Goal: Task Accomplishment & Management: Manage account settings

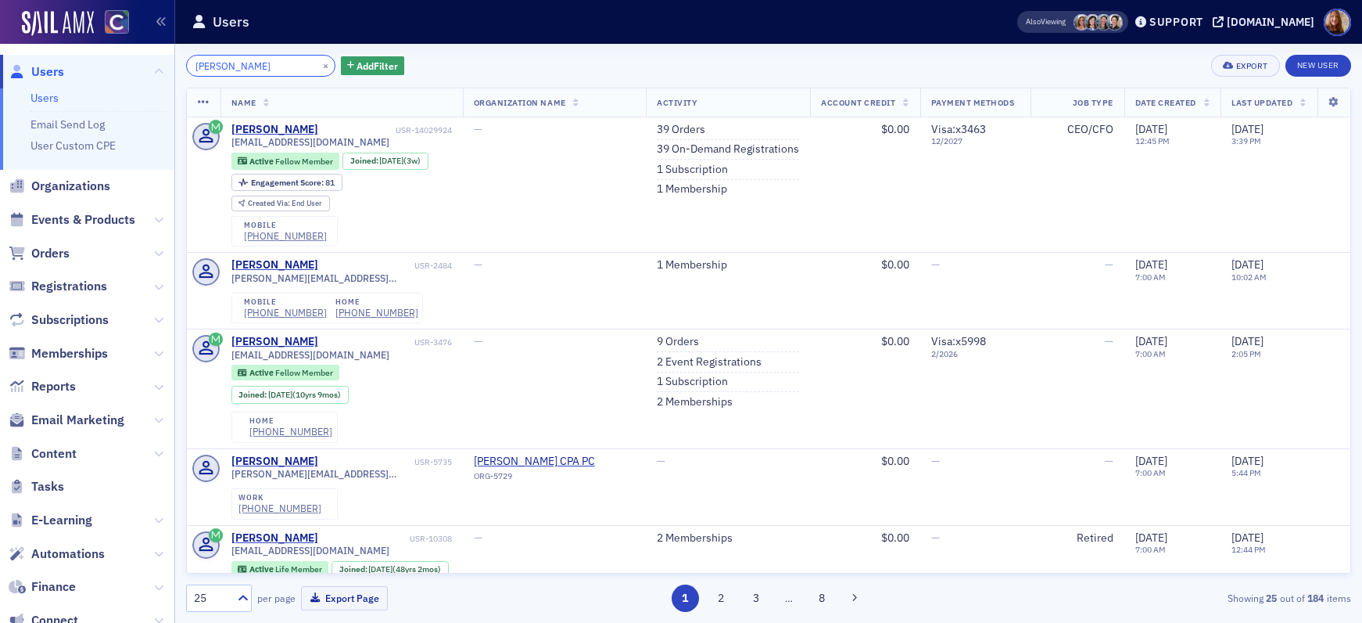
click at [226, 64] on input "jason howard" at bounding box center [260, 66] width 149 height 22
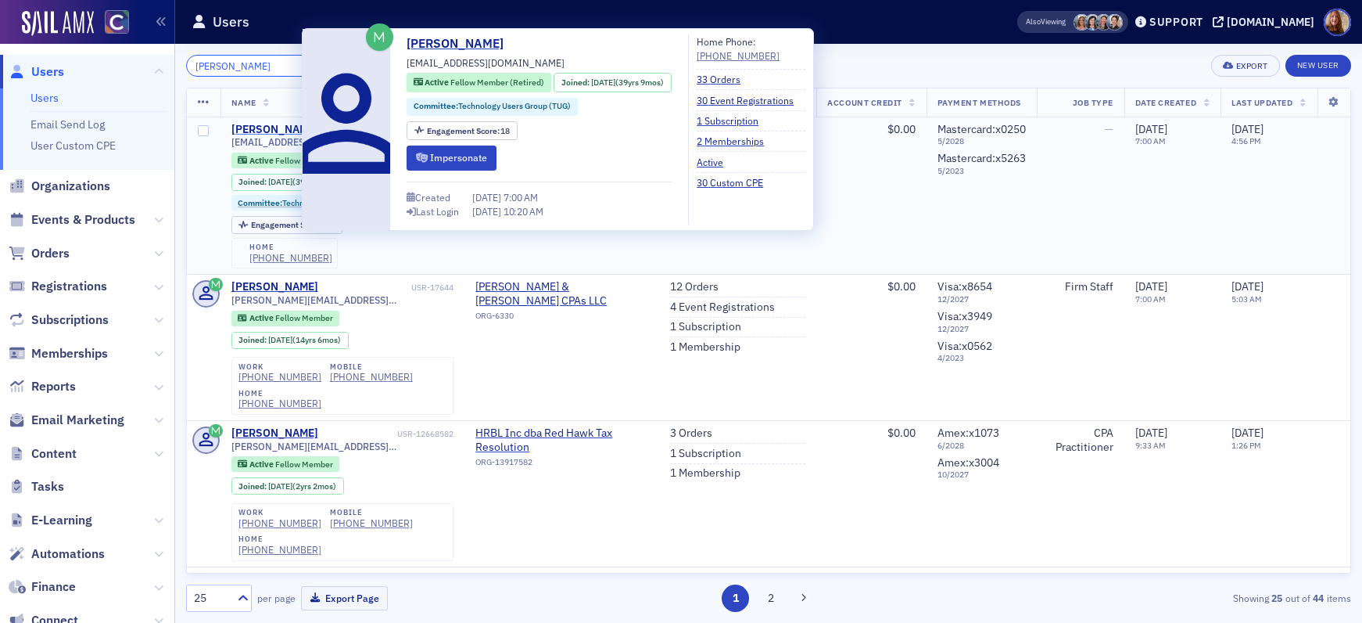
type input "[PERSON_NAME]"
click at [265, 125] on div "[PERSON_NAME]" at bounding box center [275, 130] width 87 height 14
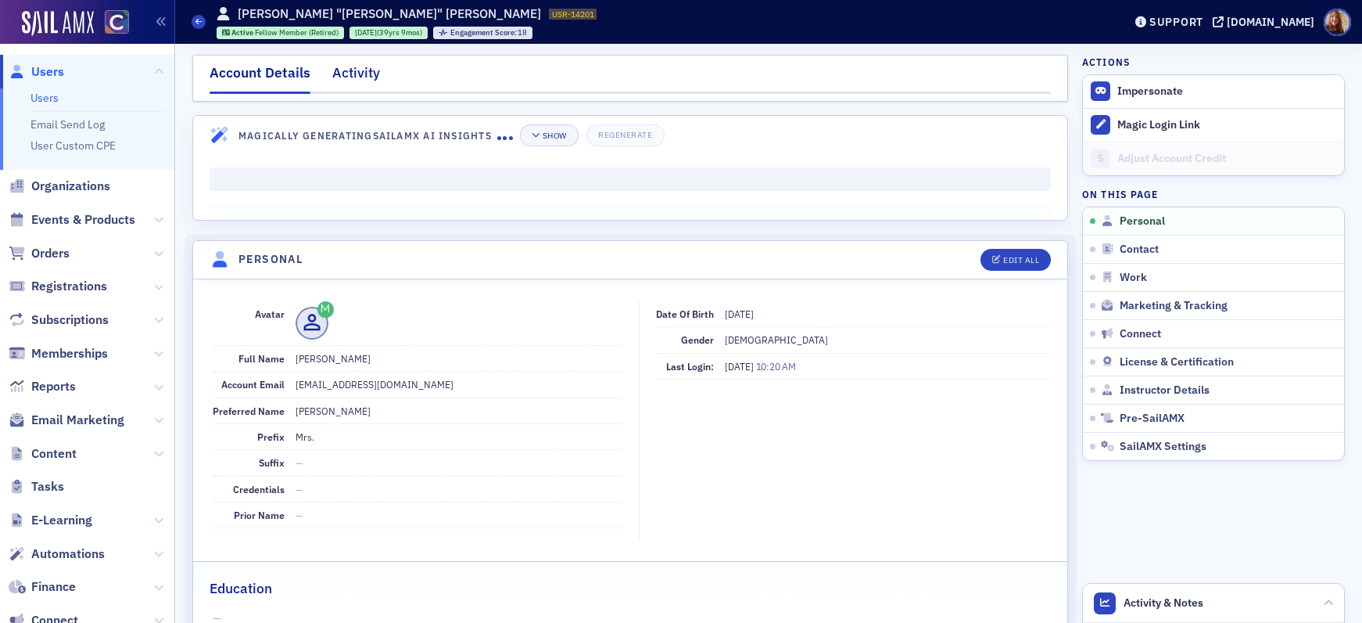
click at [361, 79] on div "Activity" at bounding box center [356, 77] width 48 height 29
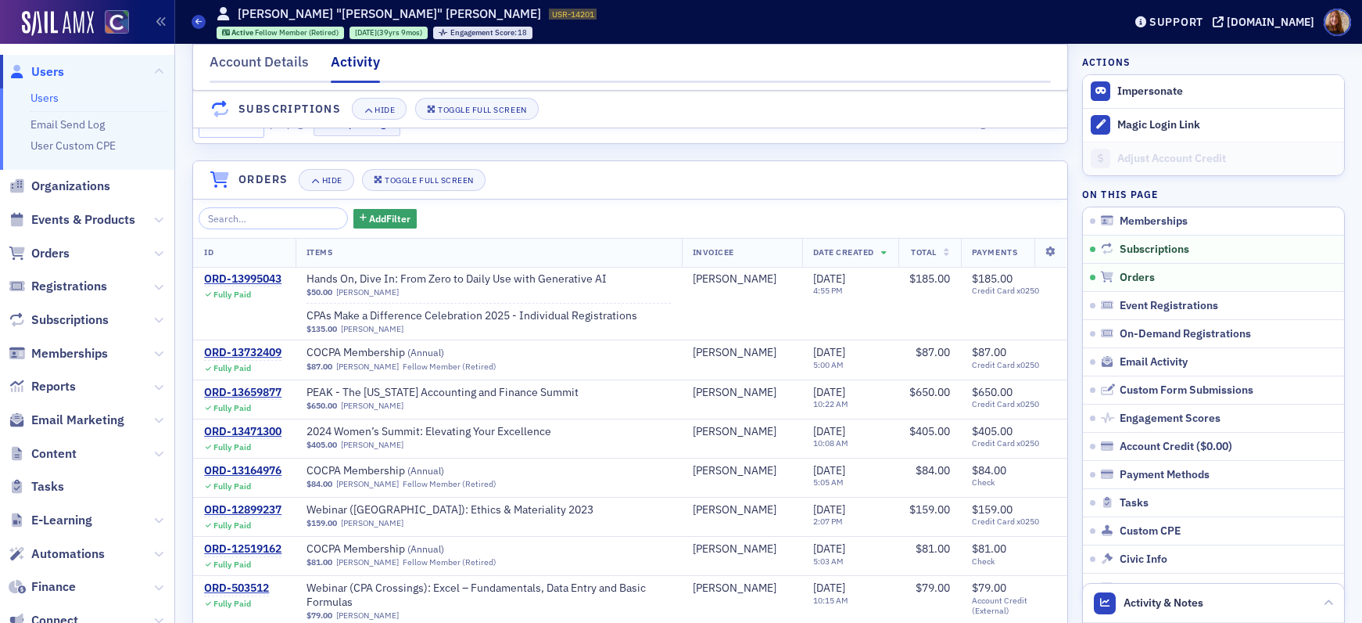
scroll to position [341, 0]
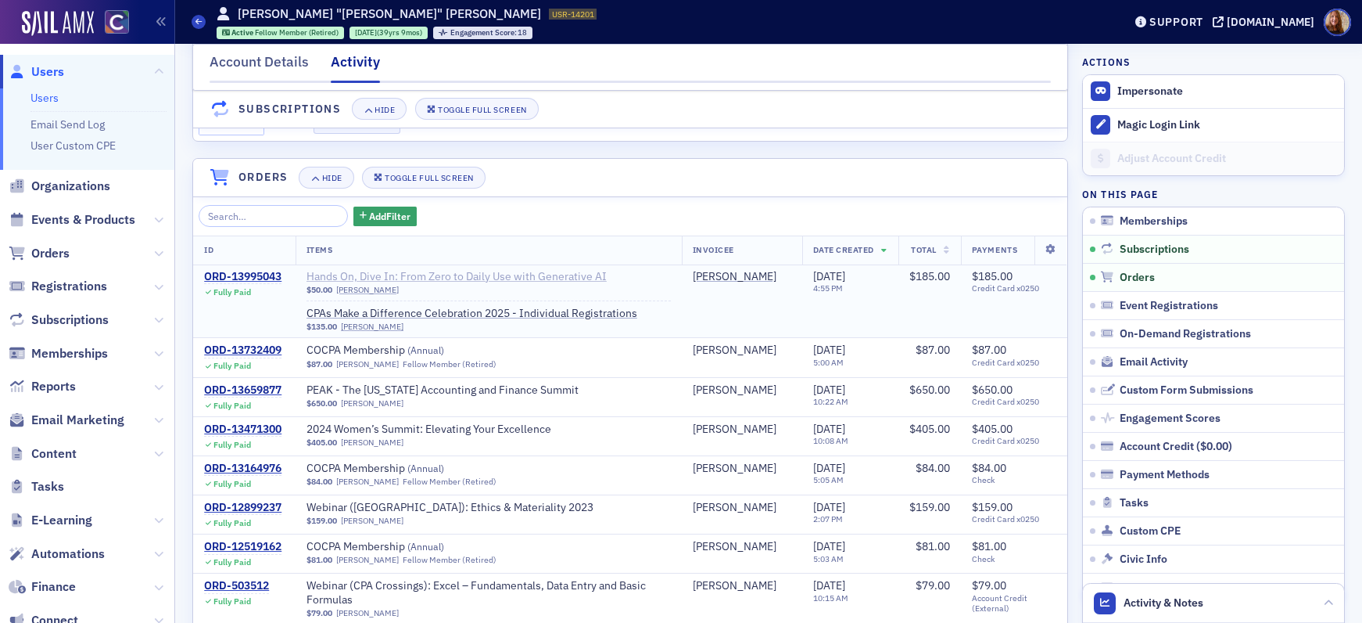
click at [493, 284] on span "Hands On, Dive In: From Zero to Daily Use with Generative AI" at bounding box center [457, 277] width 300 height 14
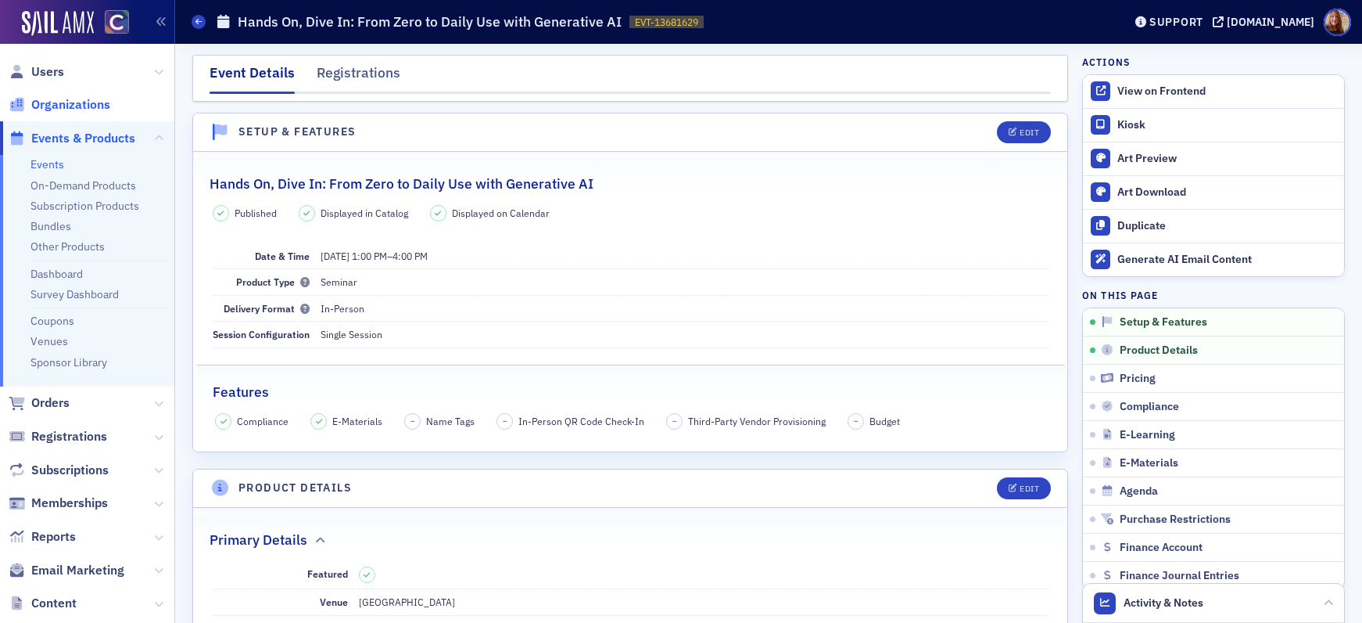
click at [71, 102] on span "Organizations" at bounding box center [70, 104] width 79 height 17
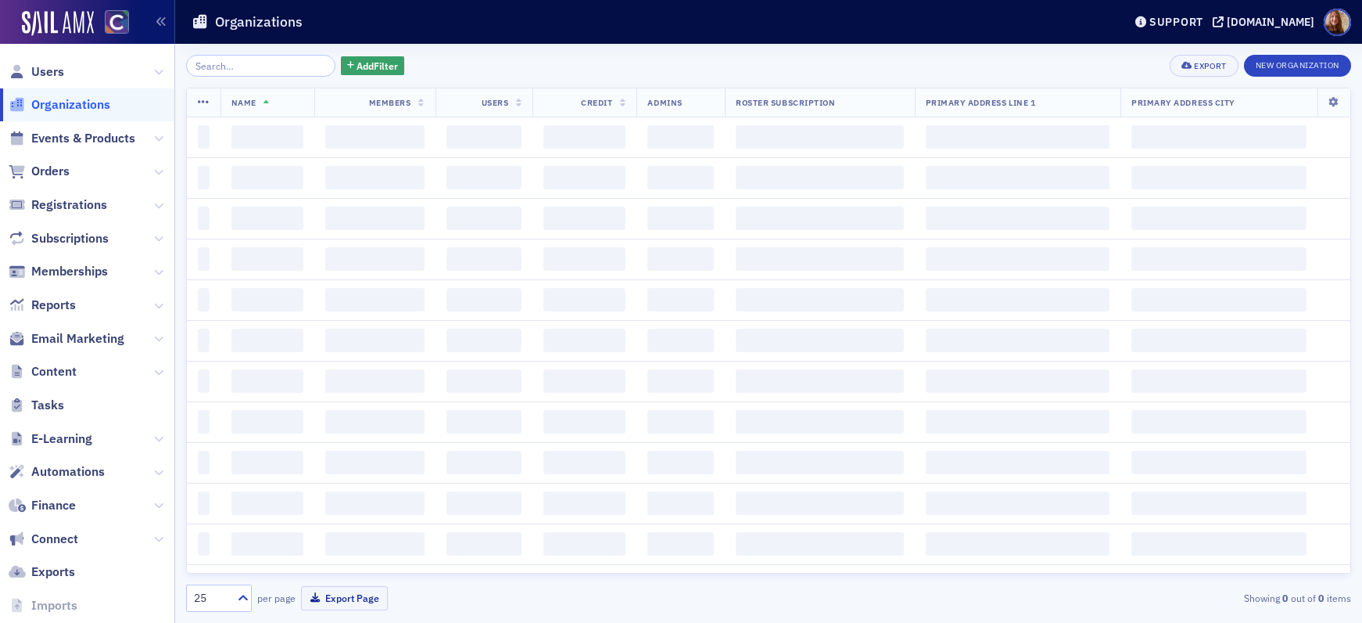
click at [239, 76] on input "search" at bounding box center [260, 66] width 149 height 22
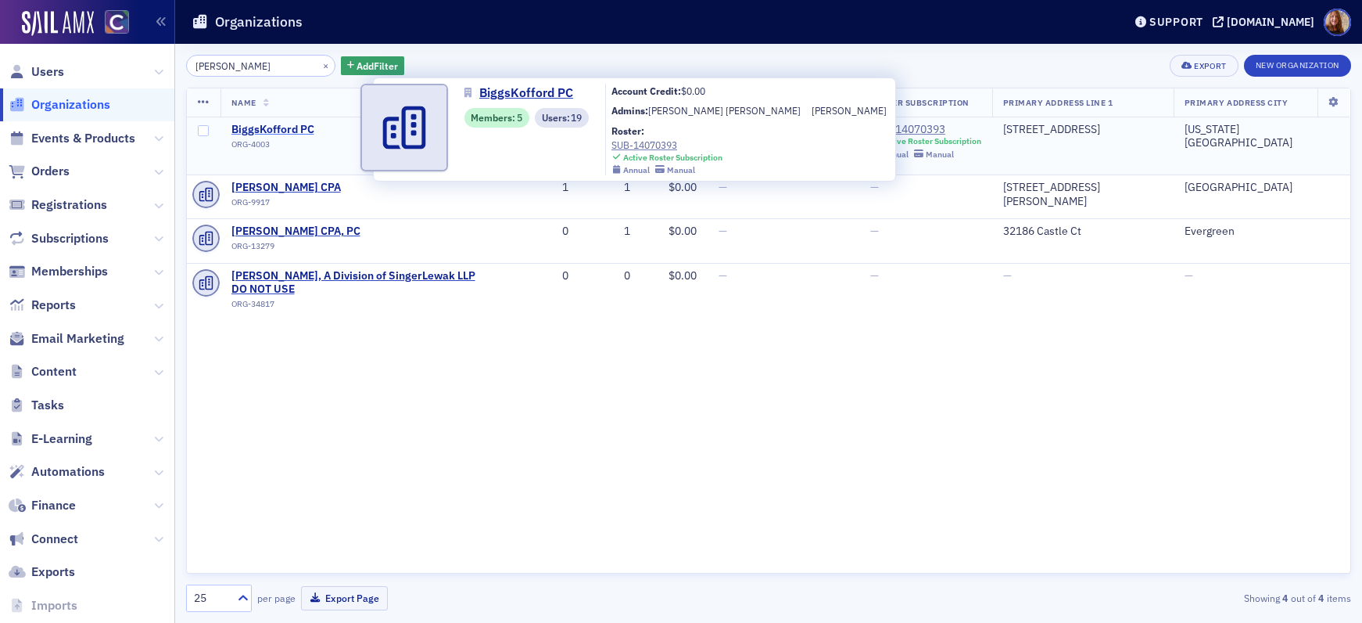
type input "biggs"
click at [275, 129] on span "BiggsKofford PC" at bounding box center [303, 130] width 142 height 14
select select "US"
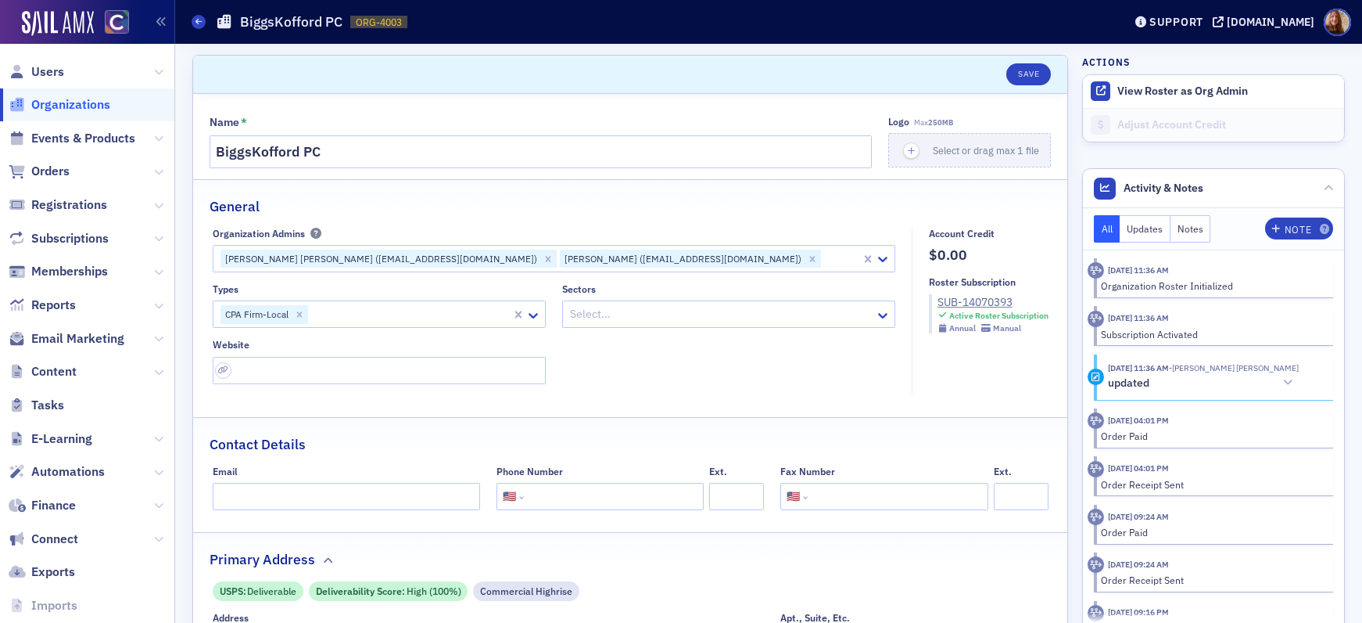
click at [380, 24] on span "ORG-4003" at bounding box center [379, 22] width 46 height 13
click at [381, 24] on span "ORG-4003" at bounding box center [379, 22] width 46 height 13
copy span "ORG-4003 4003"
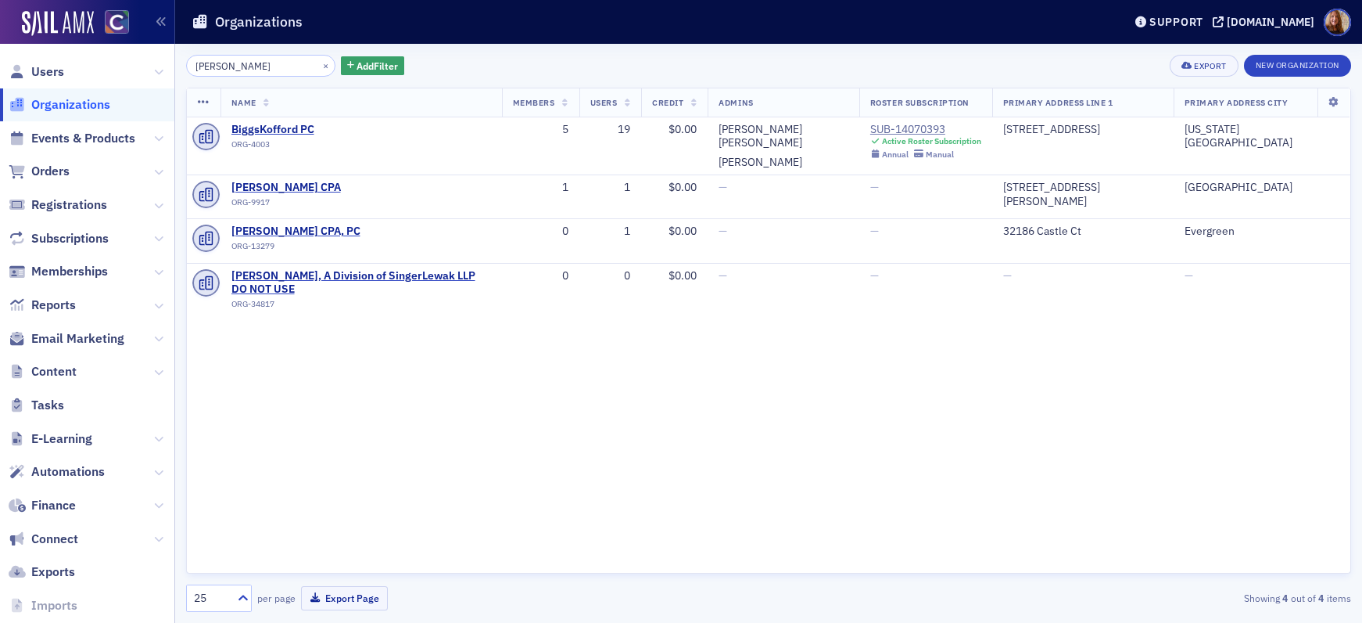
click at [856, 60] on div "biggs × Add Filter Export New Organization" at bounding box center [768, 66] width 1165 height 22
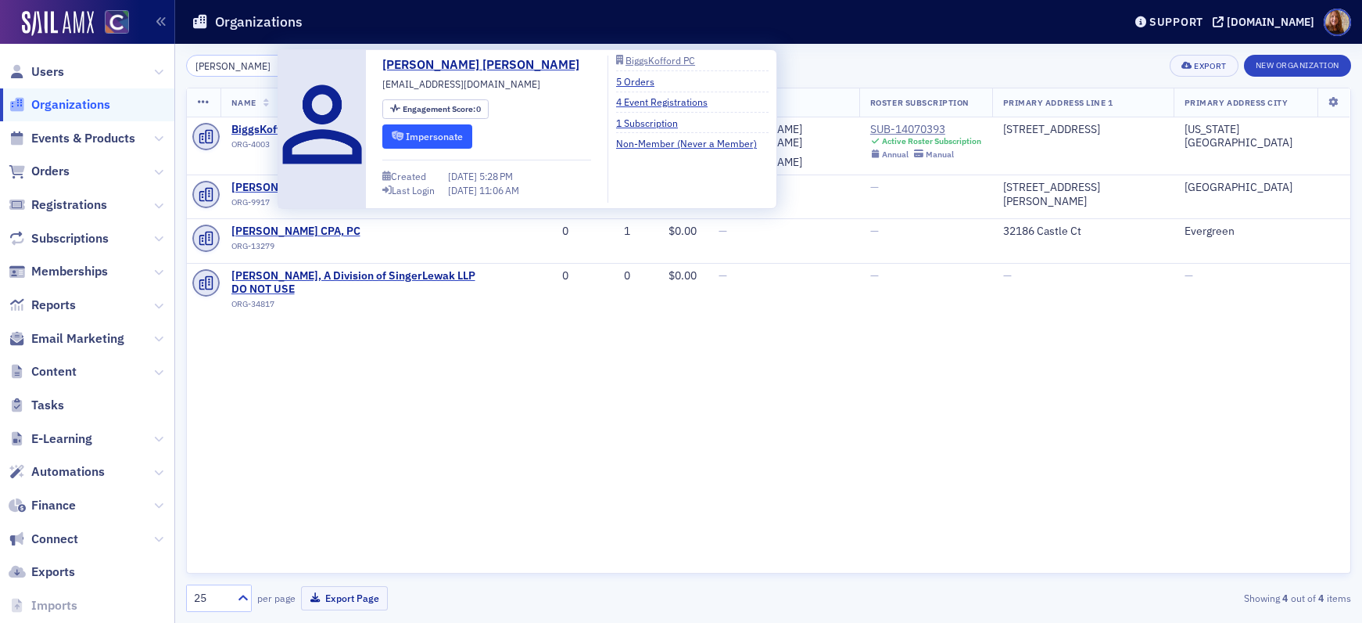
click at [472, 142] on button "Impersonate" at bounding box center [427, 136] width 90 height 24
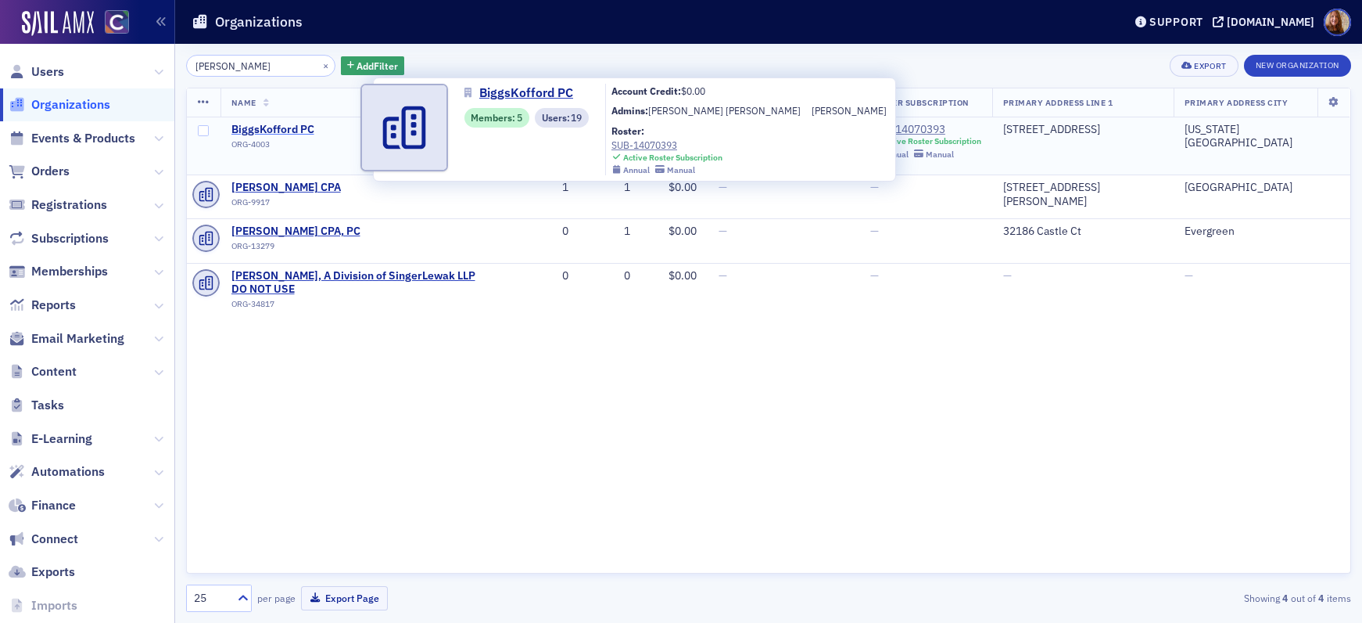
click at [278, 127] on span "BiggsKofford PC" at bounding box center [303, 130] width 142 height 14
select select "US"
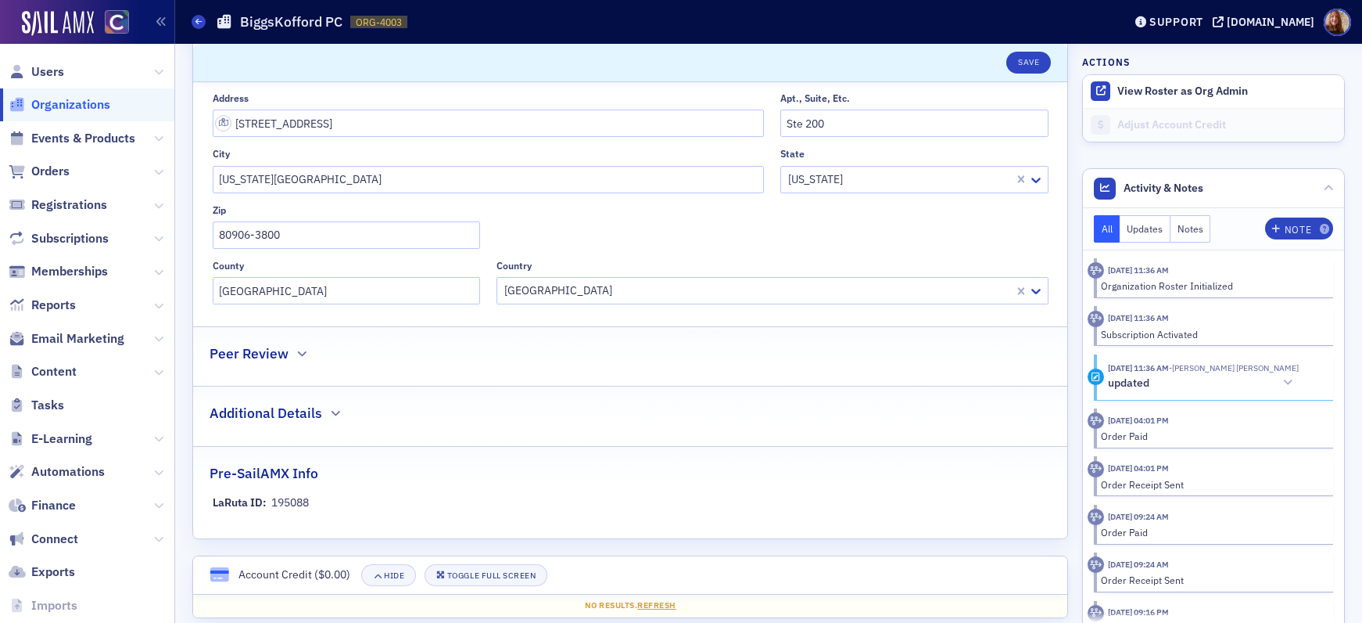
scroll to position [365, 0]
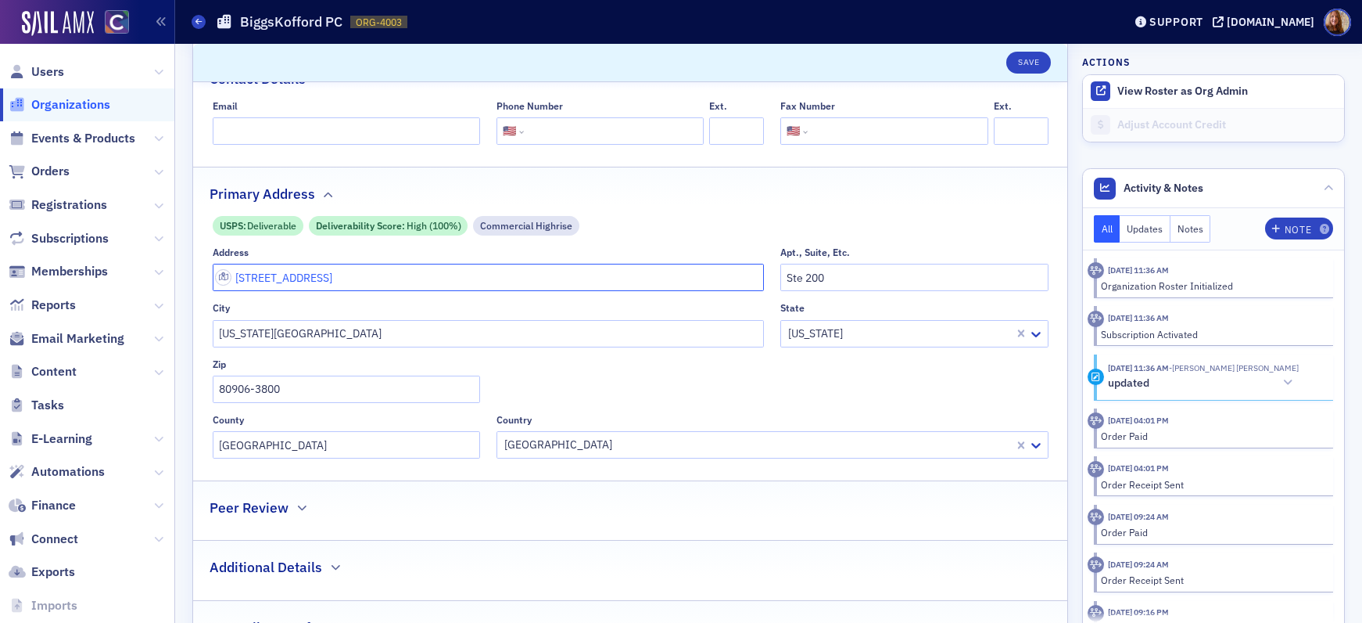
click at [260, 281] on input "630 Southpointe Ct" at bounding box center [489, 277] width 552 height 27
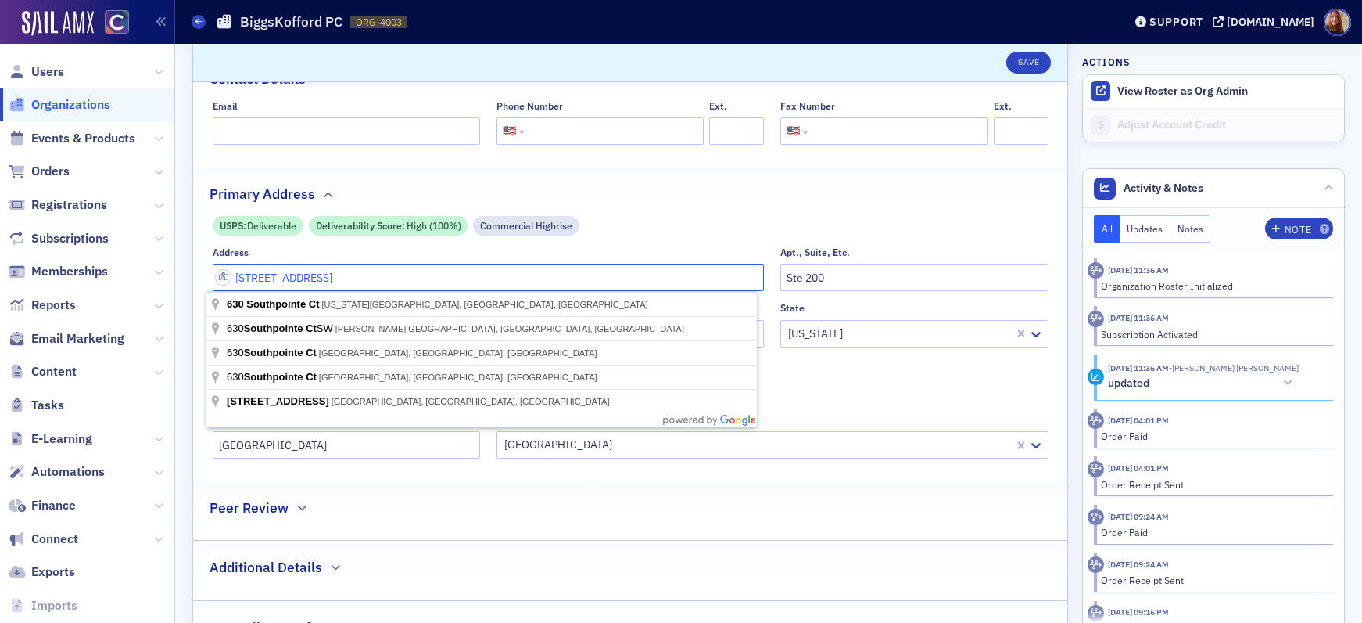
paste input "1975 Research Pkwy, Suite 255, Colorado Springs, CO 80920"
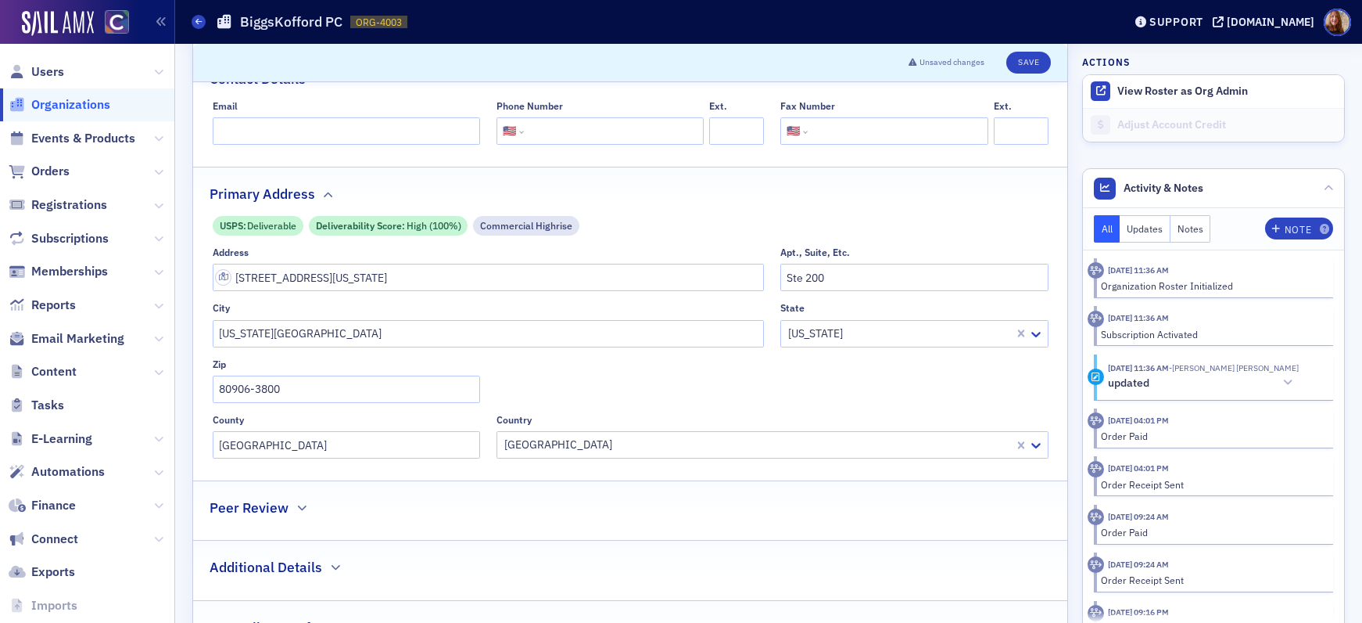
type input "1975 Research Pkwy suite 255"
type input "80920-1025"
click at [339, 280] on input "1975 Research Pkwy suite 255" at bounding box center [489, 277] width 552 height 27
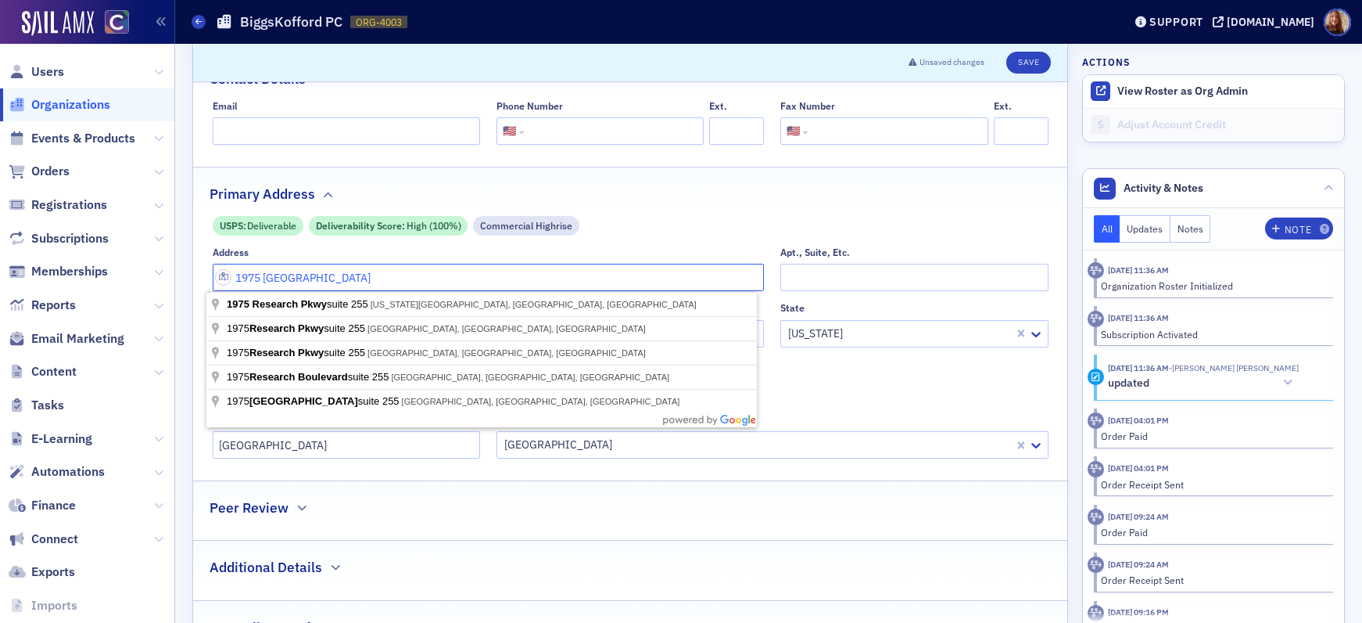
type input "1975 Research Pkwy Suite 255"
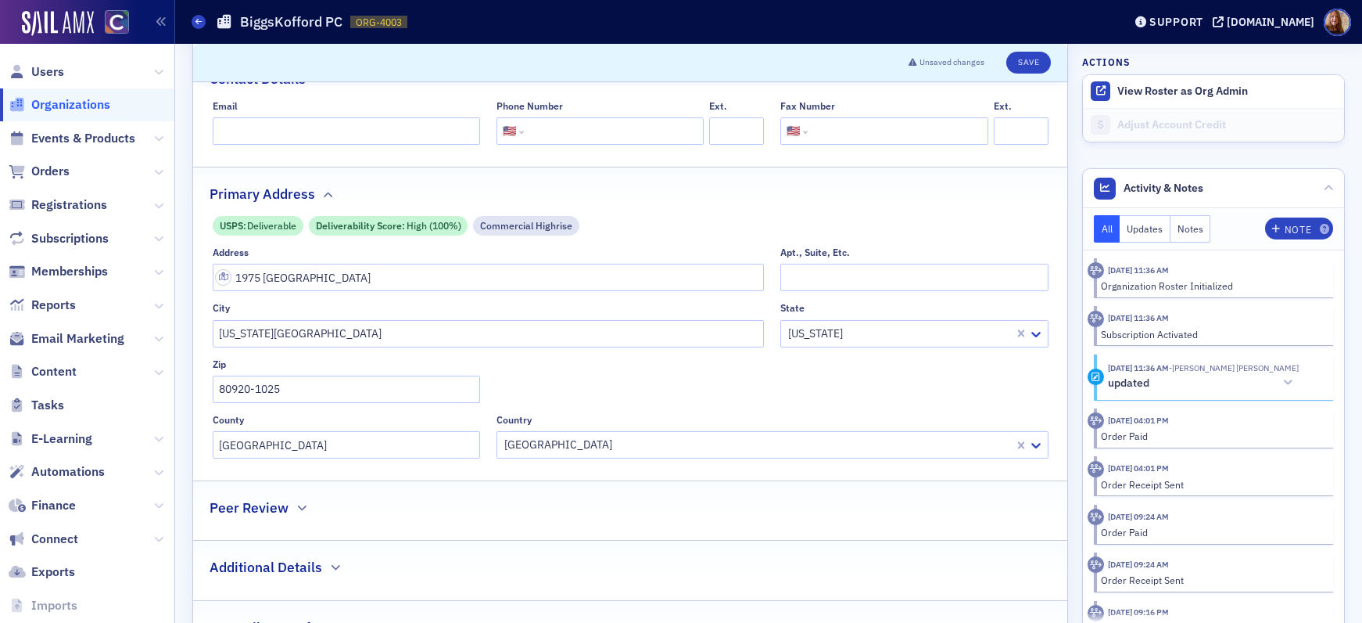
click at [797, 190] on div "Primary Address" at bounding box center [631, 185] width 842 height 37
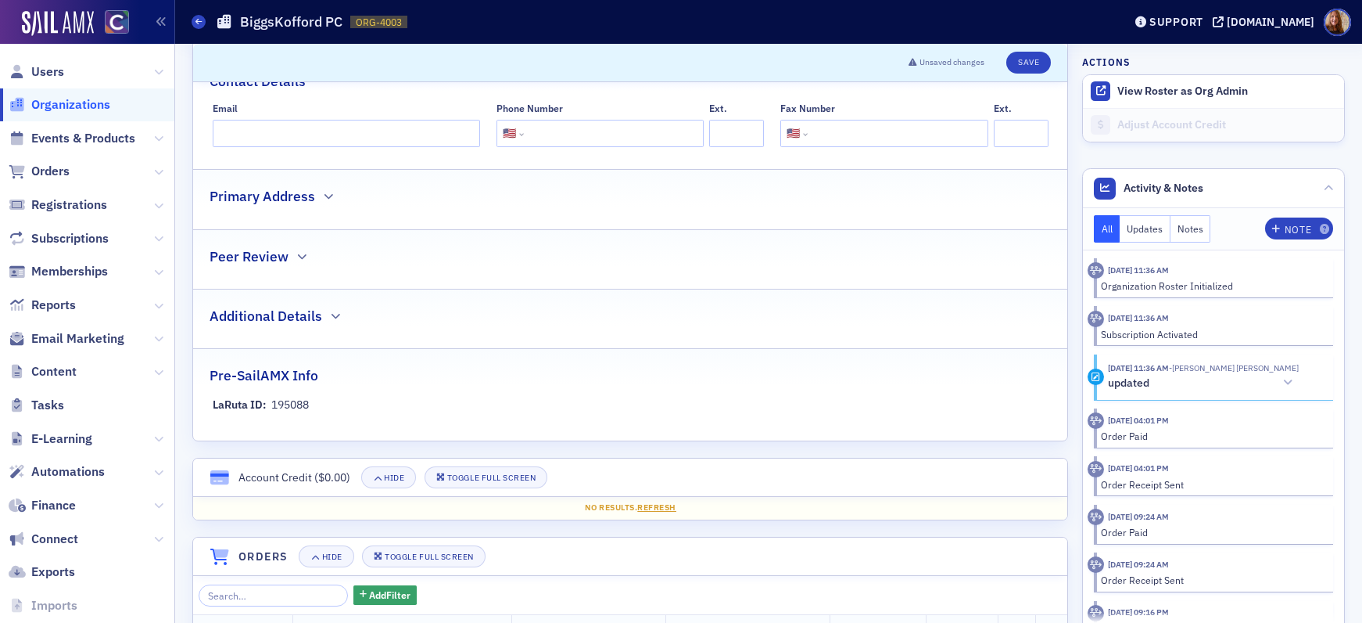
scroll to position [362, 0]
click at [414, 221] on div "Name * BiggsKofford PC Logo Max 250MB Select or drag max 1 file General Organiz…" at bounding box center [630, 86] width 874 height 709
click at [349, 198] on div "Primary Address" at bounding box center [631, 189] width 842 height 37
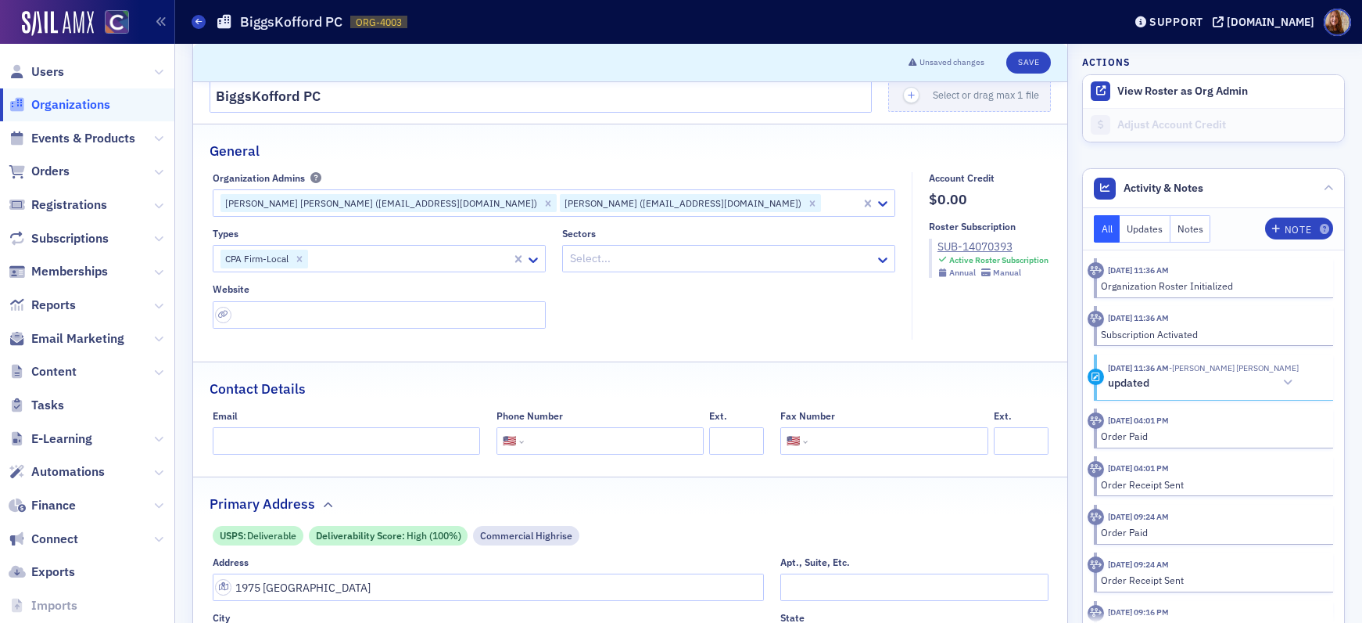
scroll to position [55, 0]
click at [583, 446] on input "tel" at bounding box center [612, 441] width 171 height 27
paste input "(719) 579-9090"
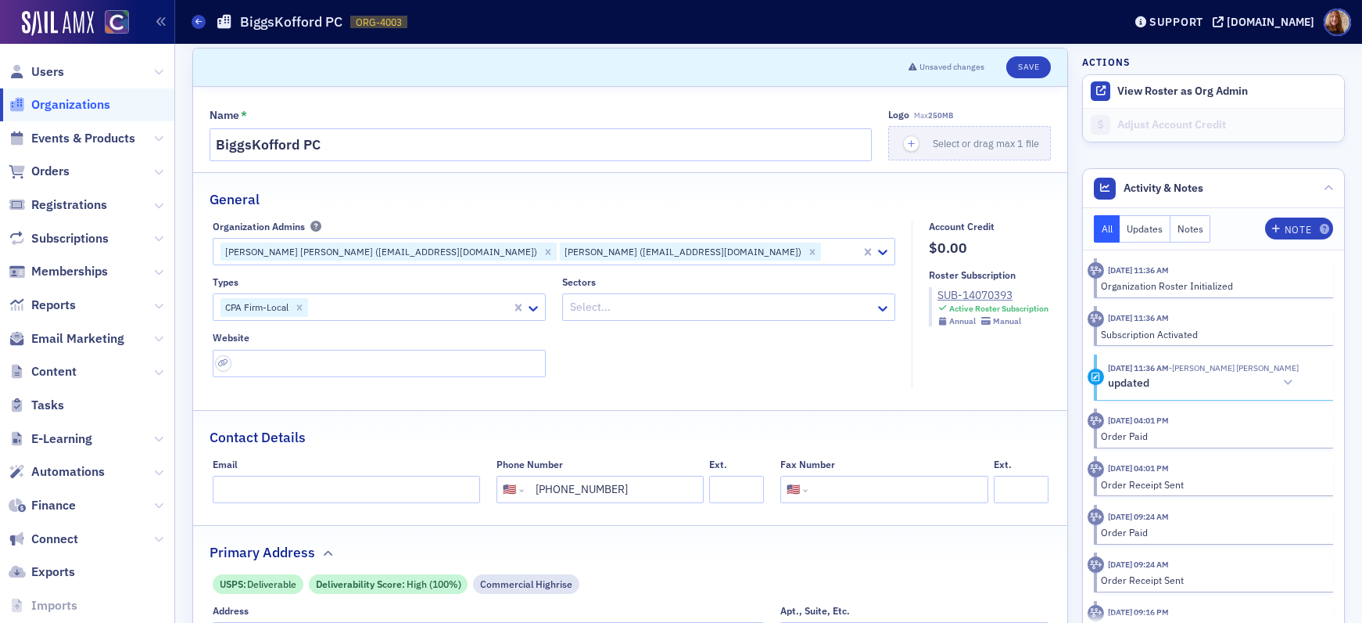
scroll to position [0, 0]
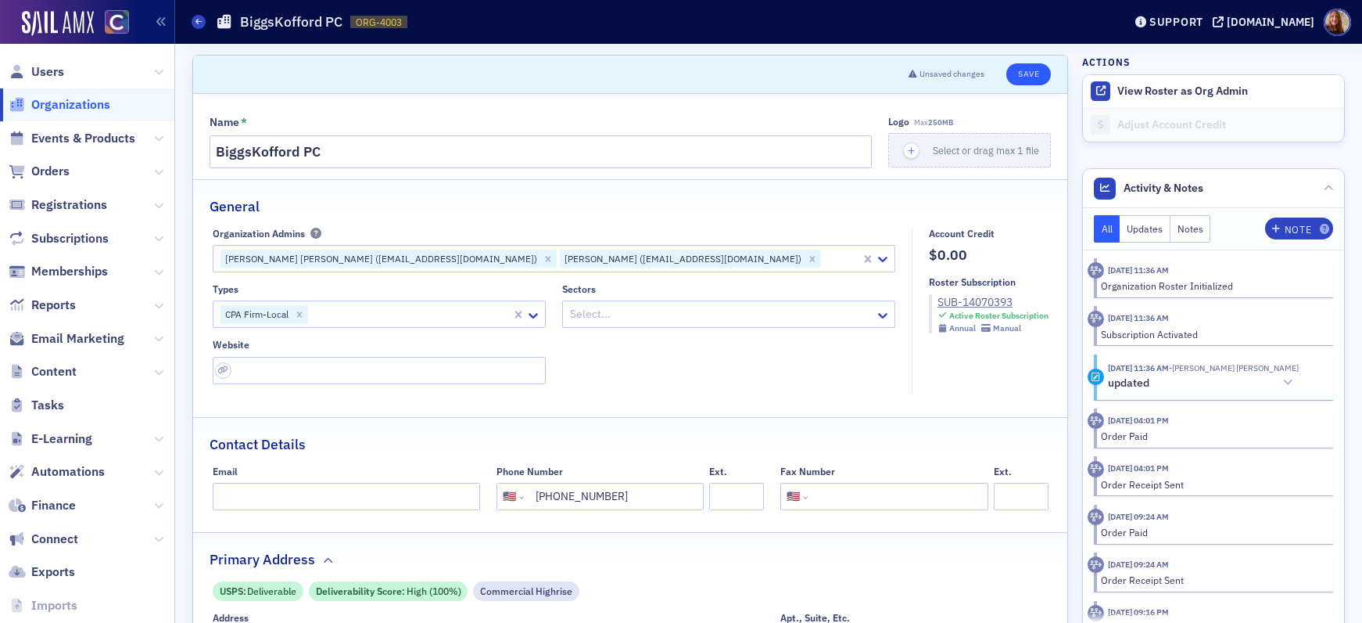
type input "(719) 579-9090"
click at [1039, 77] on button "Save" at bounding box center [1029, 74] width 45 height 22
select select "US"
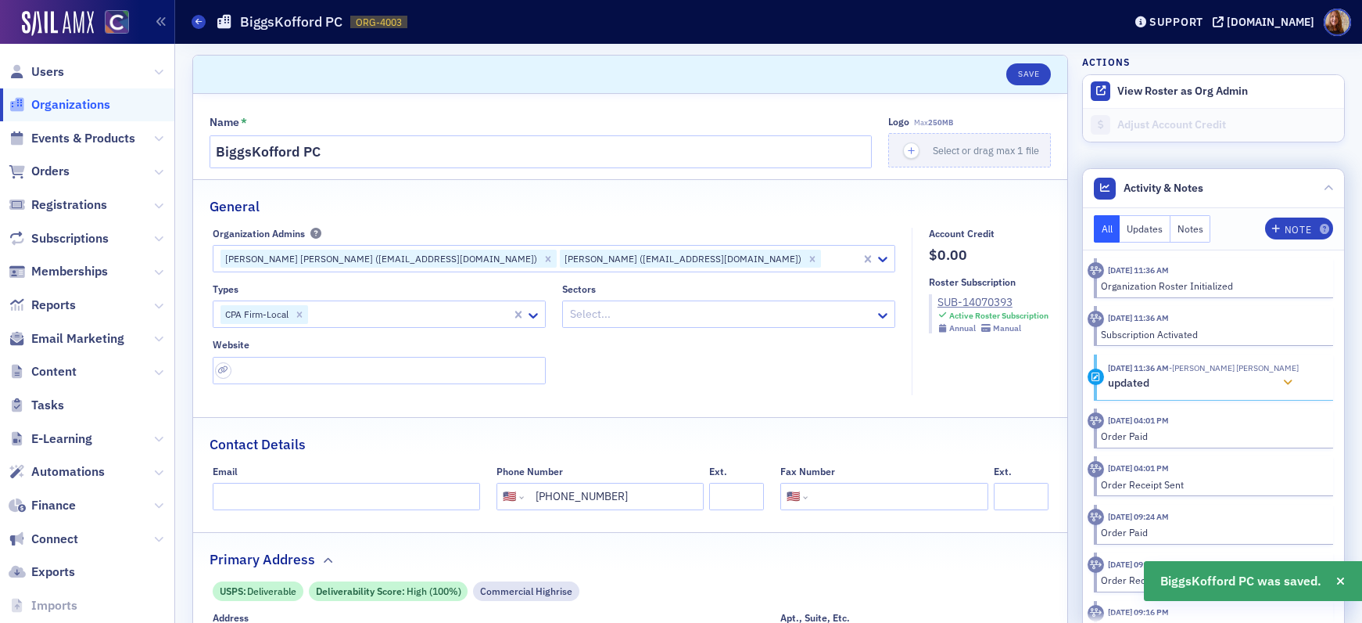
click at [1283, 382] on icon at bounding box center [1287, 382] width 9 height 11
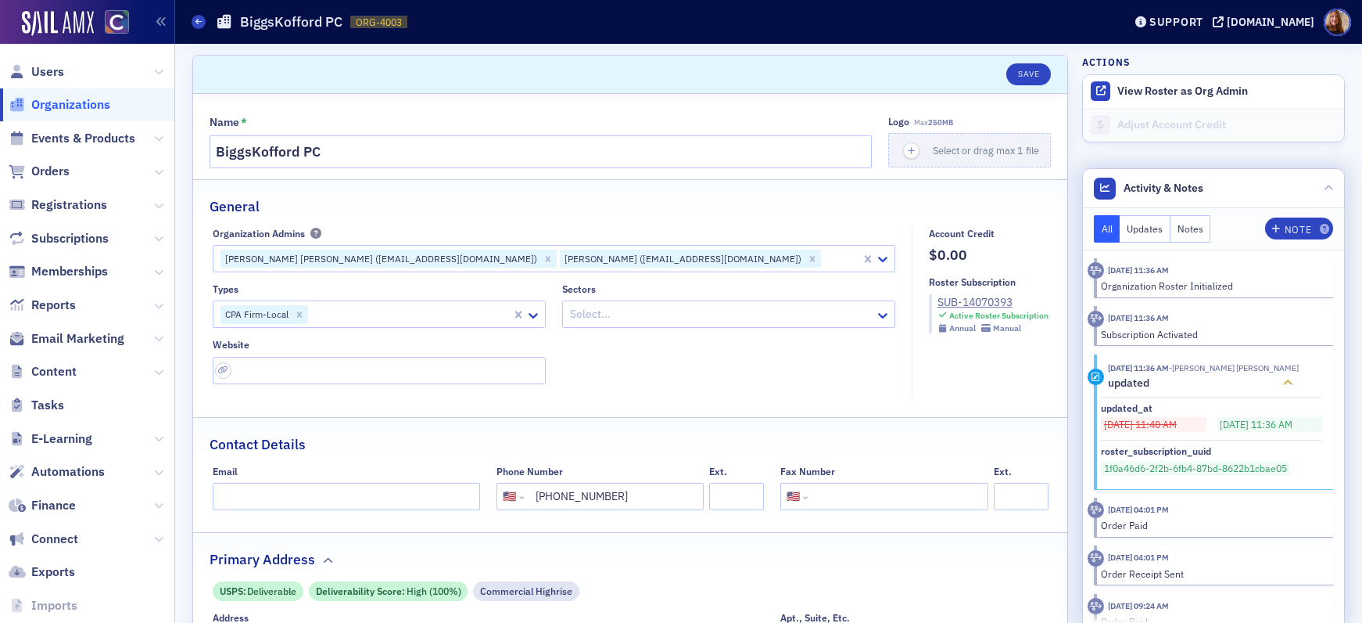
click at [1283, 386] on icon at bounding box center [1287, 382] width 9 height 11
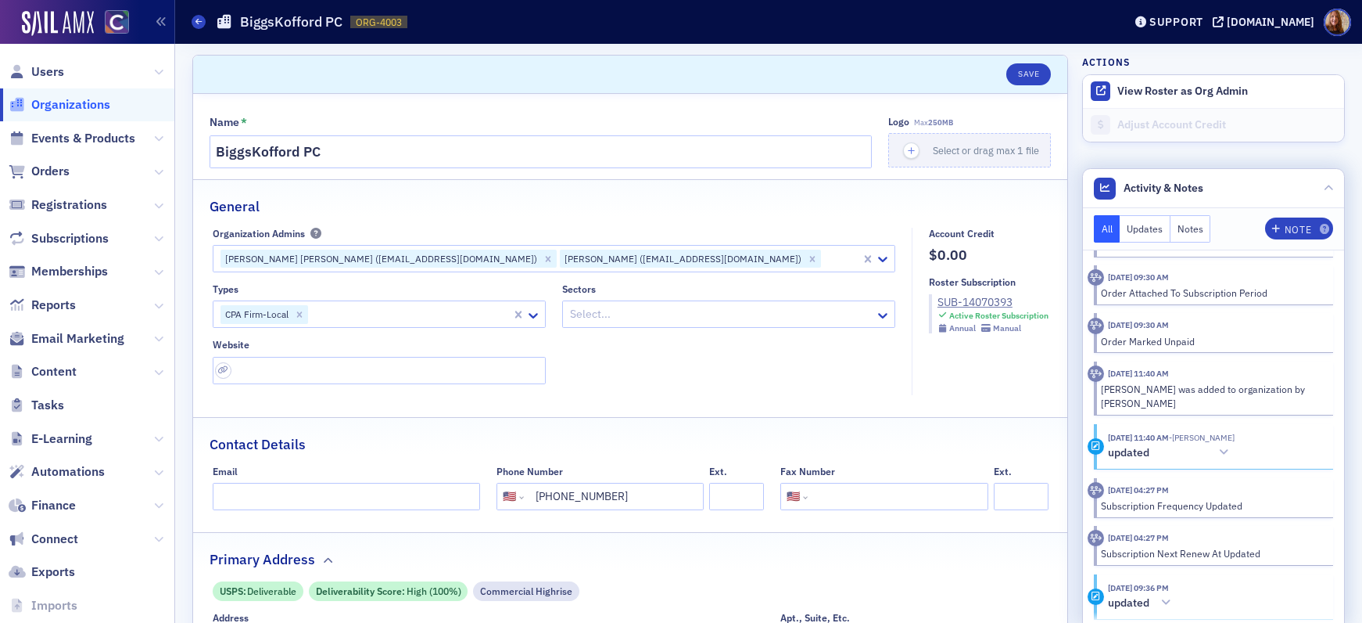
scroll to position [998, 0]
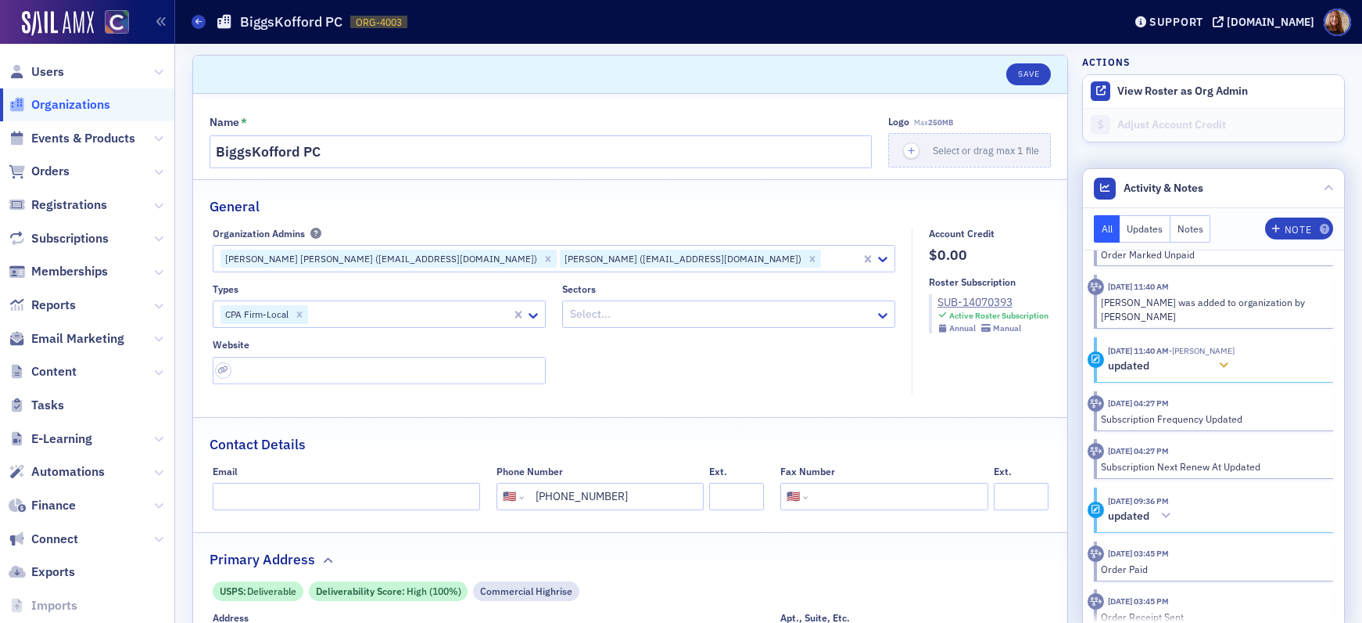
click at [1225, 364] on div at bounding box center [1224, 365] width 22 height 16
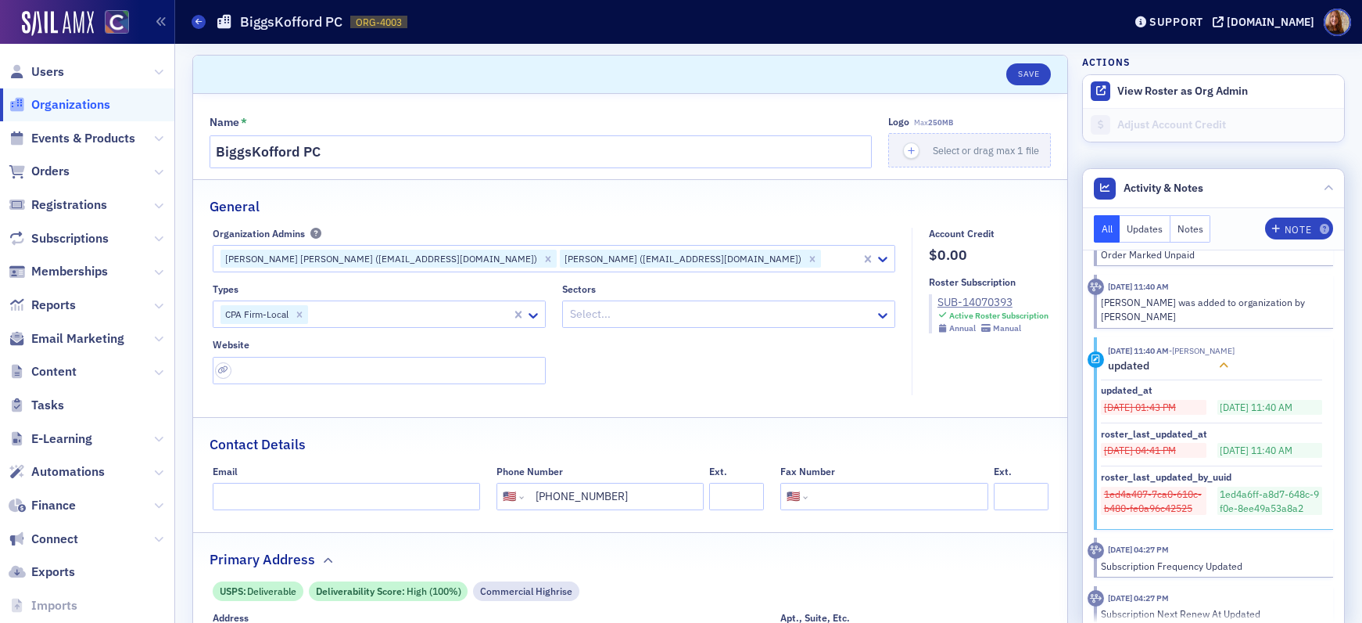
click at [1227, 363] on icon at bounding box center [1223, 365] width 9 height 11
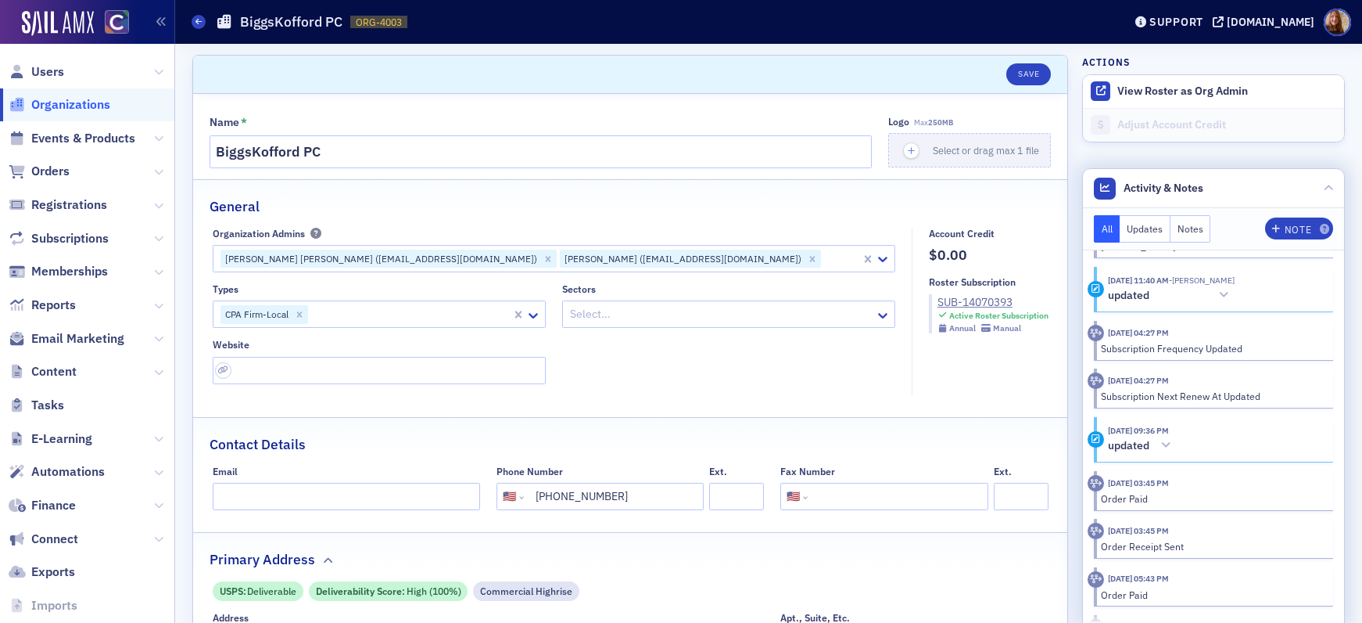
scroll to position [1095, 0]
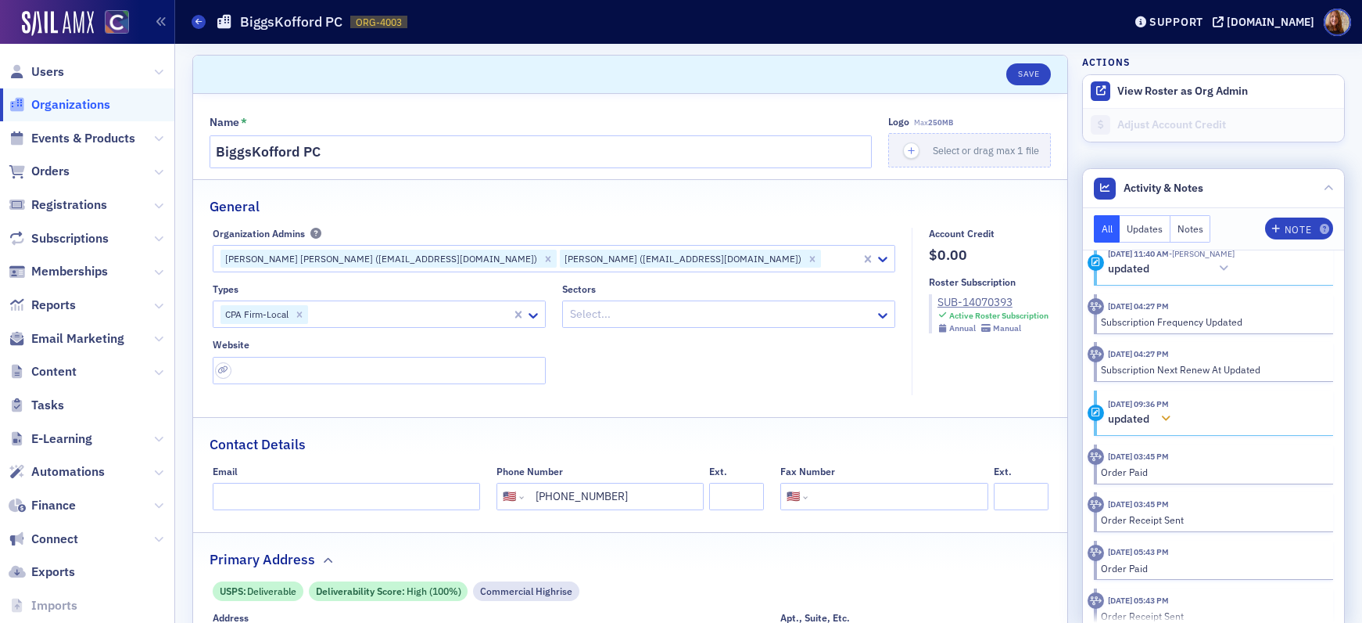
click at [1171, 418] on icon at bounding box center [1165, 418] width 9 height 11
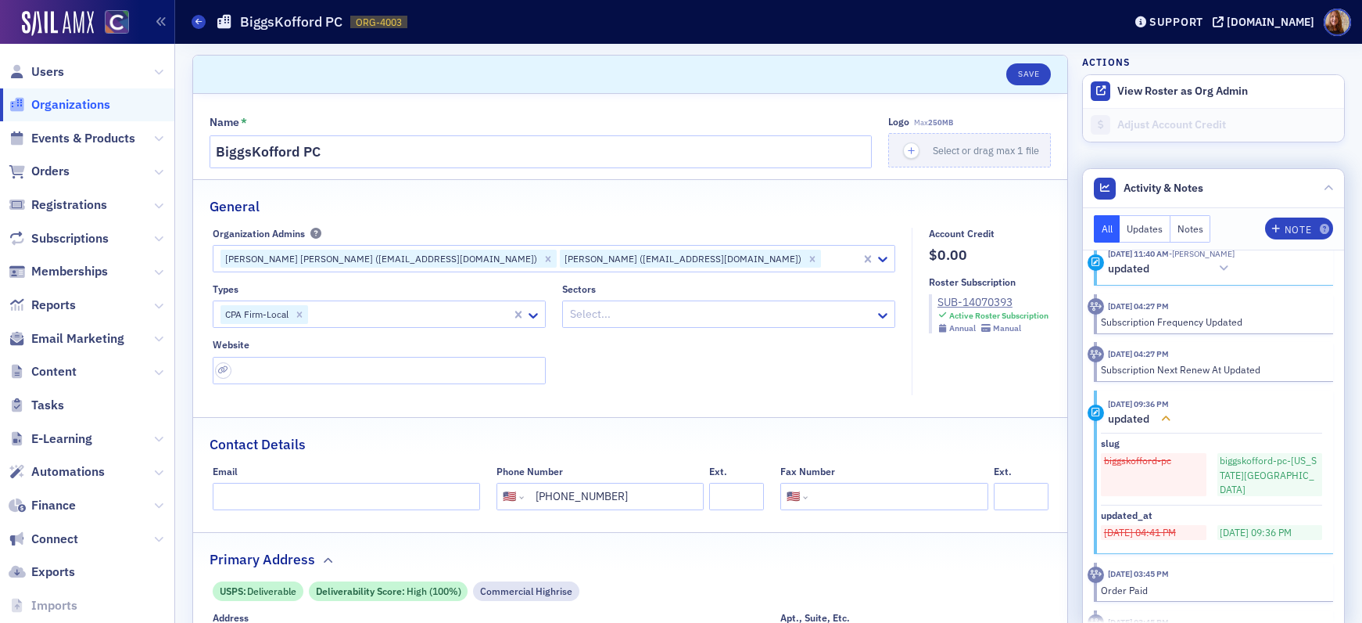
click at [1171, 417] on icon at bounding box center [1165, 418] width 9 height 11
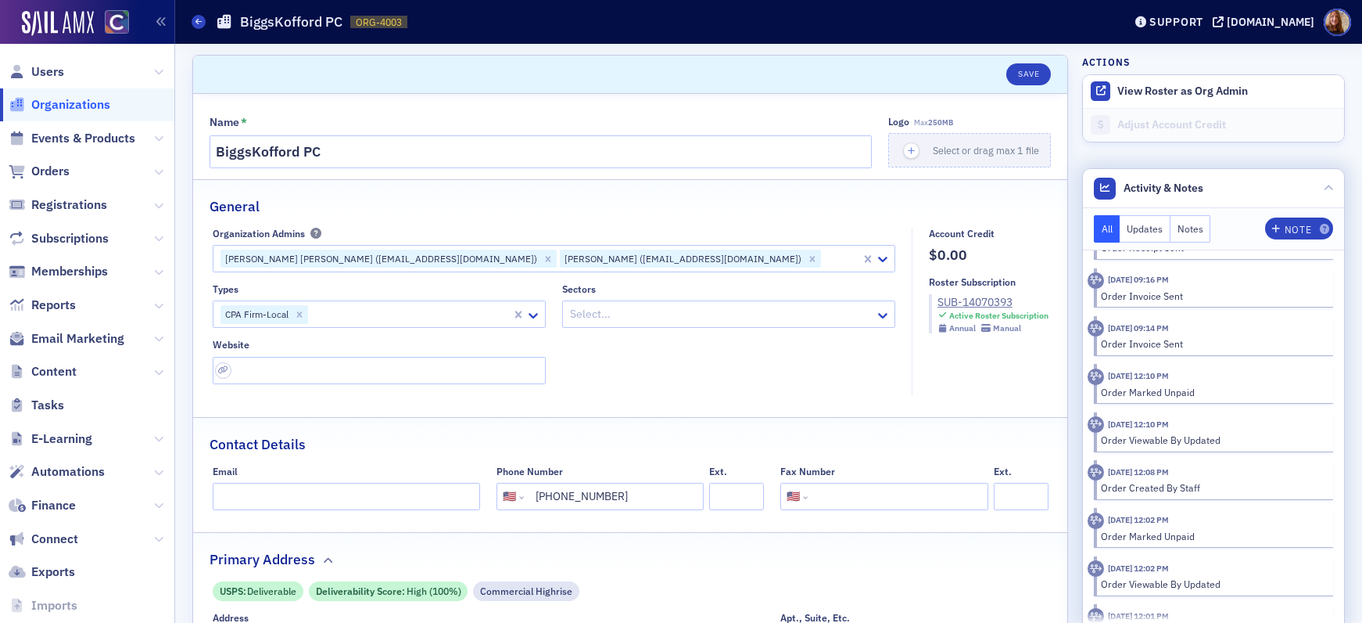
scroll to position [0, 0]
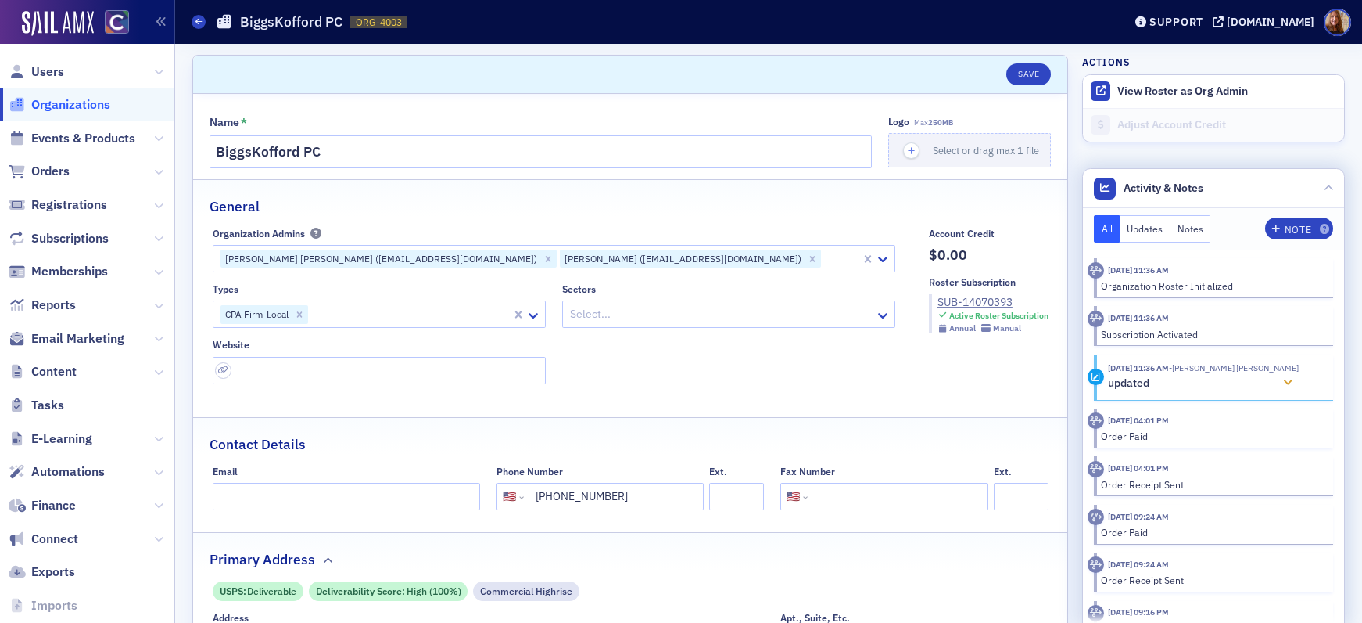
click at [1283, 382] on icon at bounding box center [1287, 382] width 9 height 11
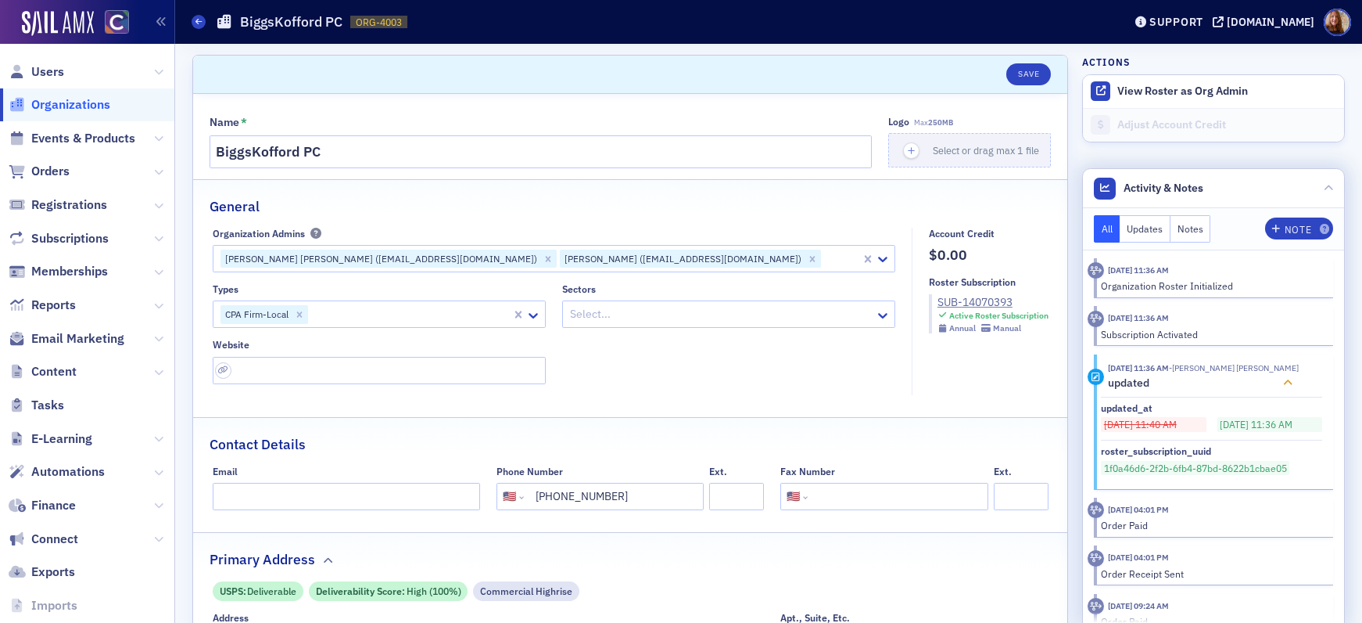
click at [1283, 382] on icon at bounding box center [1287, 382] width 9 height 11
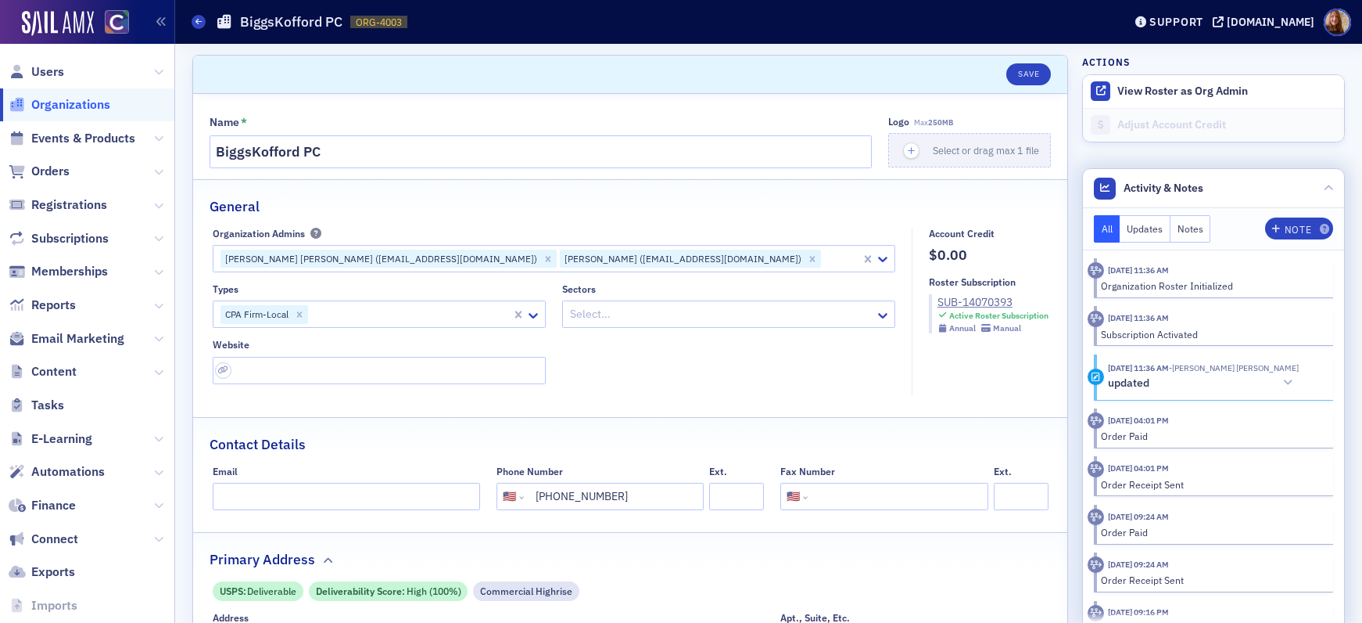
click at [1141, 228] on button "Updates" at bounding box center [1145, 228] width 51 height 27
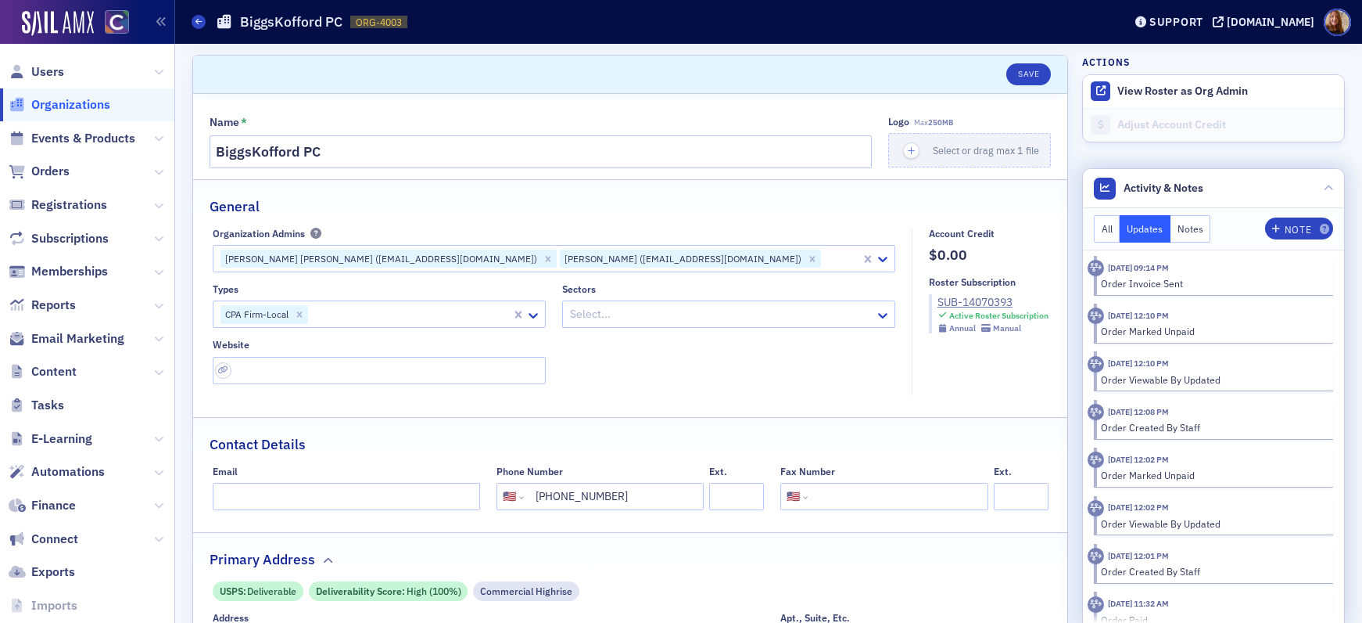
scroll to position [619, 0]
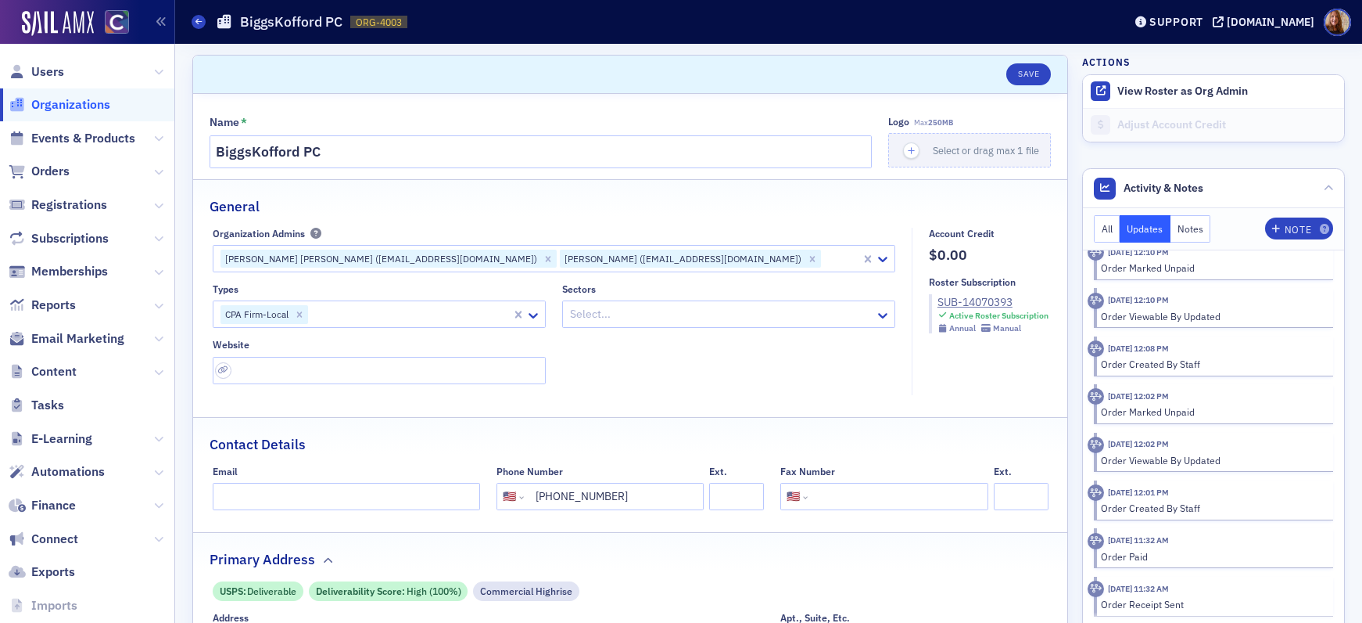
click at [694, 73] on header "Save" at bounding box center [630, 75] width 874 height 38
drag, startPoint x: 1018, startPoint y: 71, endPoint x: 953, endPoint y: 72, distance: 65.7
click at [1018, 70] on button "Save" at bounding box center [1029, 74] width 45 height 22
select select "US"
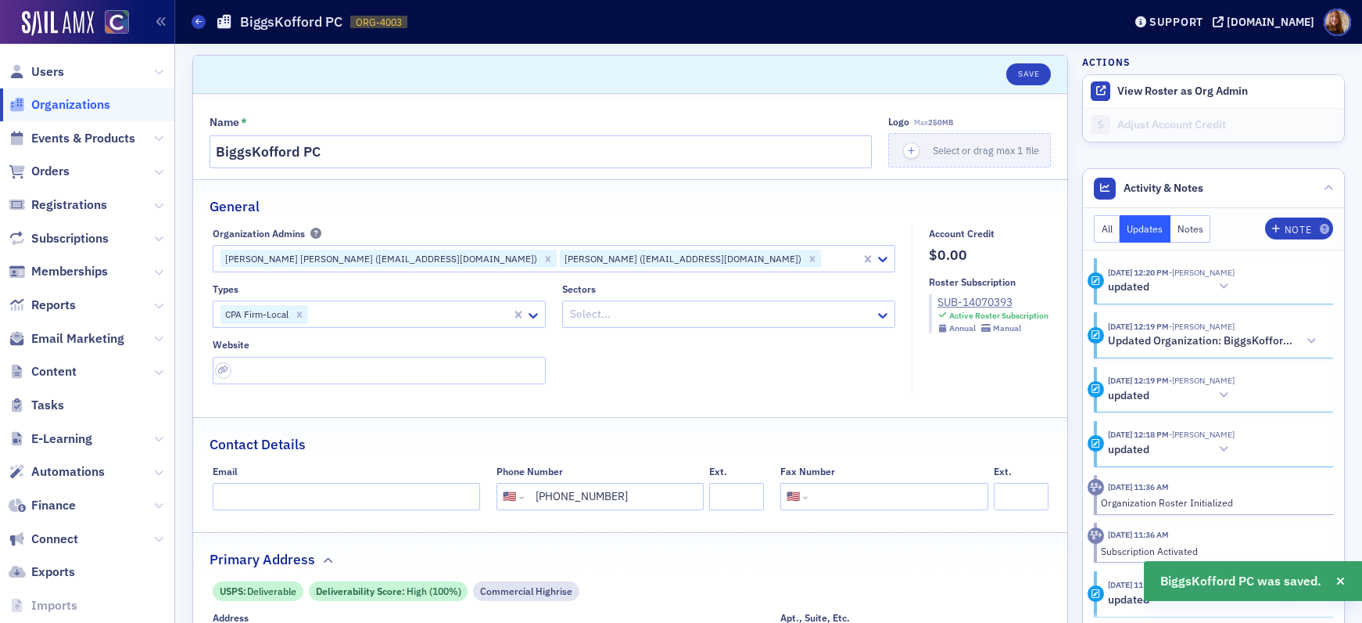
click at [73, 105] on span "Organizations" at bounding box center [70, 104] width 79 height 17
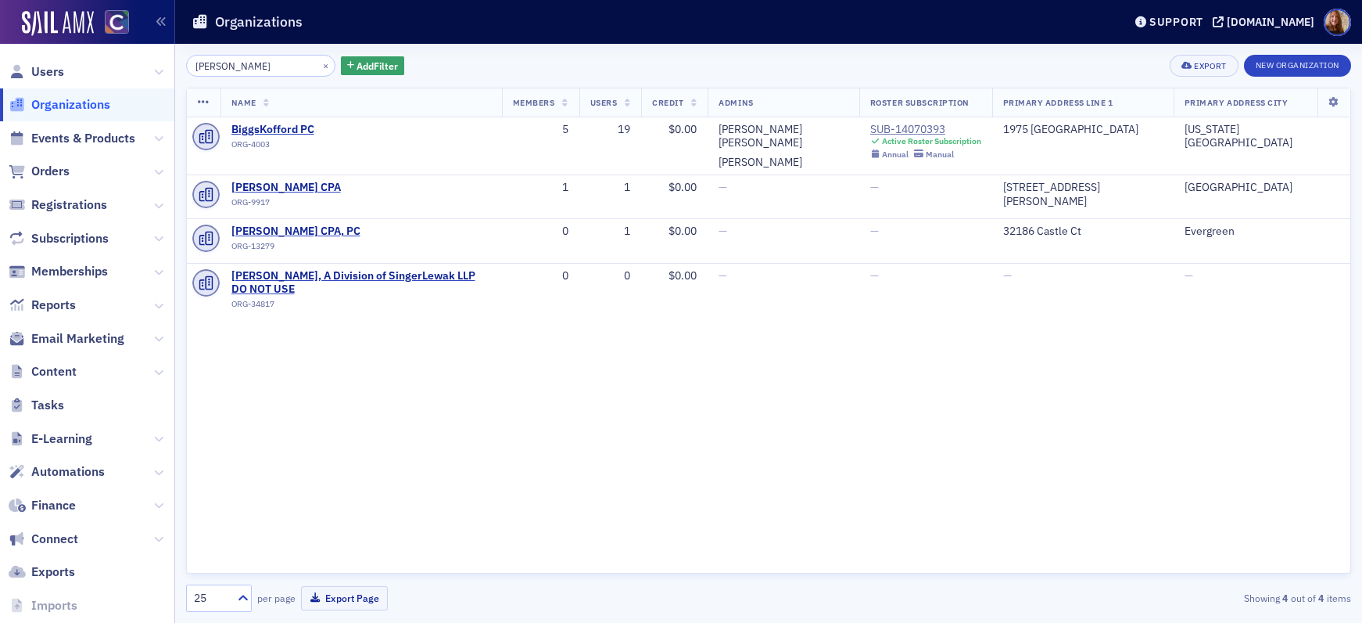
click at [259, 68] on input "biggs" at bounding box center [260, 66] width 149 height 22
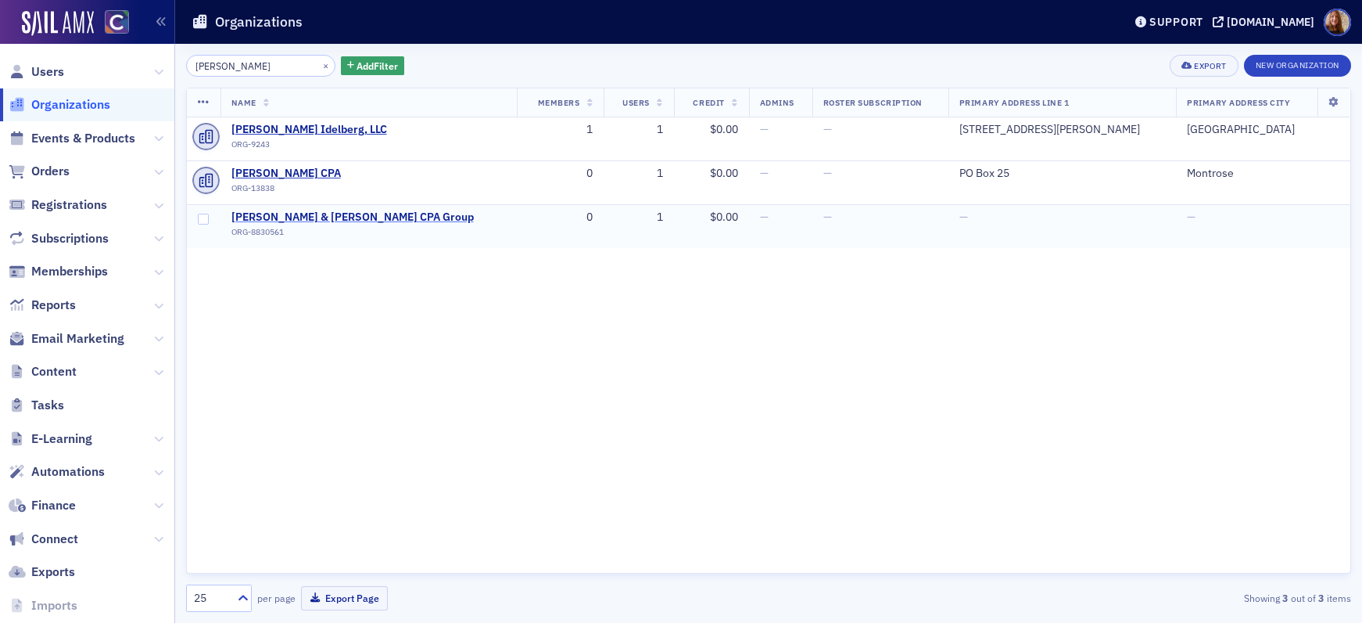
type input "hayes"
click at [332, 215] on span "Hayes McColloch & Vickerman CPA Group" at bounding box center [353, 217] width 242 height 14
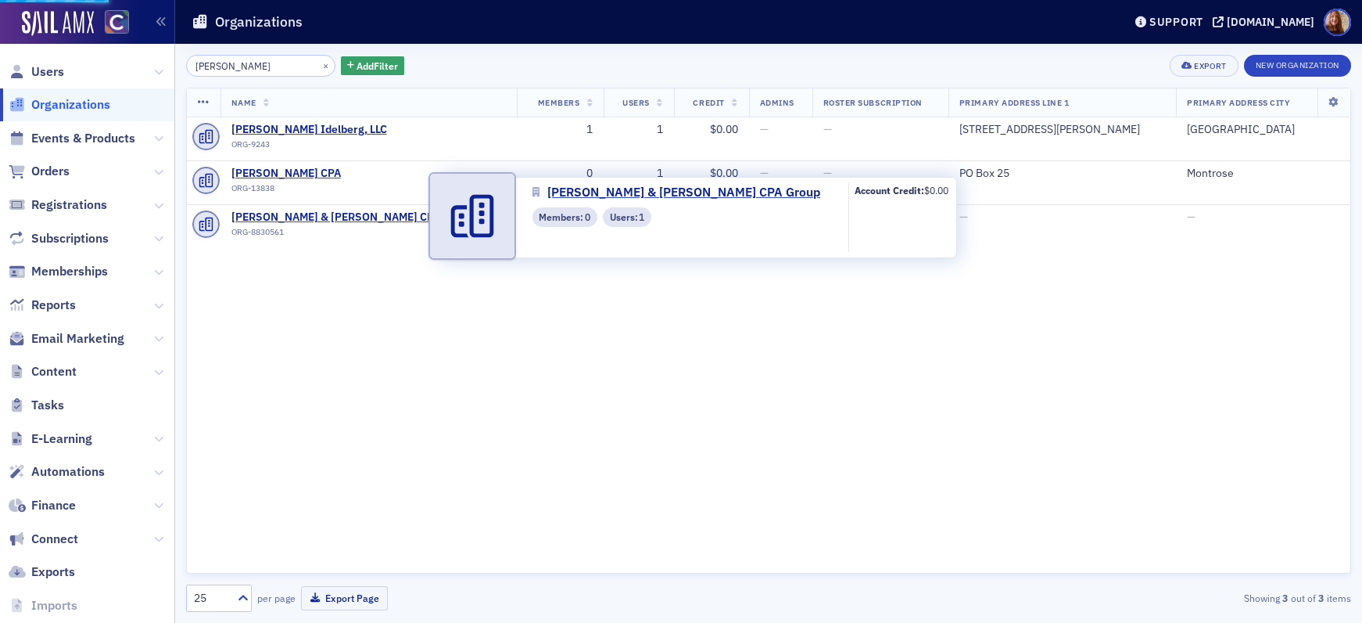
select select "US"
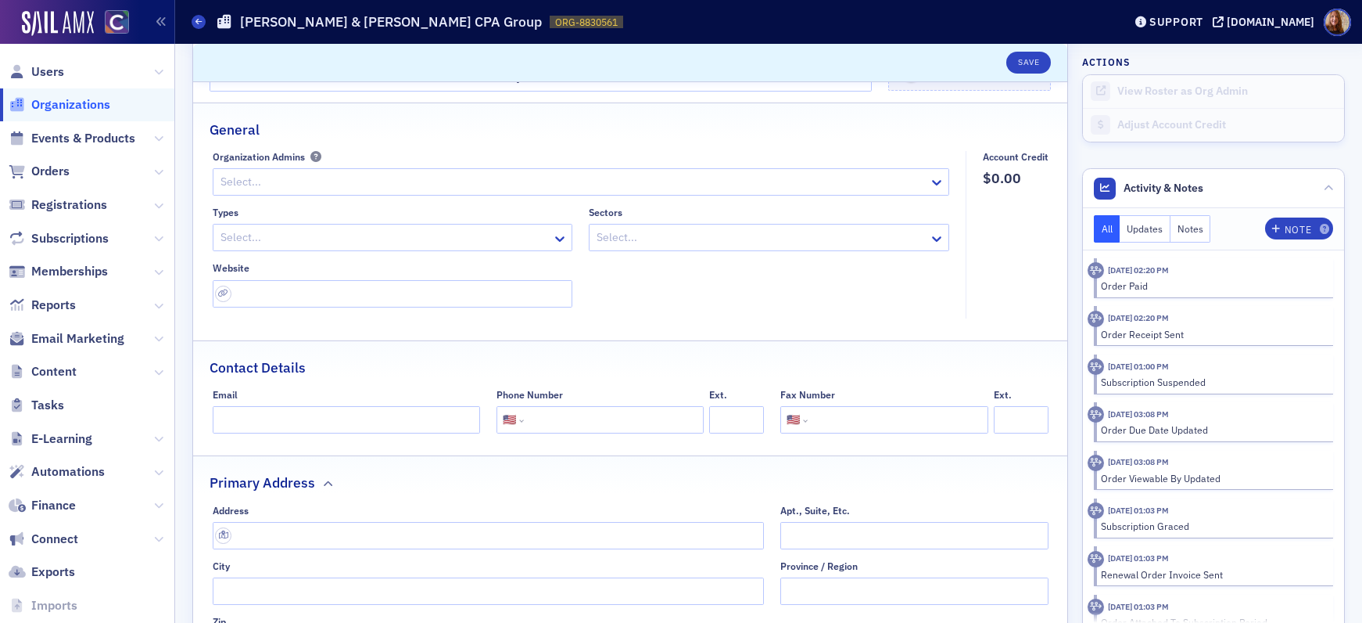
scroll to position [394, 0]
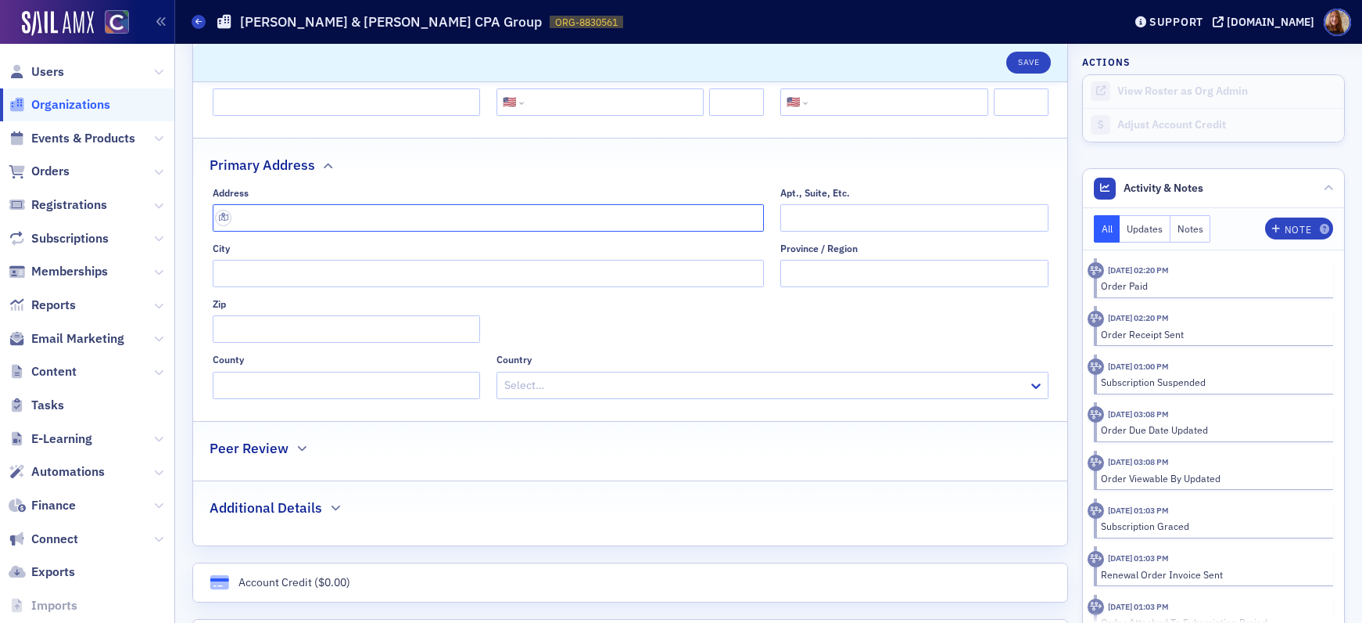
click at [265, 228] on input "text" at bounding box center [489, 217] width 552 height 27
paste input "3610 S 17th Suite 200, Tacoma,"
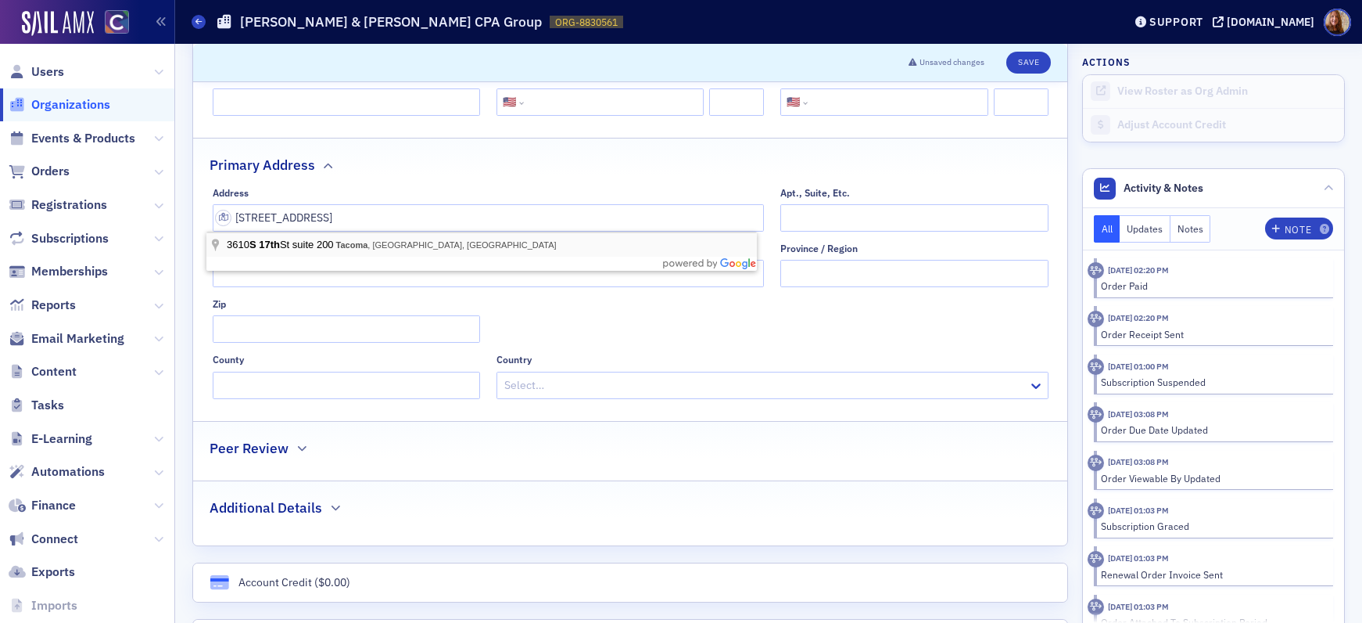
type input "South 17th Street"
type input "Tacoma"
type input "98465"
type input "Pierce County"
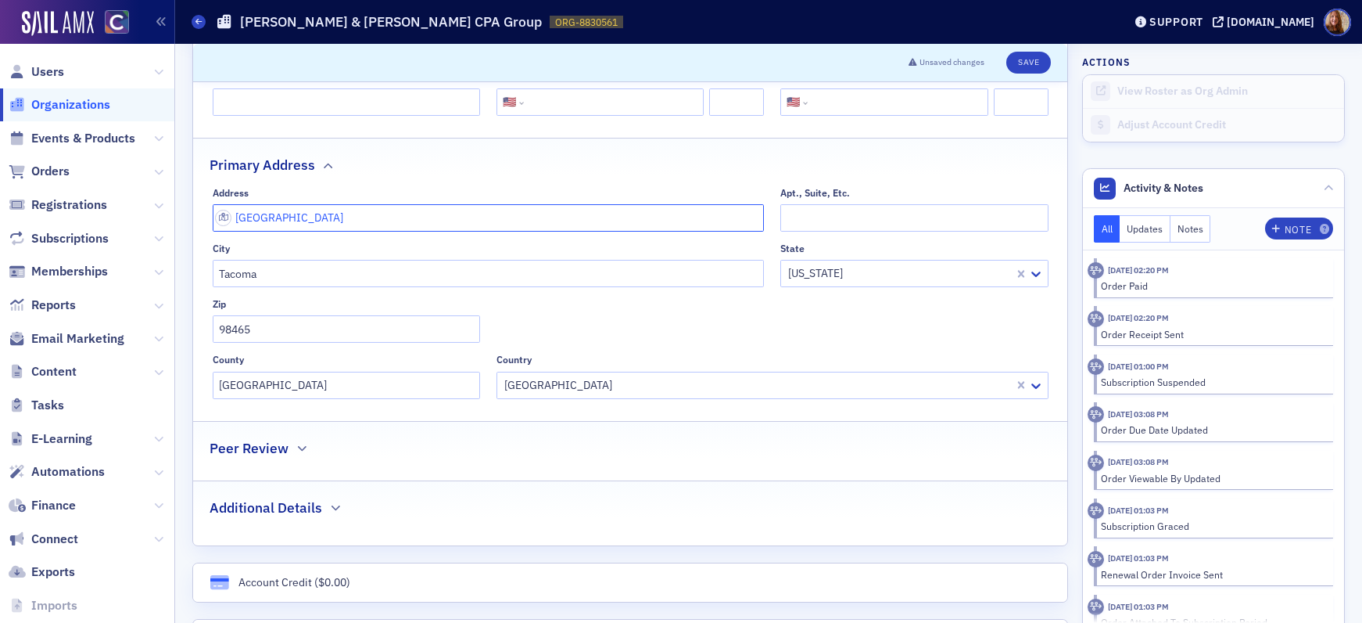
click at [396, 216] on input "South 17th Street" at bounding box center [489, 217] width 552 height 27
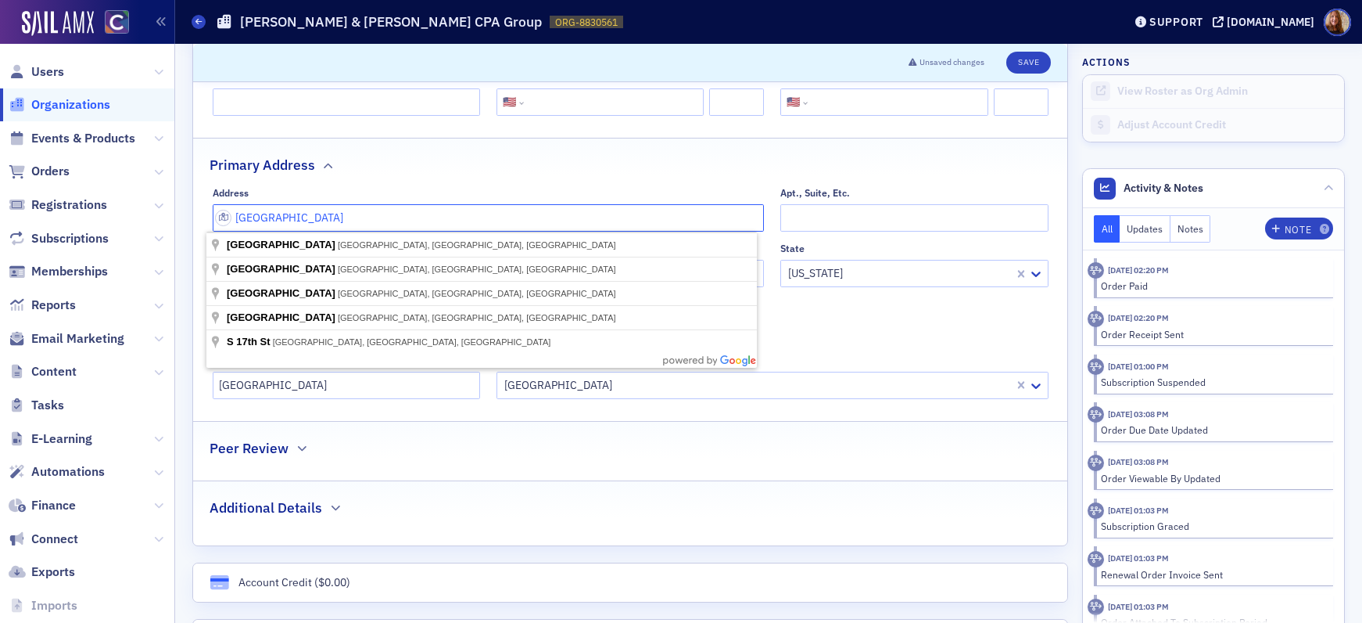
click at [569, 226] on input "South 17th Street" at bounding box center [489, 217] width 552 height 27
type input "South 17th Street Suite 200"
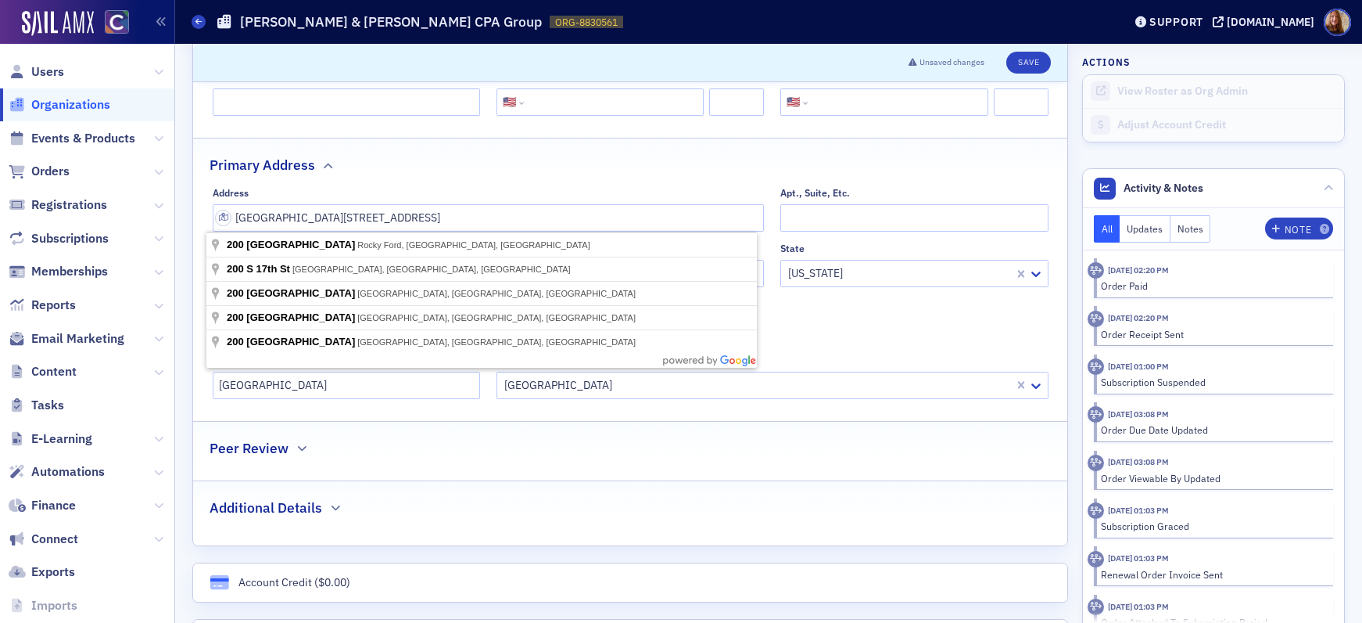
click at [616, 179] on fieldset "Primary Address Address South 17th Street Suite 200 Apt., Suite, Etc. City Taco…" at bounding box center [630, 274] width 874 height 272
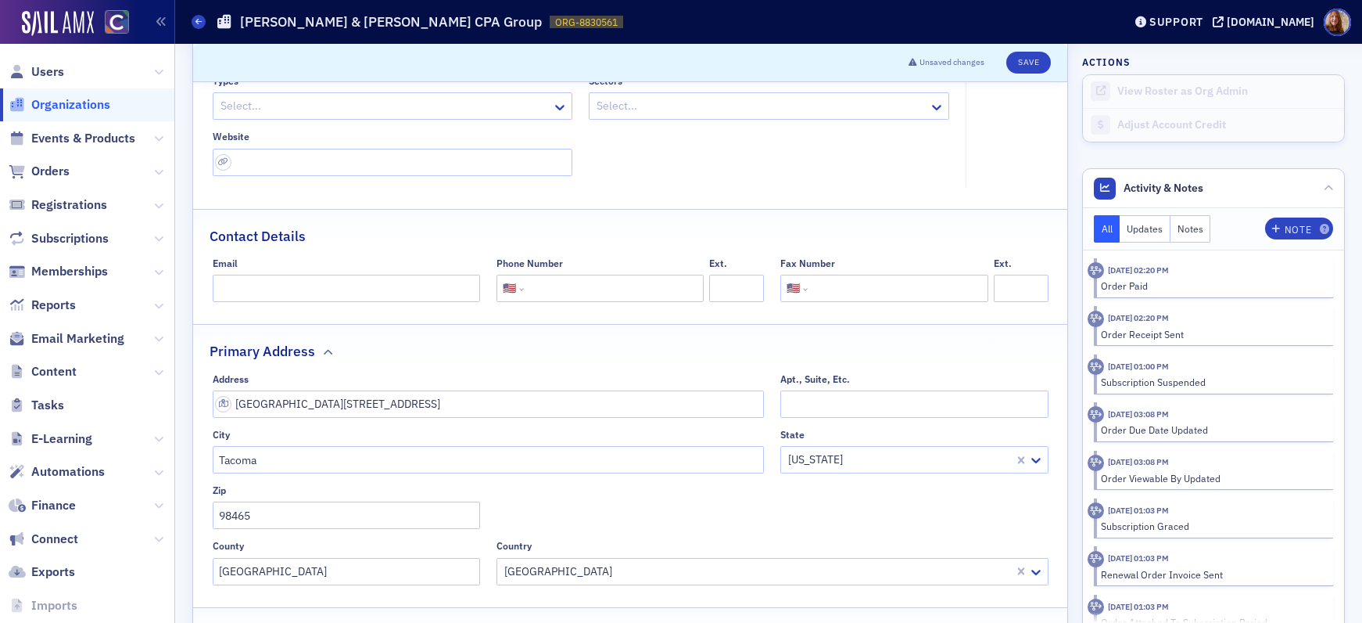
scroll to position [178, 0]
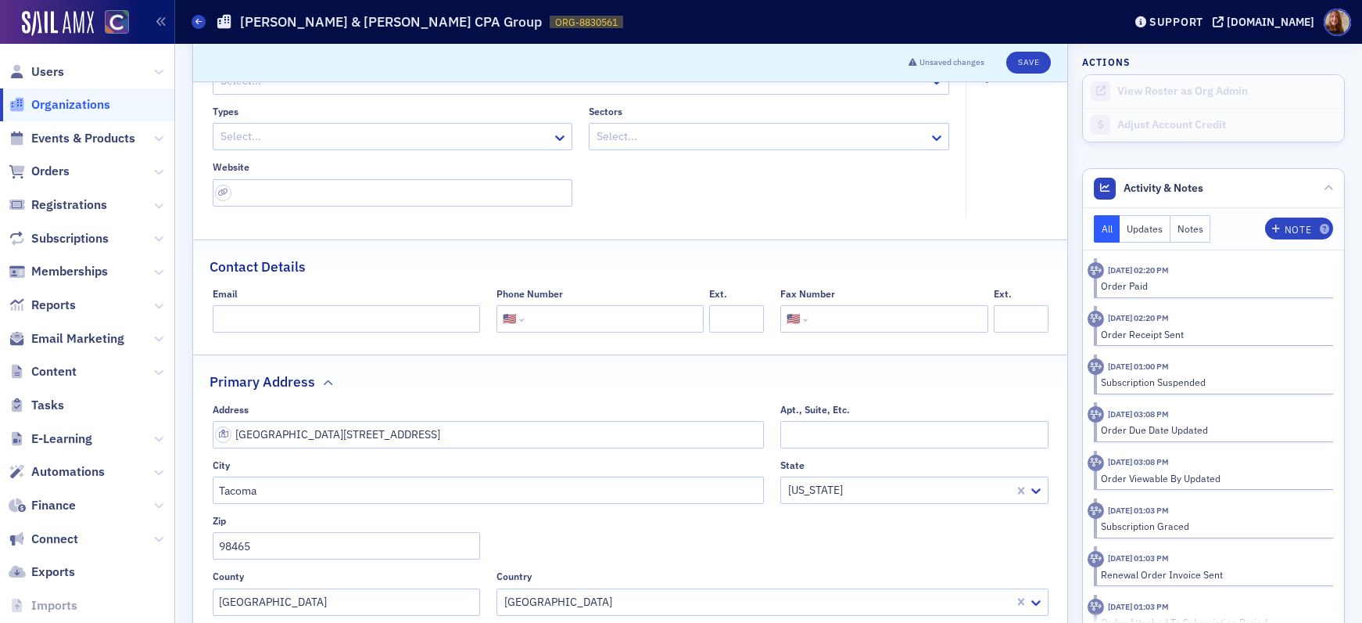
click at [547, 319] on input "tel" at bounding box center [612, 318] width 171 height 27
paste input "(253) 627-1755"
type input "(253) 627-1755"
click at [986, 203] on fieldset "Account Credit $0.00" at bounding box center [1012, 133] width 92 height 167
click at [1025, 61] on button "Save" at bounding box center [1029, 63] width 45 height 22
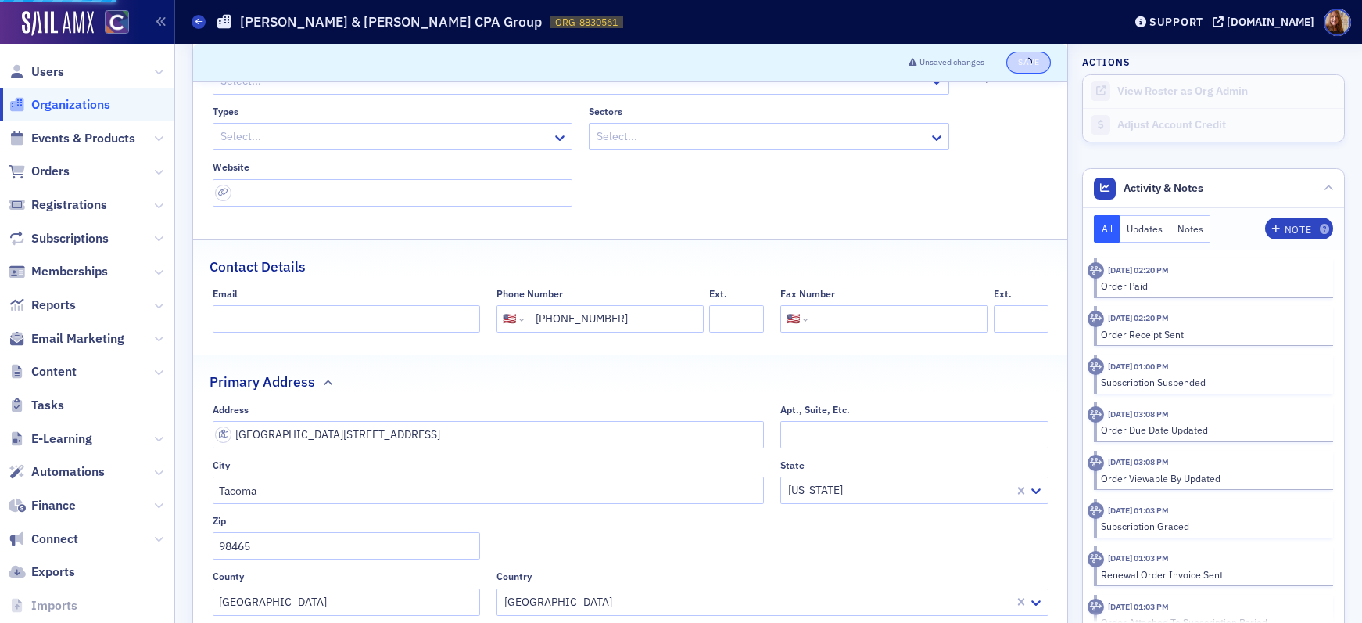
select select "US"
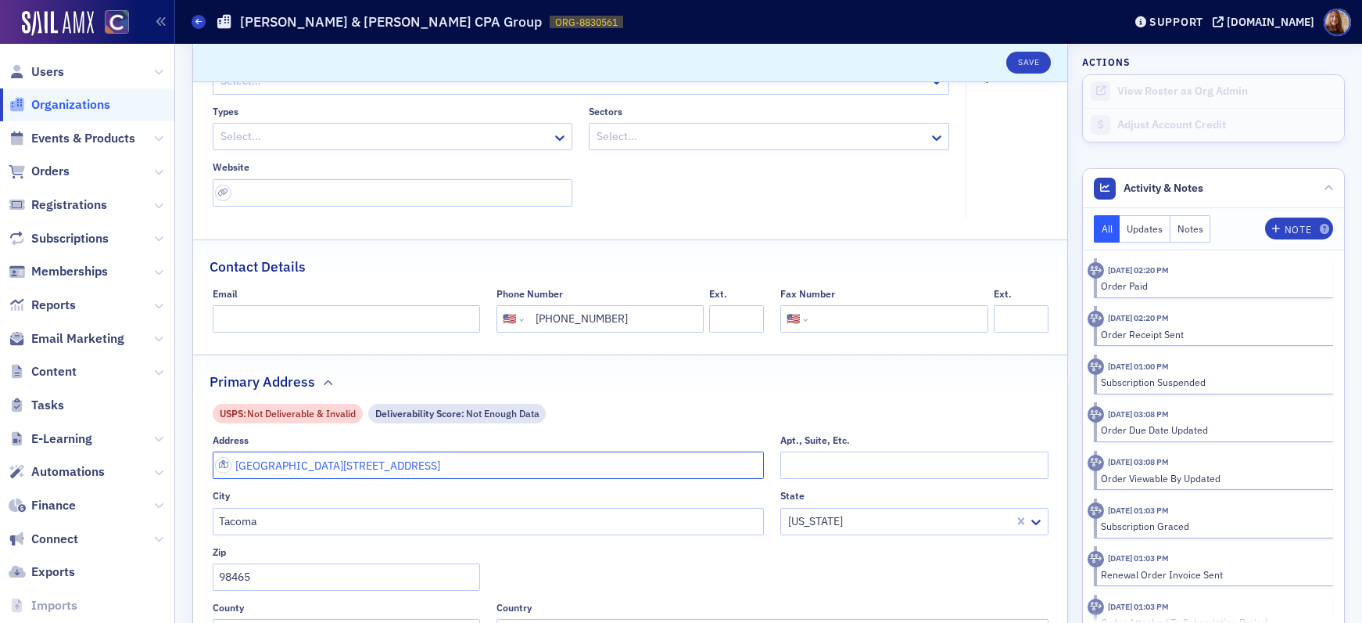
click at [225, 467] on input "South 17th Street Suite 200" at bounding box center [489, 464] width 552 height 27
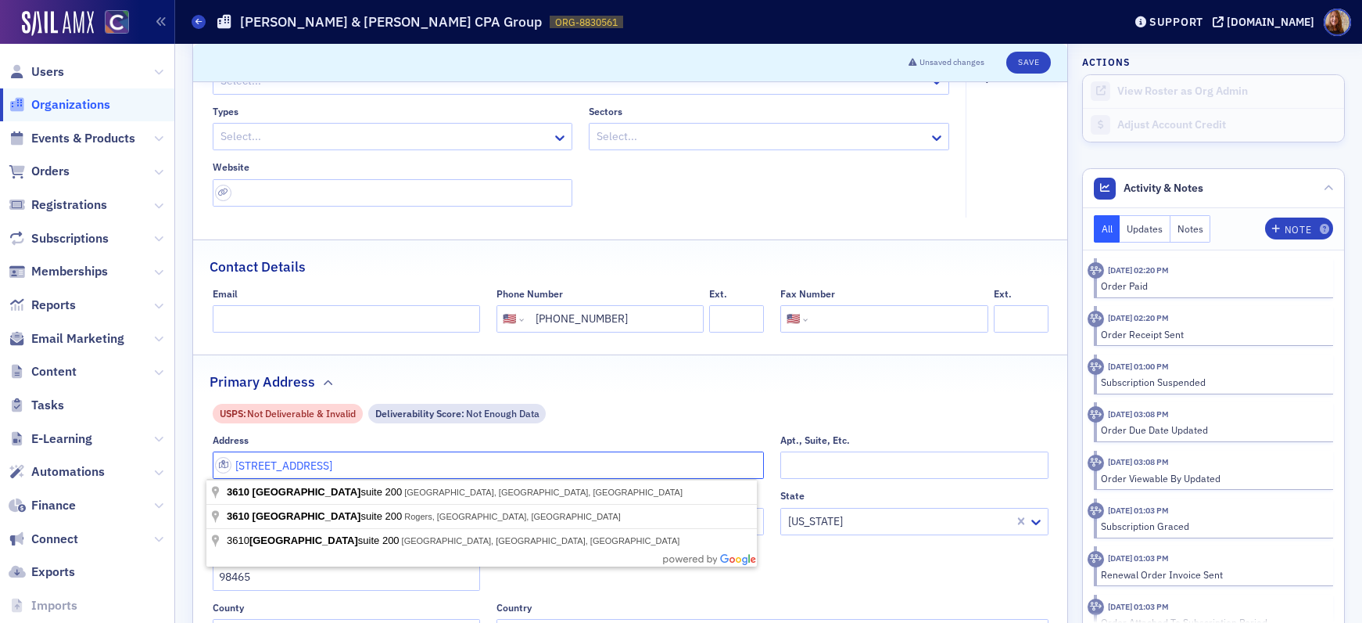
type input "3610 South 17th Street Suite 200"
click at [788, 396] on fieldset "Primary Address USPS : Not Deliverable & Invalid Deliverability Score : Not Eno…" at bounding box center [630, 505] width 874 height 303
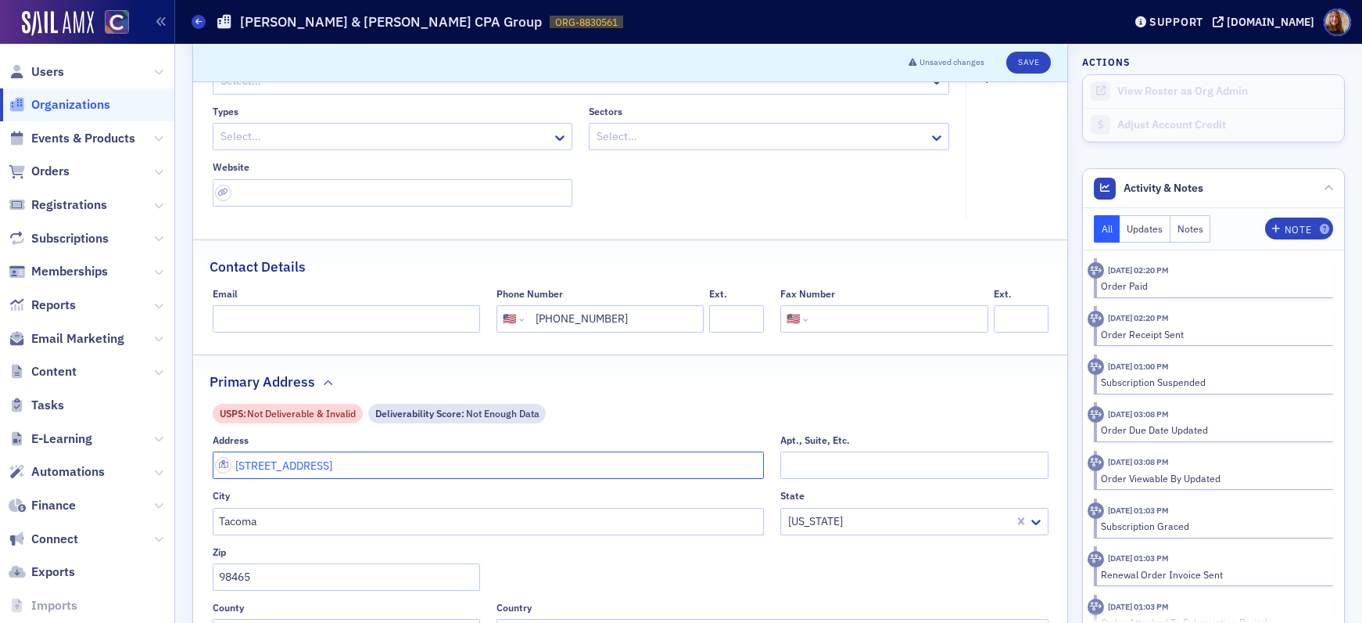
click at [462, 462] on input "3610 South 17th Street Suite 200" at bounding box center [489, 464] width 552 height 27
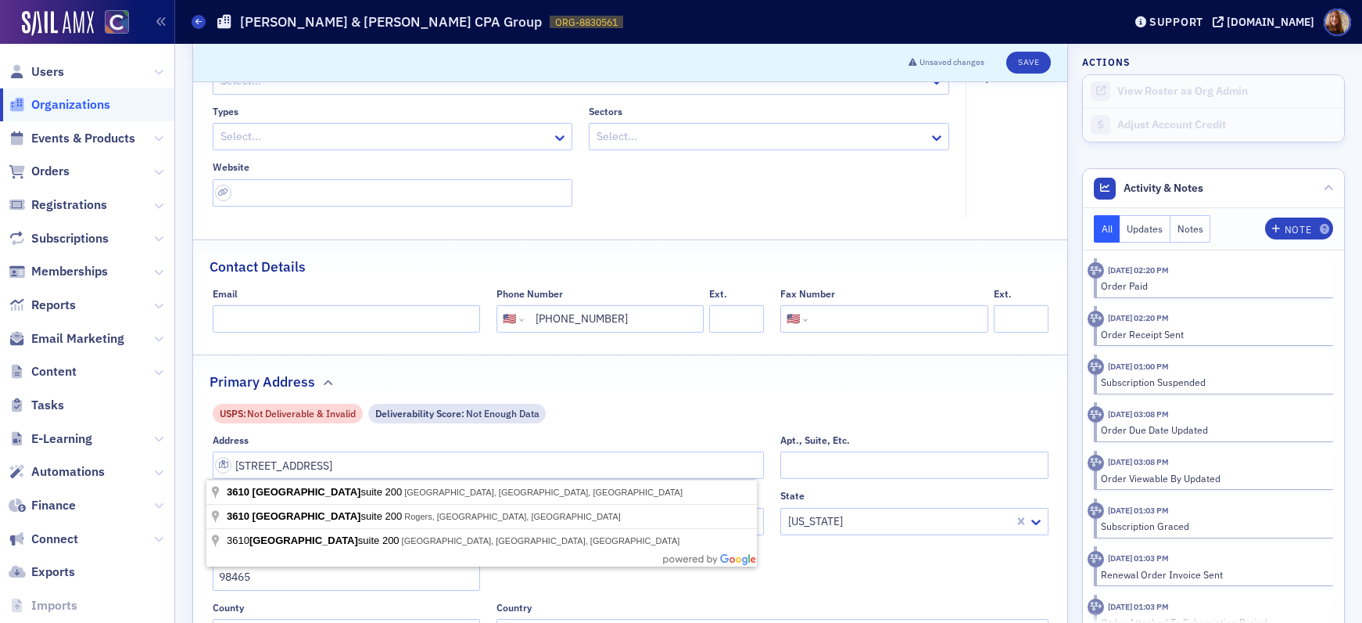
click at [1021, 166] on fieldset "Account Credit $0.00" at bounding box center [1012, 133] width 92 height 167
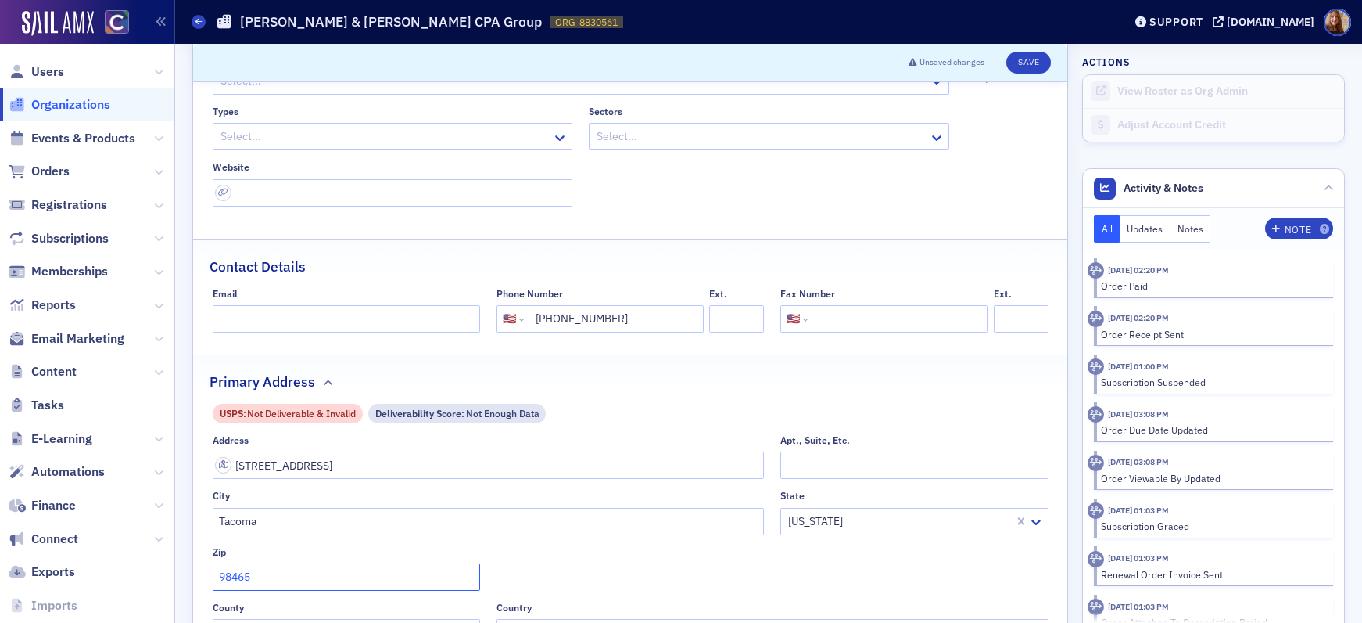
click at [238, 576] on input "98465" at bounding box center [346, 576] width 267 height 27
type input "98405"
click at [417, 469] on input "3610 South 17th Street Suite 200" at bounding box center [489, 464] width 552 height 27
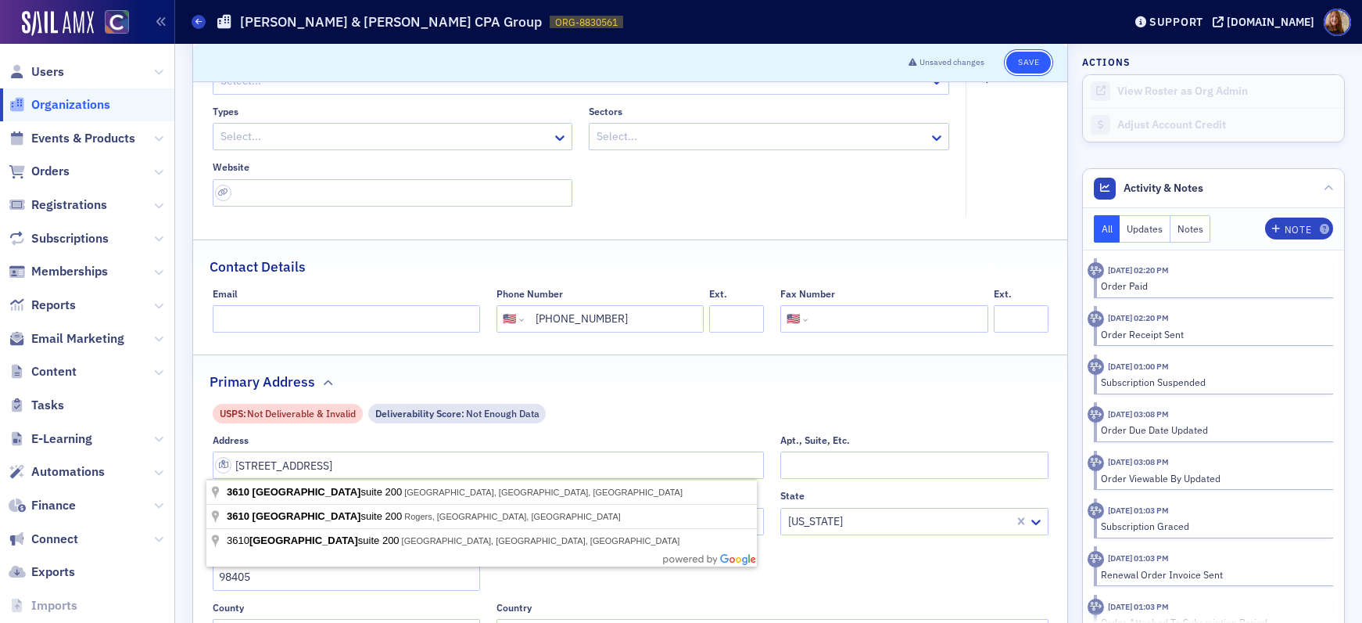
click at [1022, 67] on button "Save" at bounding box center [1029, 63] width 45 height 22
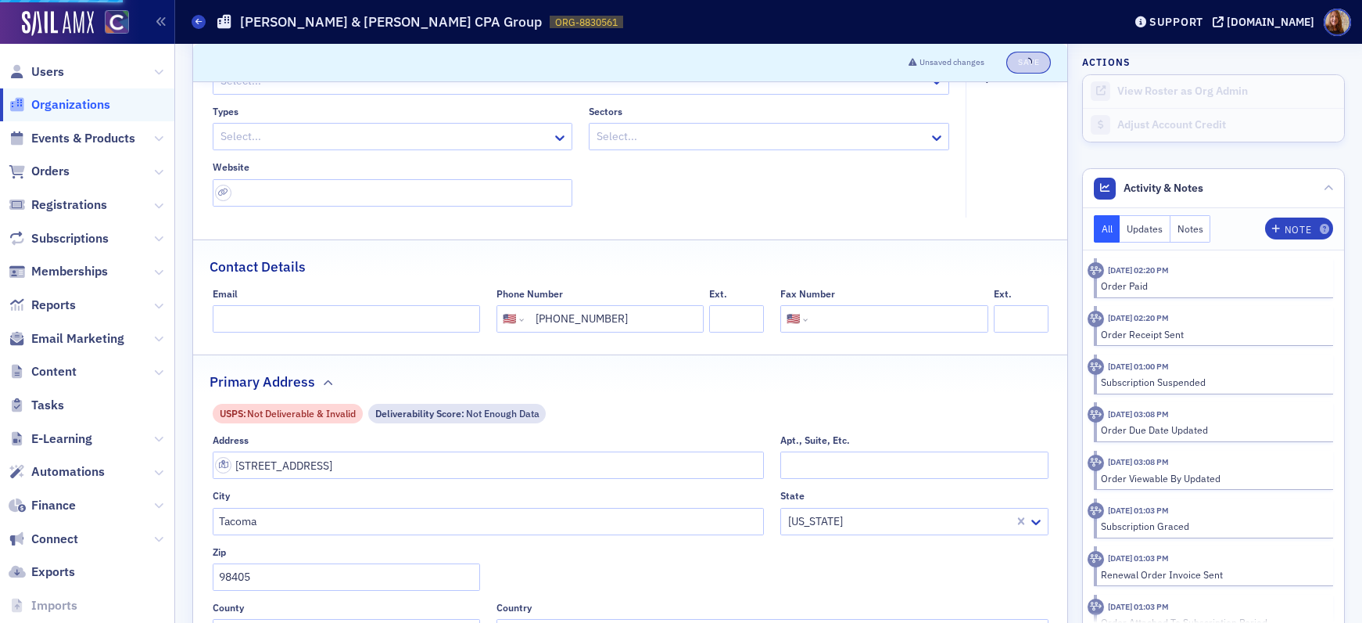
select select "US"
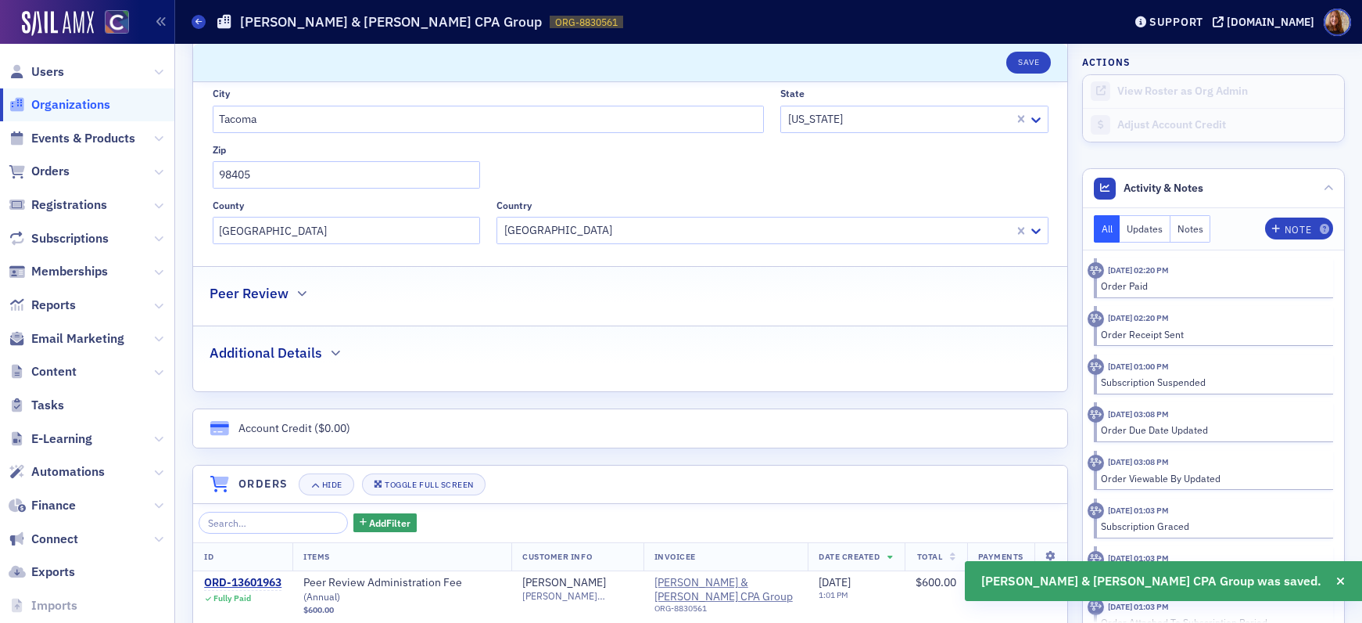
scroll to position [620, 0]
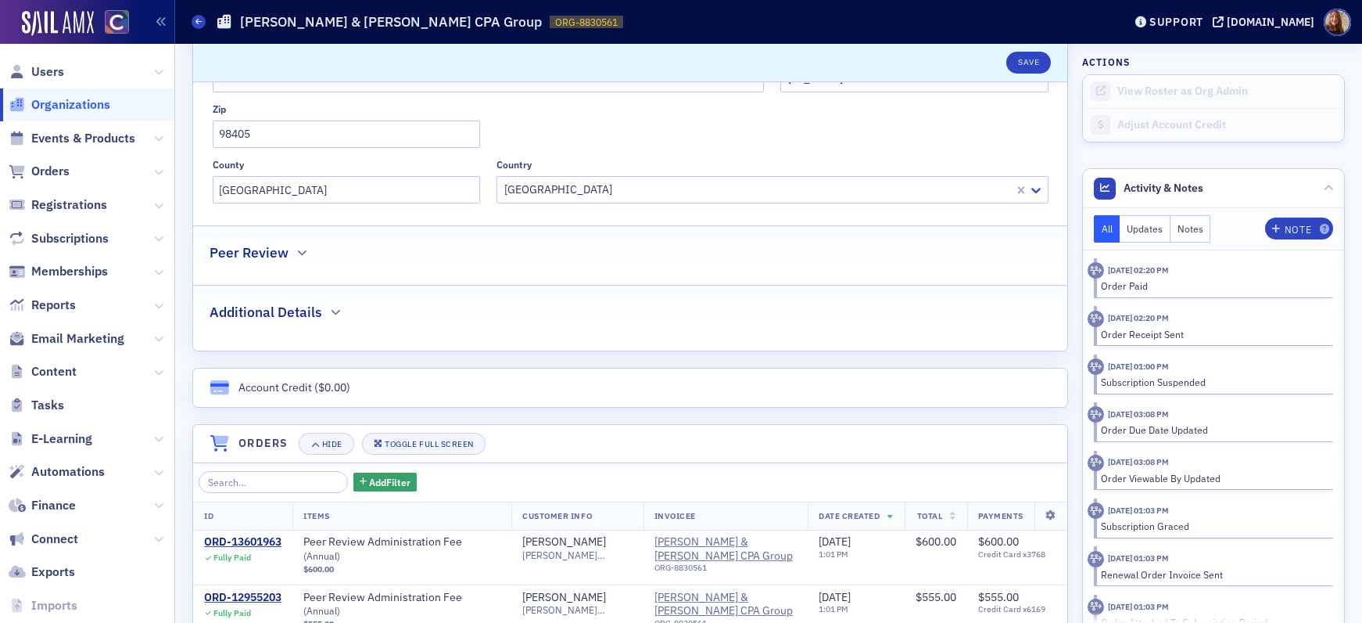
click at [338, 311] on div "Additional Details" at bounding box center [631, 303] width 842 height 37
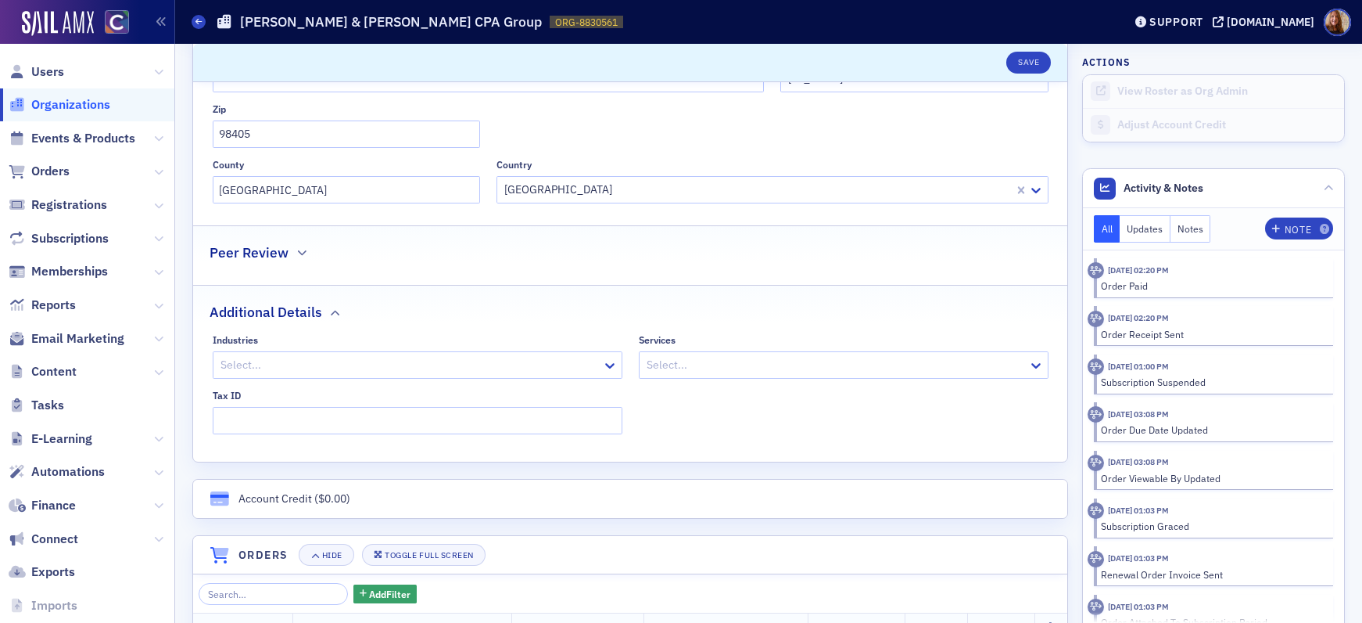
click at [339, 312] on div "Additional Details" at bounding box center [631, 303] width 842 height 37
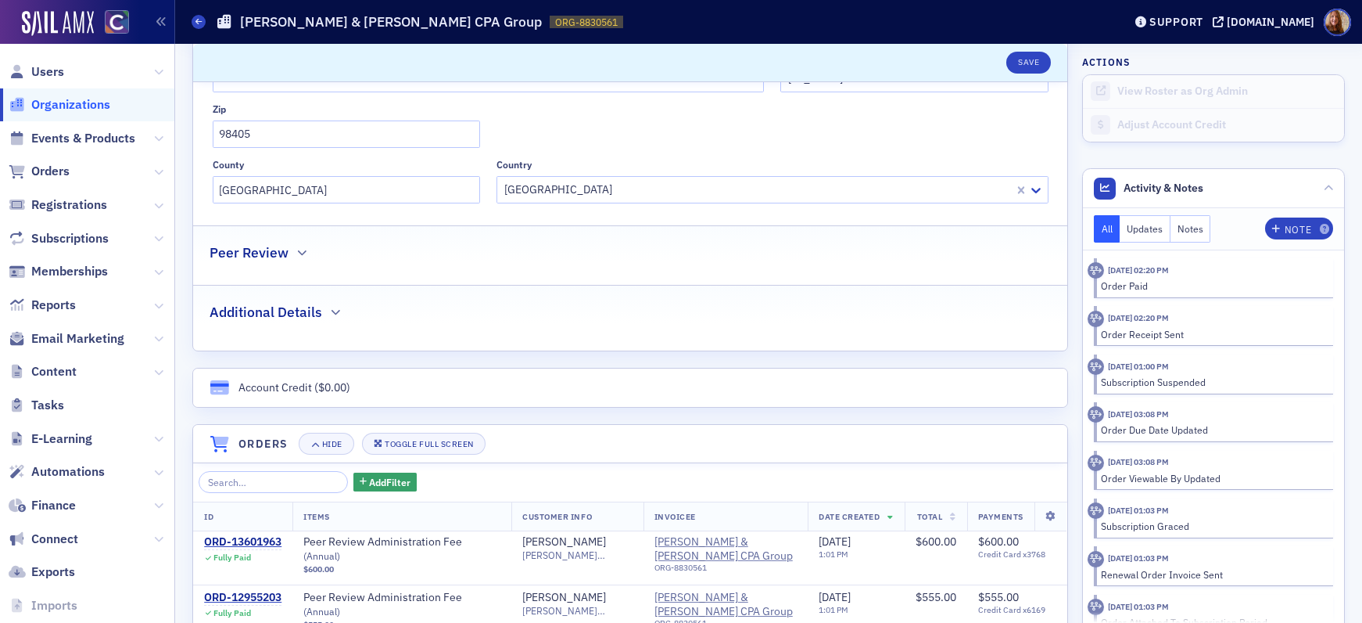
click at [285, 244] on div "Peer Review" at bounding box center [631, 244] width 842 height 37
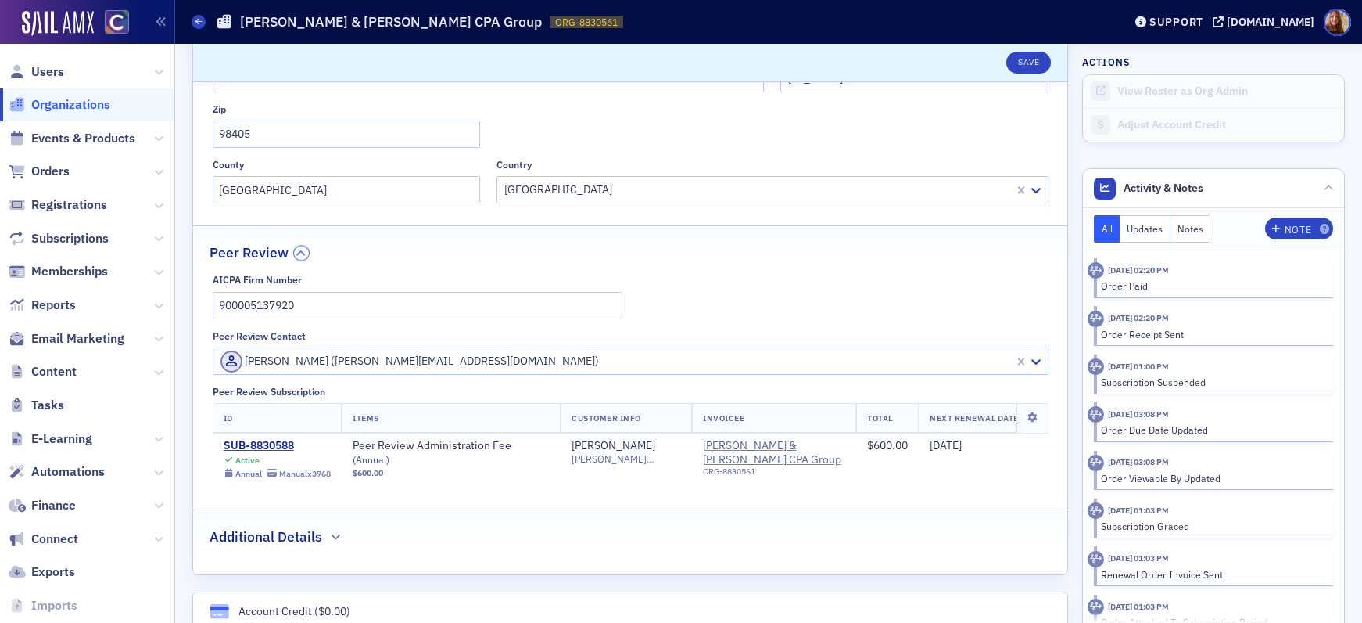
click at [297, 257] on icon "button" at bounding box center [301, 252] width 9 height 9
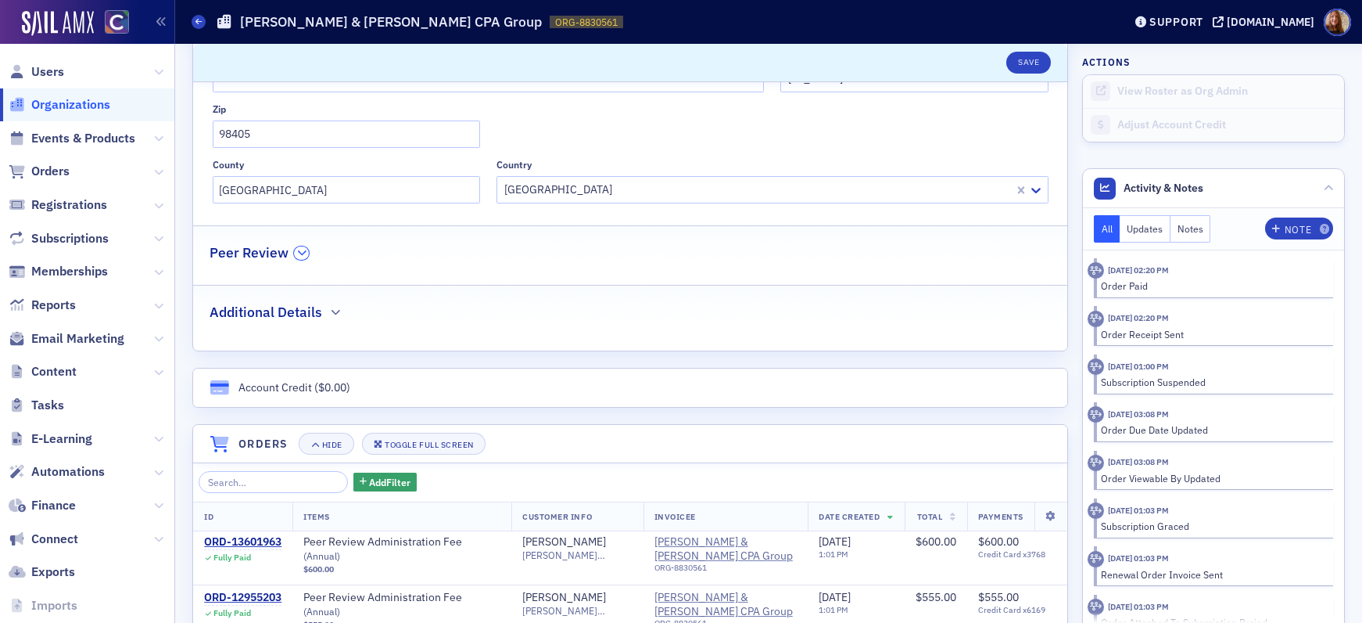
click at [294, 258] on button "button" at bounding box center [301, 253] width 15 height 14
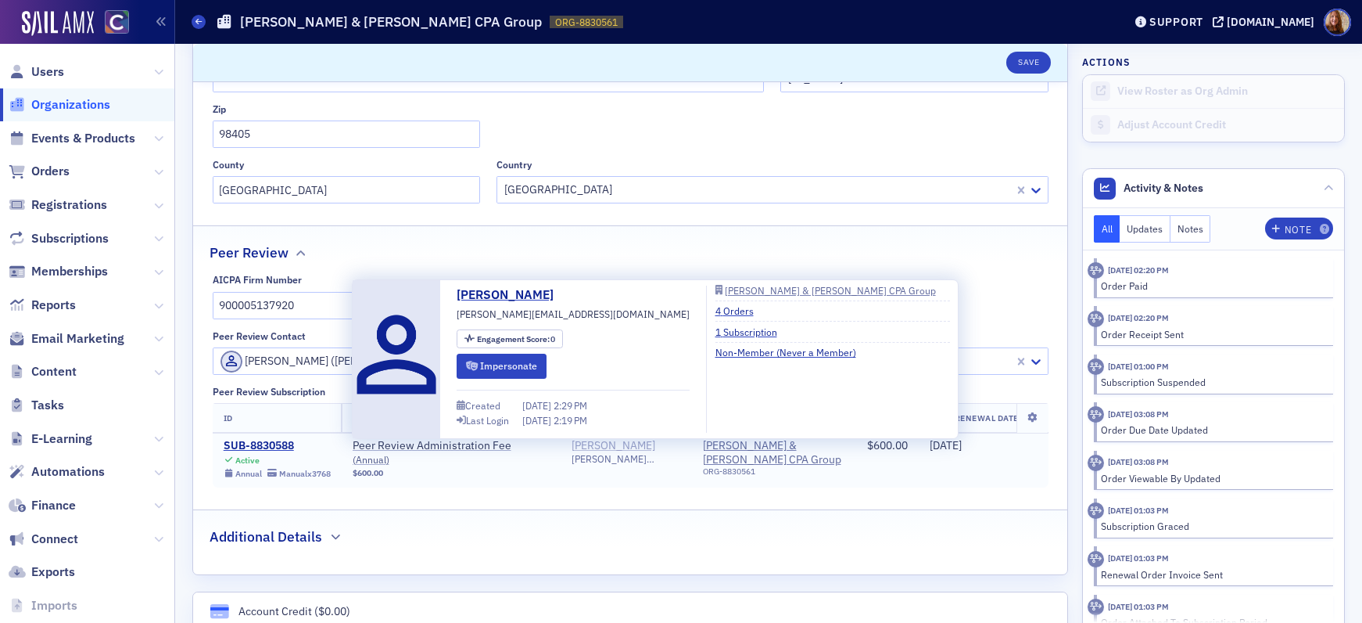
click at [605, 442] on div "Holly Hayes" at bounding box center [614, 446] width 84 height 14
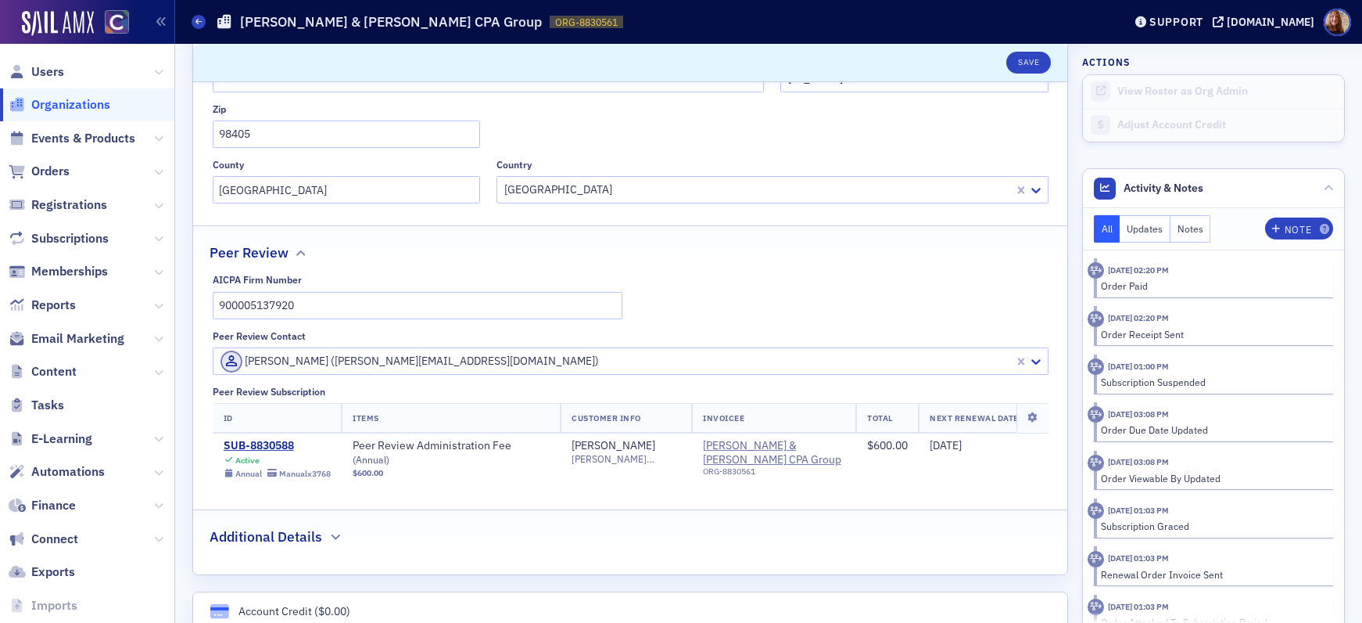
click at [743, 131] on div "Address 3610 South 17th Street Suite 200 Apt., Suite, Etc. City Tacoma State Wa…" at bounding box center [631, 97] width 836 height 212
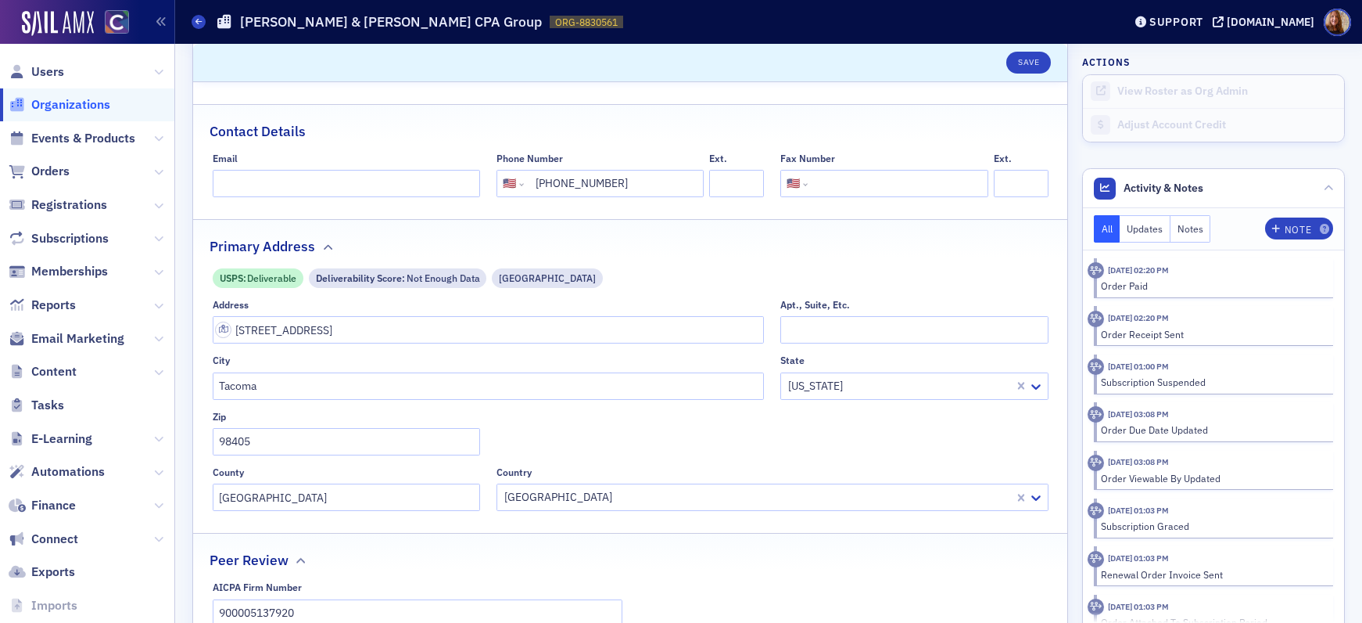
scroll to position [0, 0]
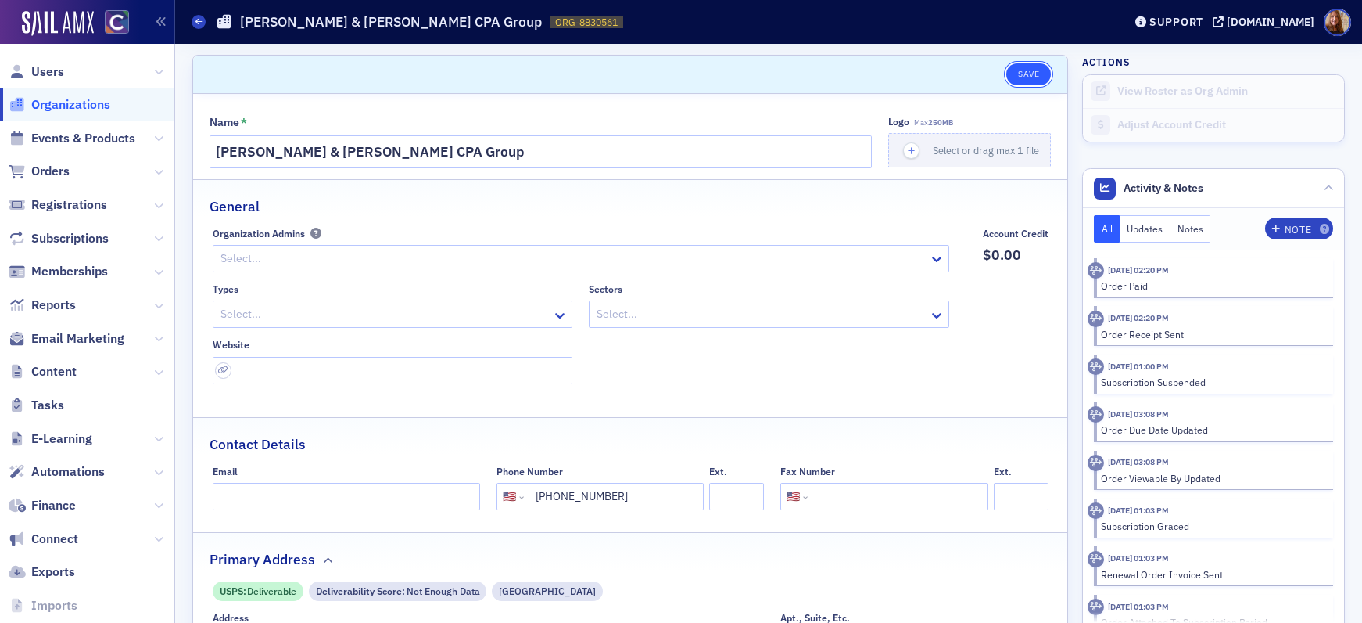
click at [1009, 74] on button "Save" at bounding box center [1029, 74] width 45 height 22
select select "US"
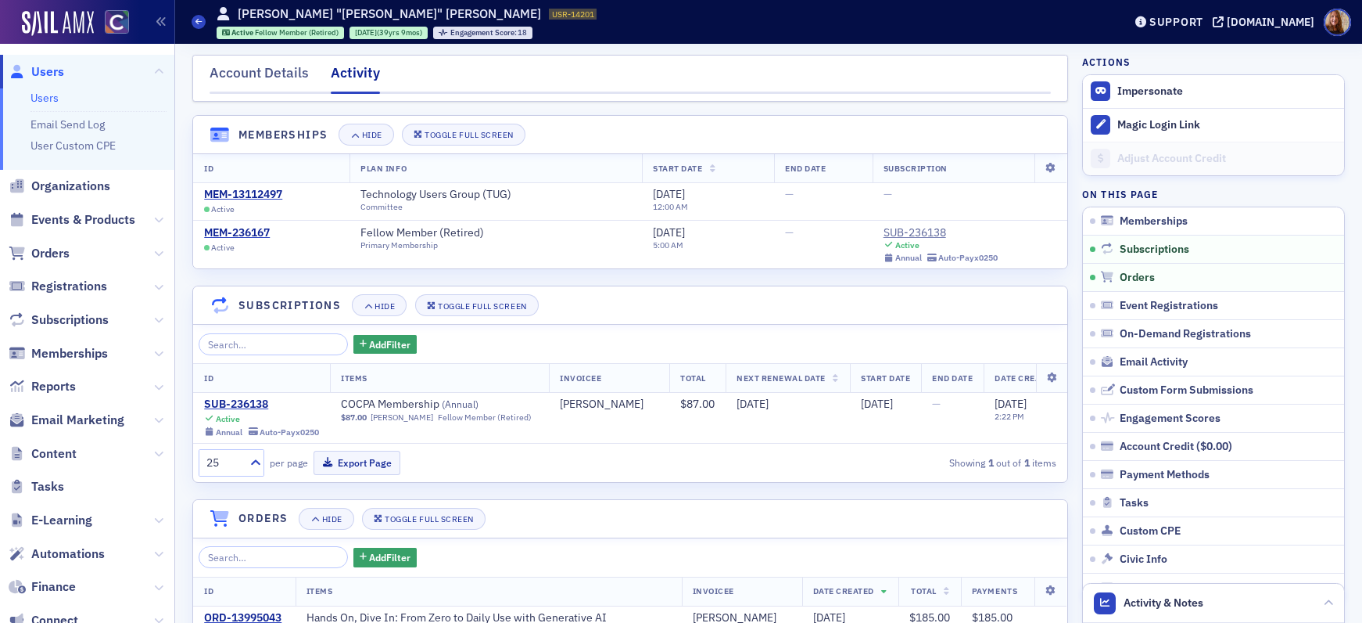
scroll to position [341, 0]
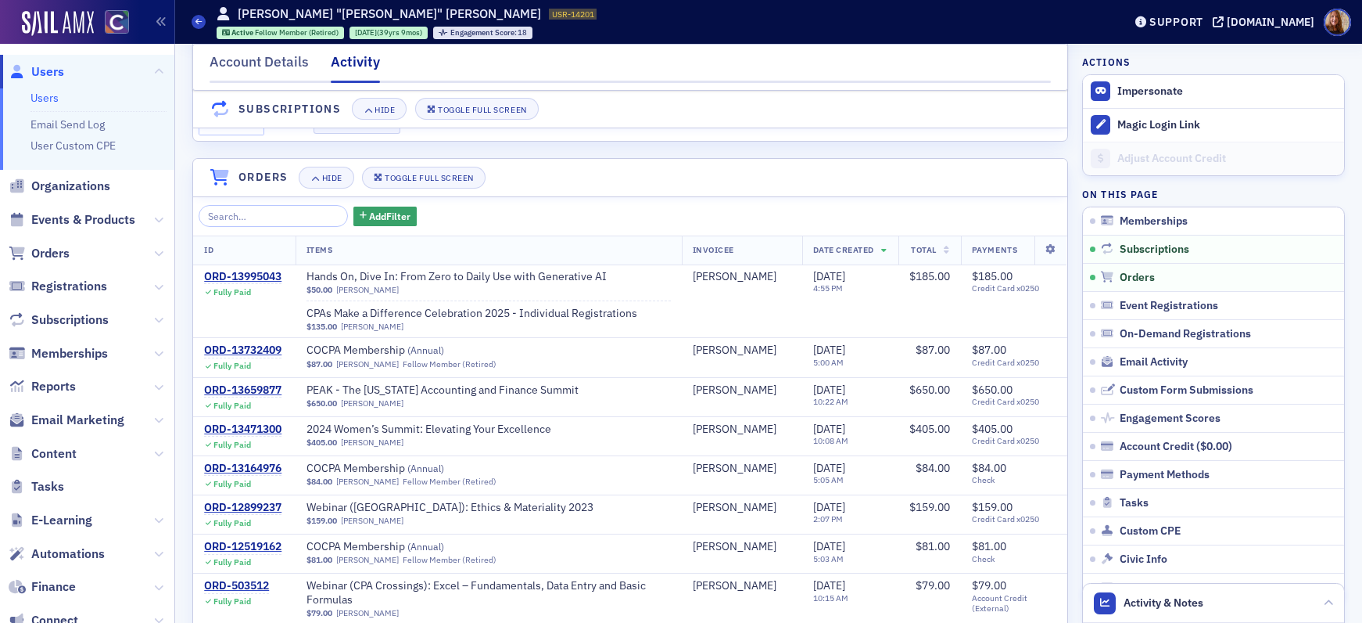
click at [55, 102] on link "Users" at bounding box center [45, 98] width 28 height 14
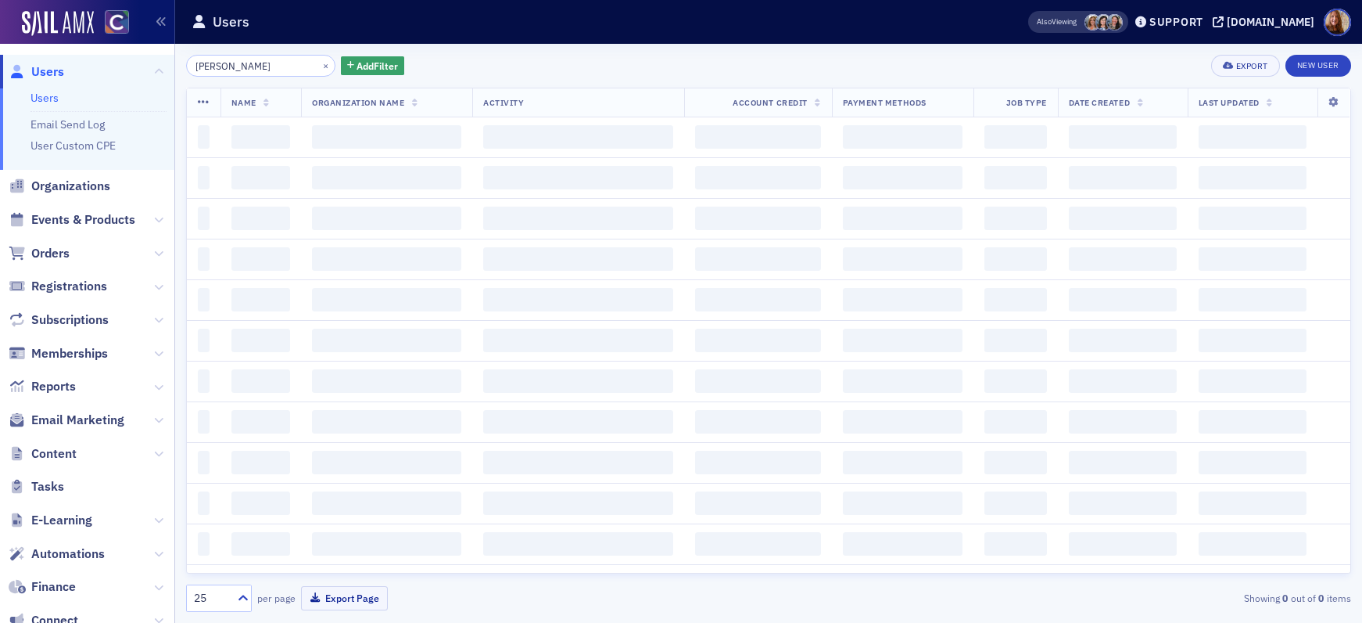
click at [213, 70] on input "[PERSON_NAME]" at bounding box center [260, 66] width 149 height 22
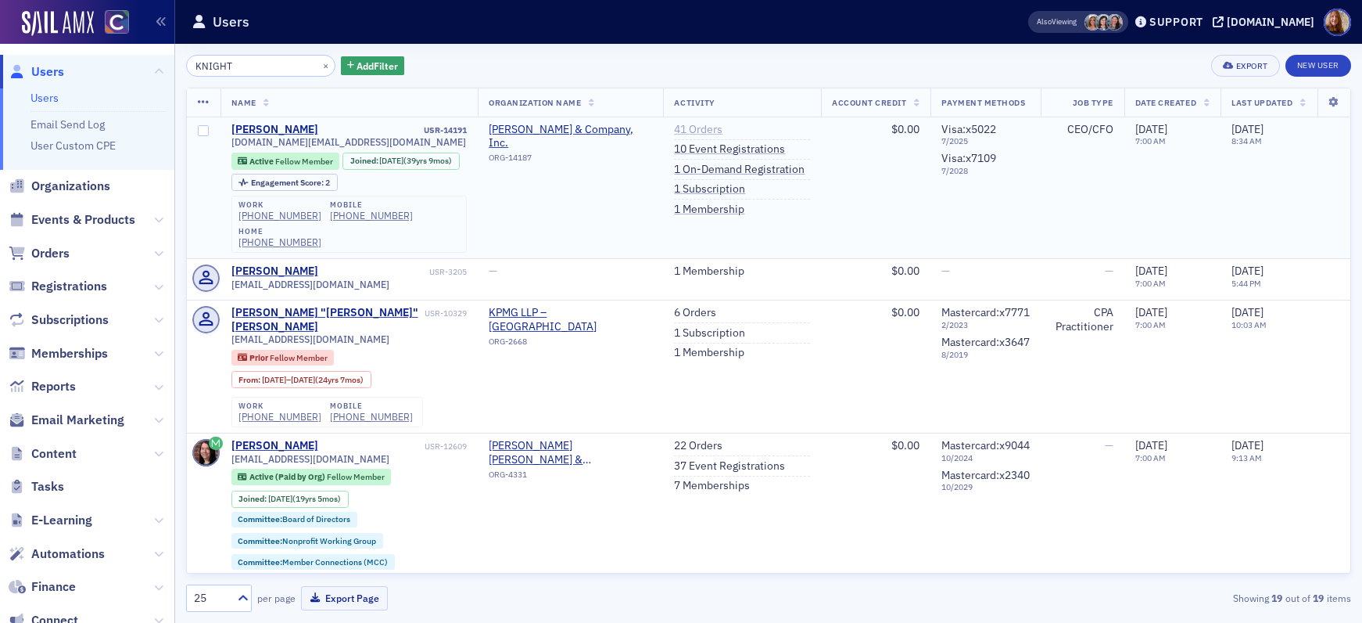
type input "KNIGHT"
click at [685, 126] on link "41 Orders" at bounding box center [698, 130] width 48 height 14
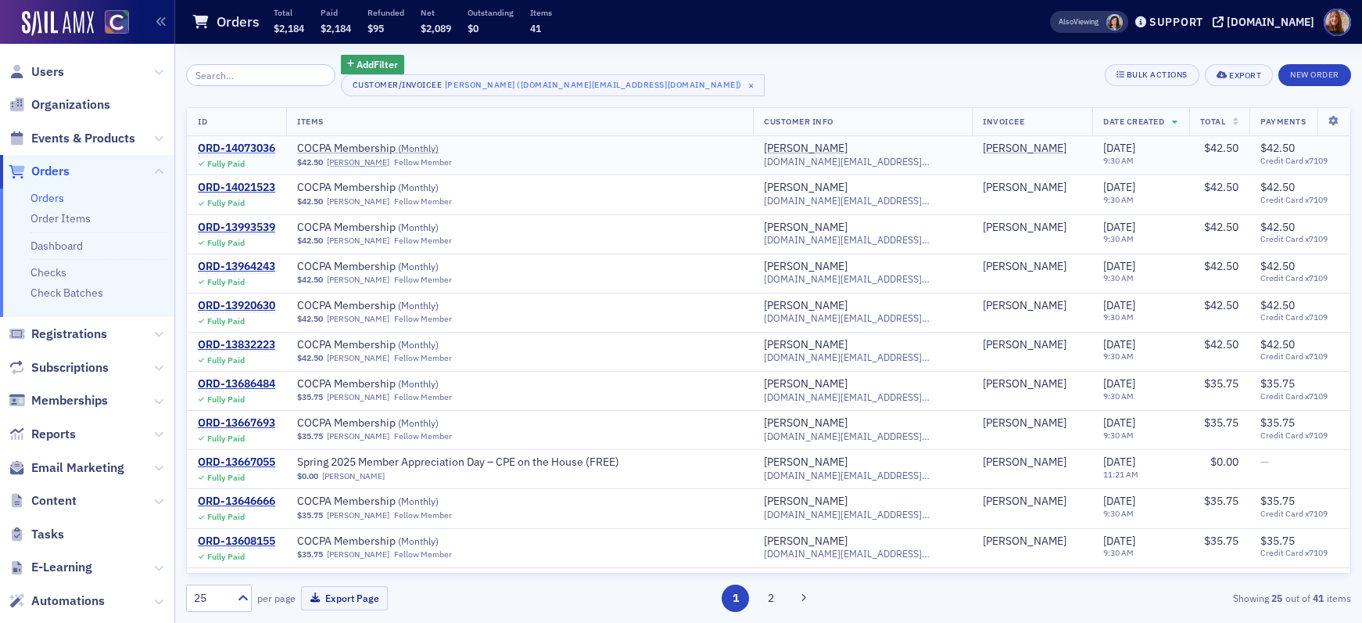
click at [243, 145] on div "ORD-14073036" at bounding box center [236, 149] width 77 height 14
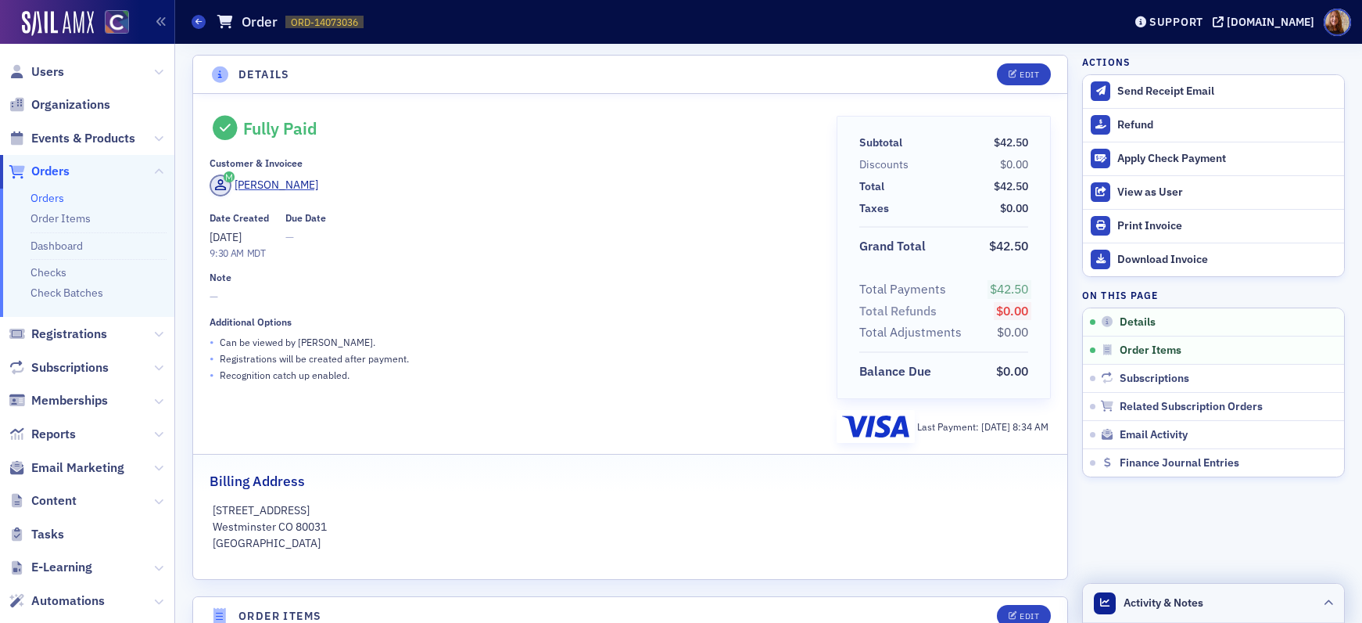
click at [1224, 594] on header "Activity & Notes" at bounding box center [1213, 602] width 261 height 39
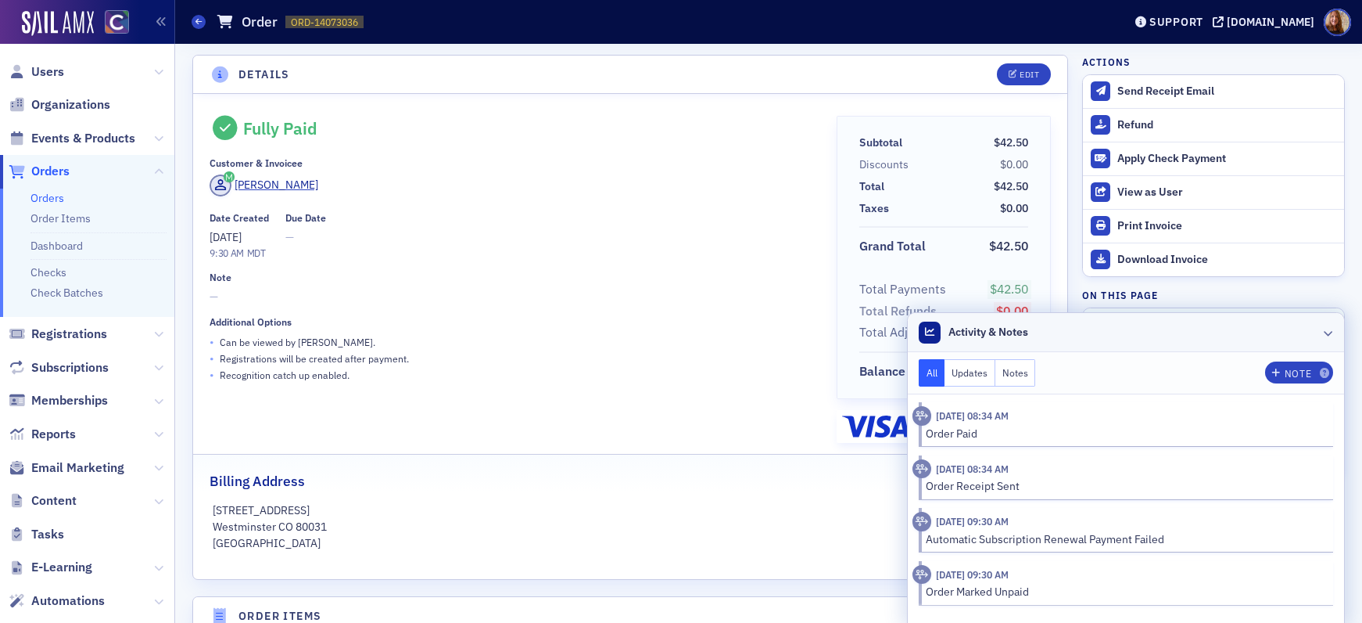
click at [1217, 329] on header "Activity & Notes" at bounding box center [1126, 332] width 436 height 39
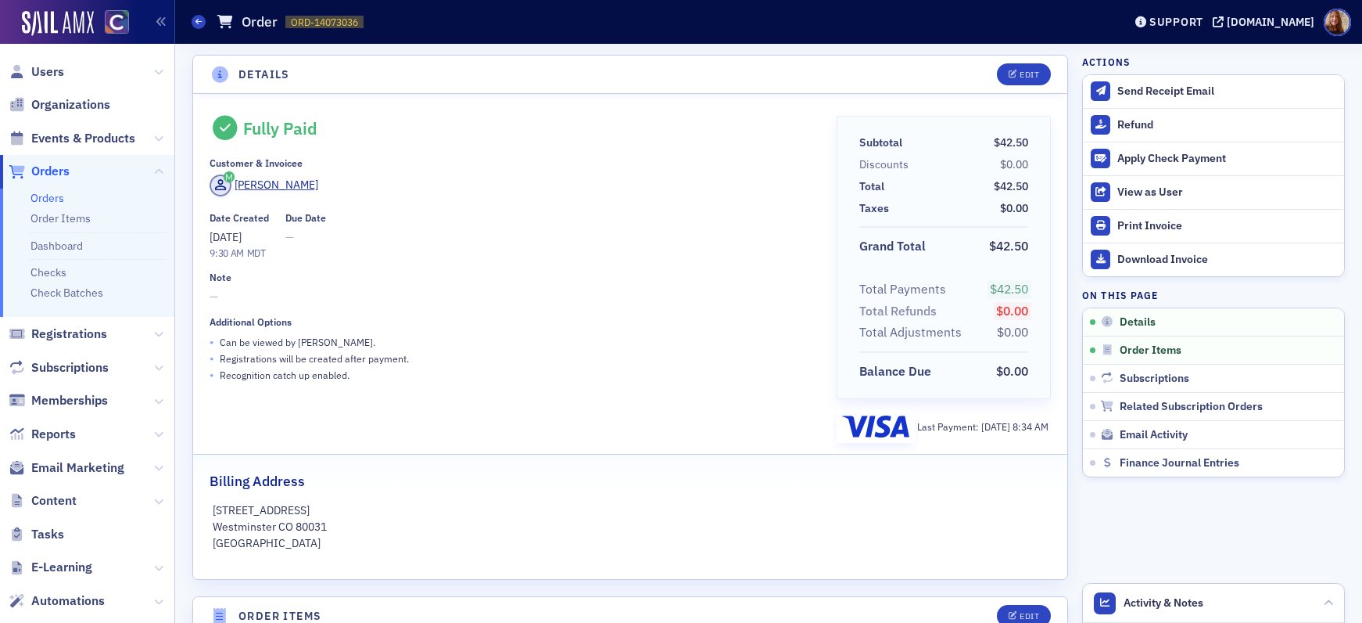
click at [394, 171] on div "Customer & Invoicee [PERSON_NAME]" at bounding box center [512, 179] width 605 height 44
click at [73, 140] on span "Events & Products" at bounding box center [83, 138] width 104 height 17
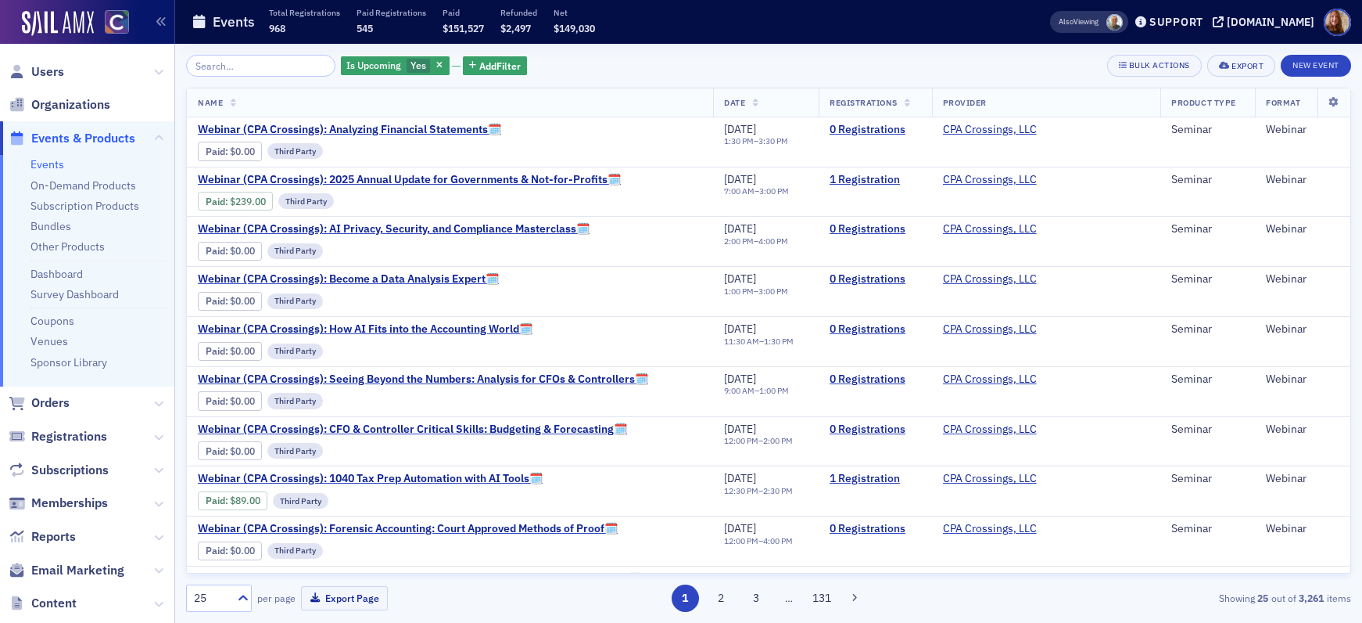
click at [220, 66] on input "search" at bounding box center [260, 66] width 149 height 22
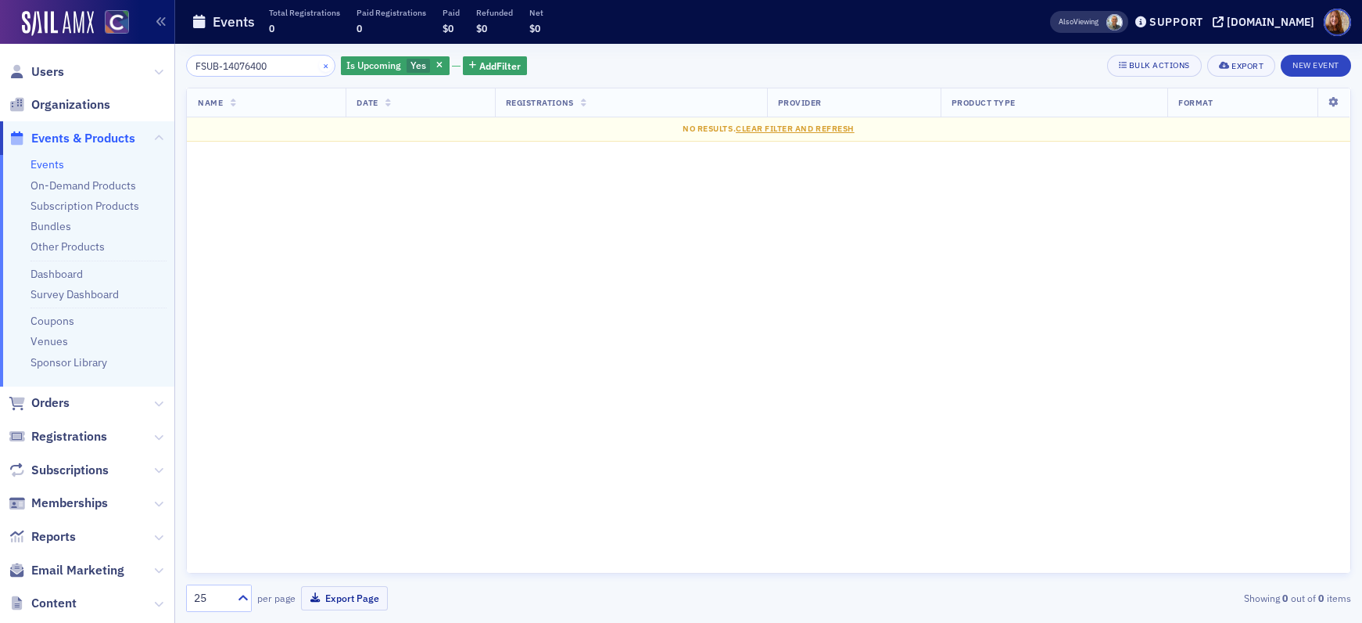
type input "FSUB-14076400"
click at [319, 64] on button "×" at bounding box center [326, 65] width 14 height 14
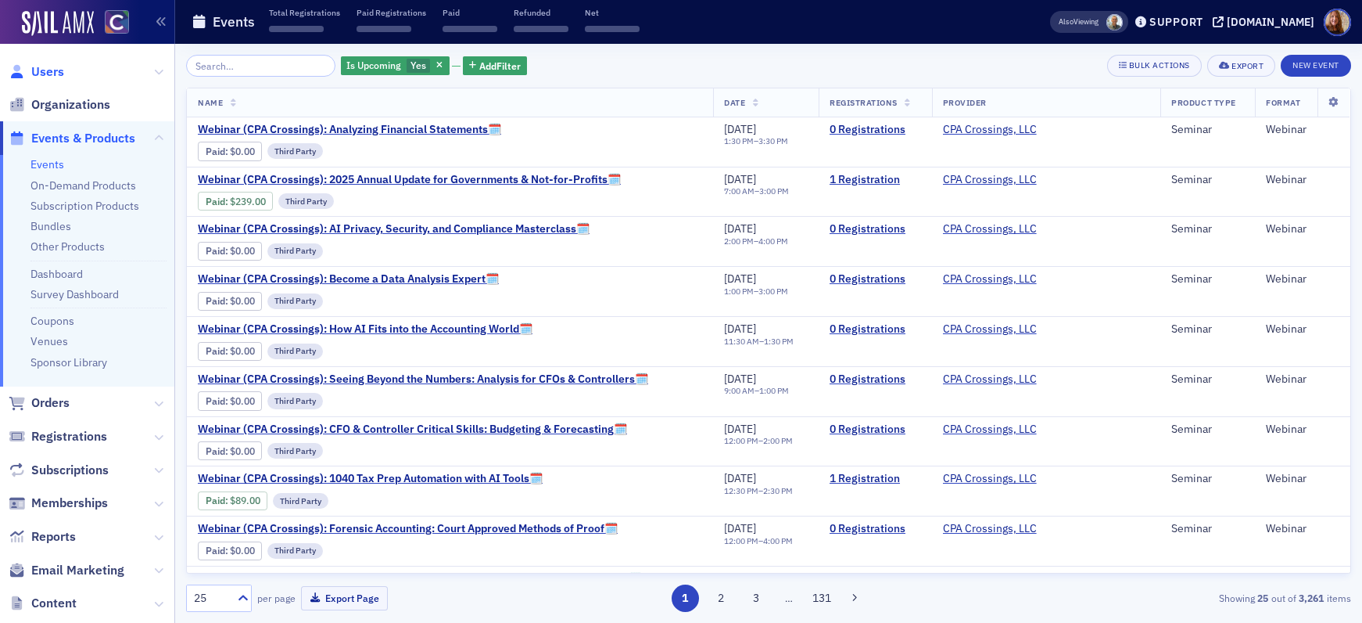
click at [57, 69] on span "Users" at bounding box center [47, 71] width 33 height 17
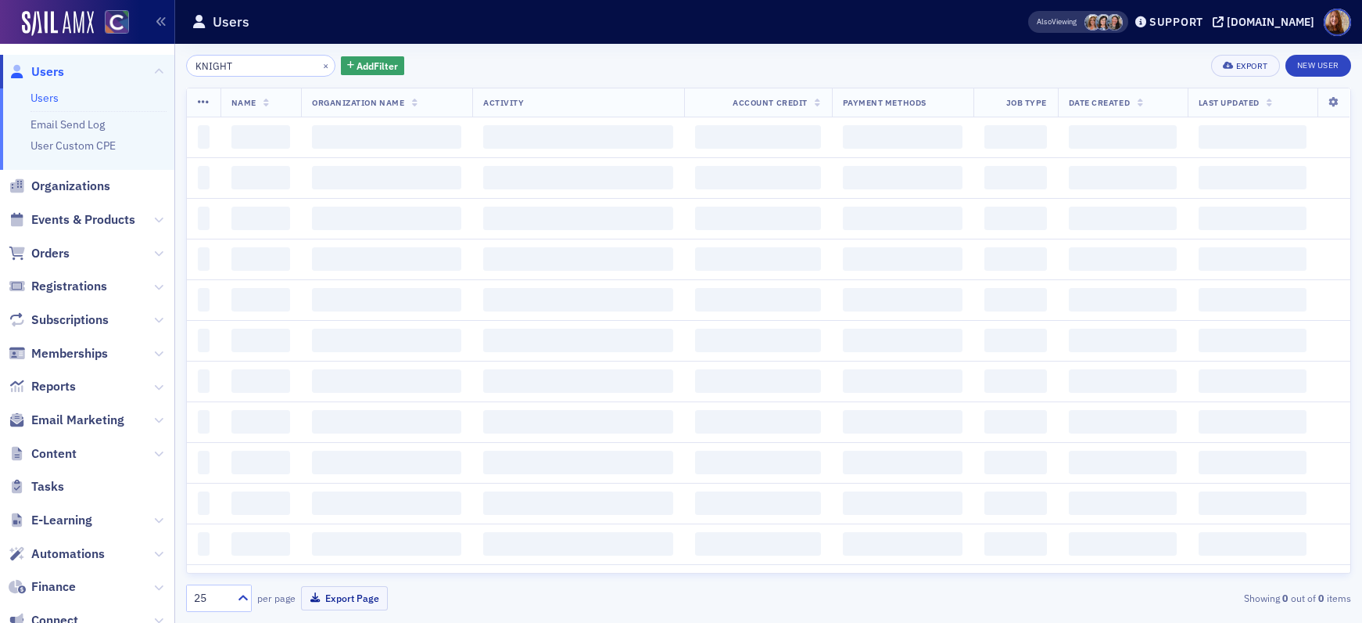
click at [253, 67] on input "KNIGHT" at bounding box center [260, 66] width 149 height 22
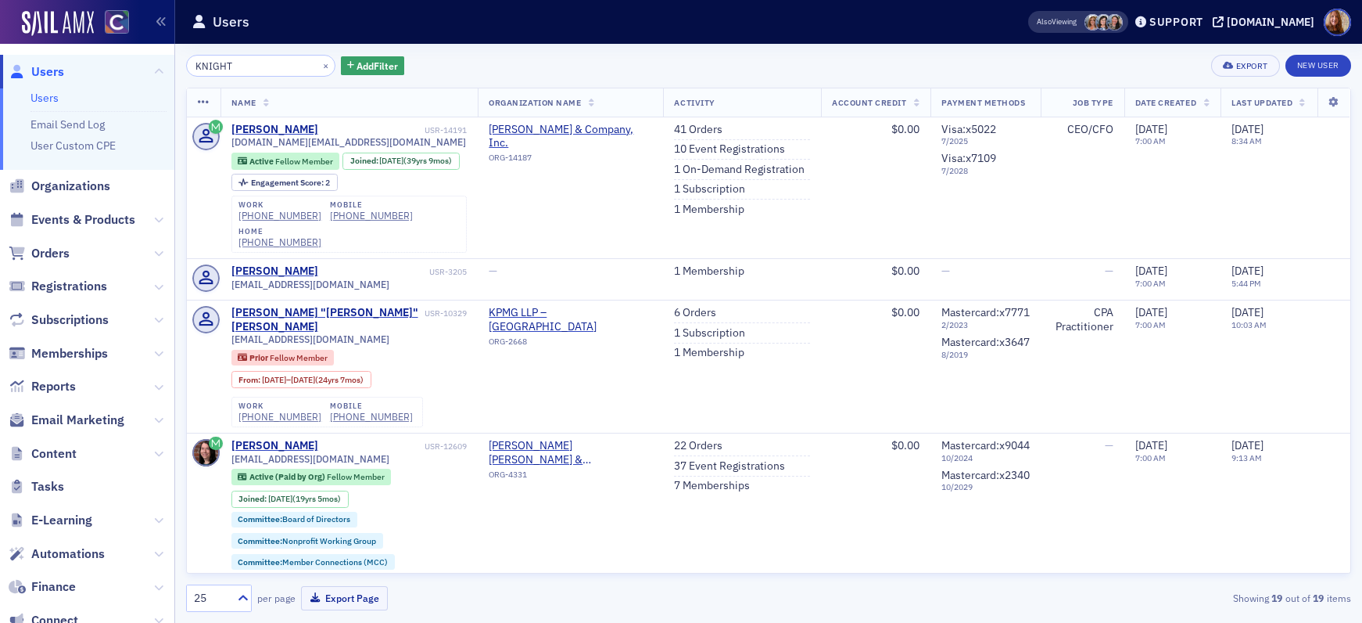
click at [215, 66] on input "KNIGHT" at bounding box center [260, 66] width 149 height 22
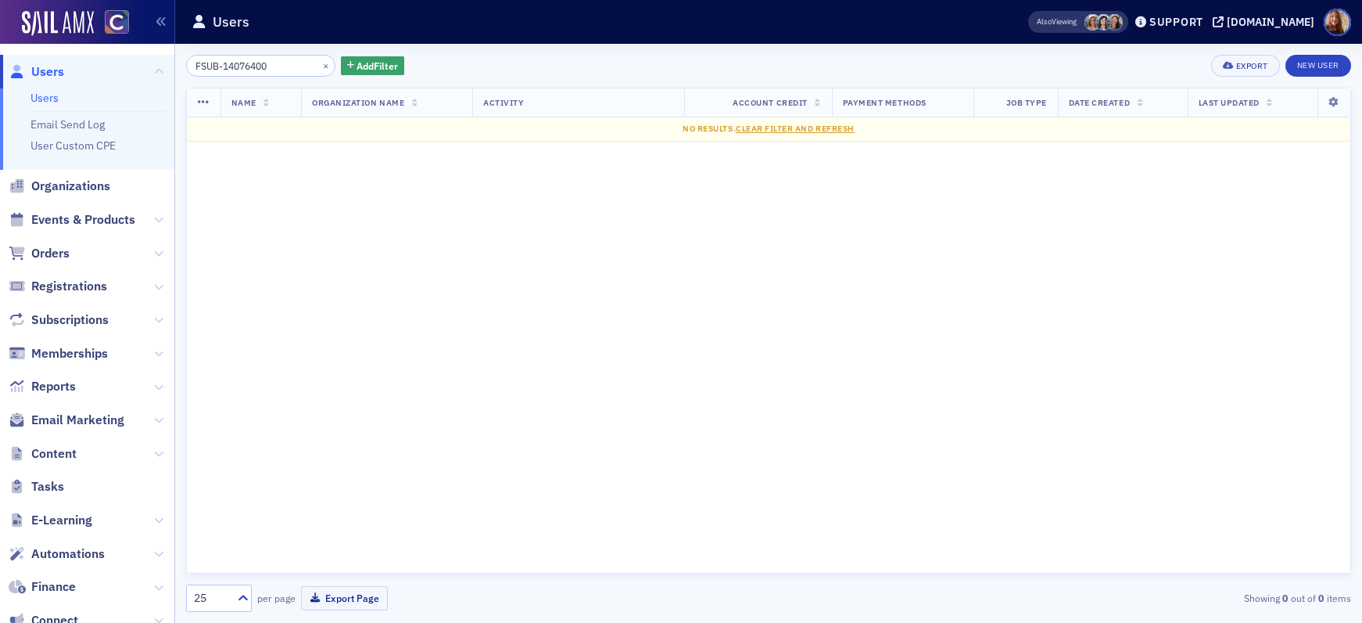
click at [206, 70] on input "FSUB-14076400" at bounding box center [260, 66] width 149 height 22
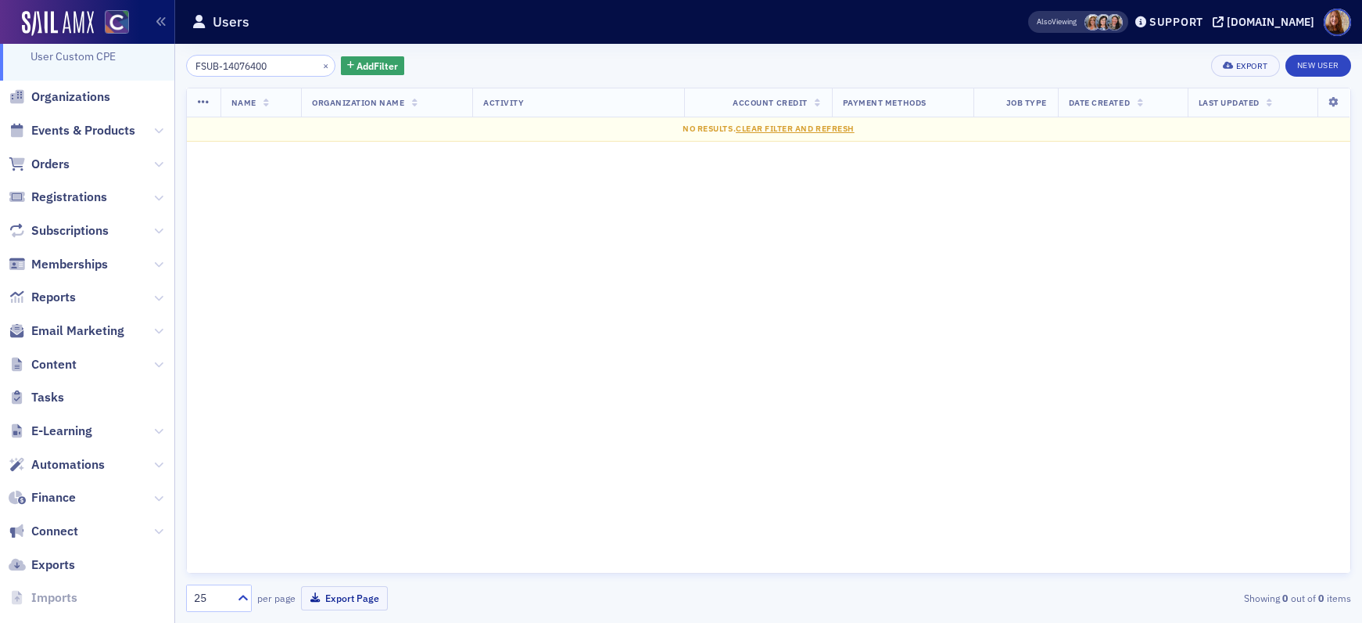
scroll to position [147, 0]
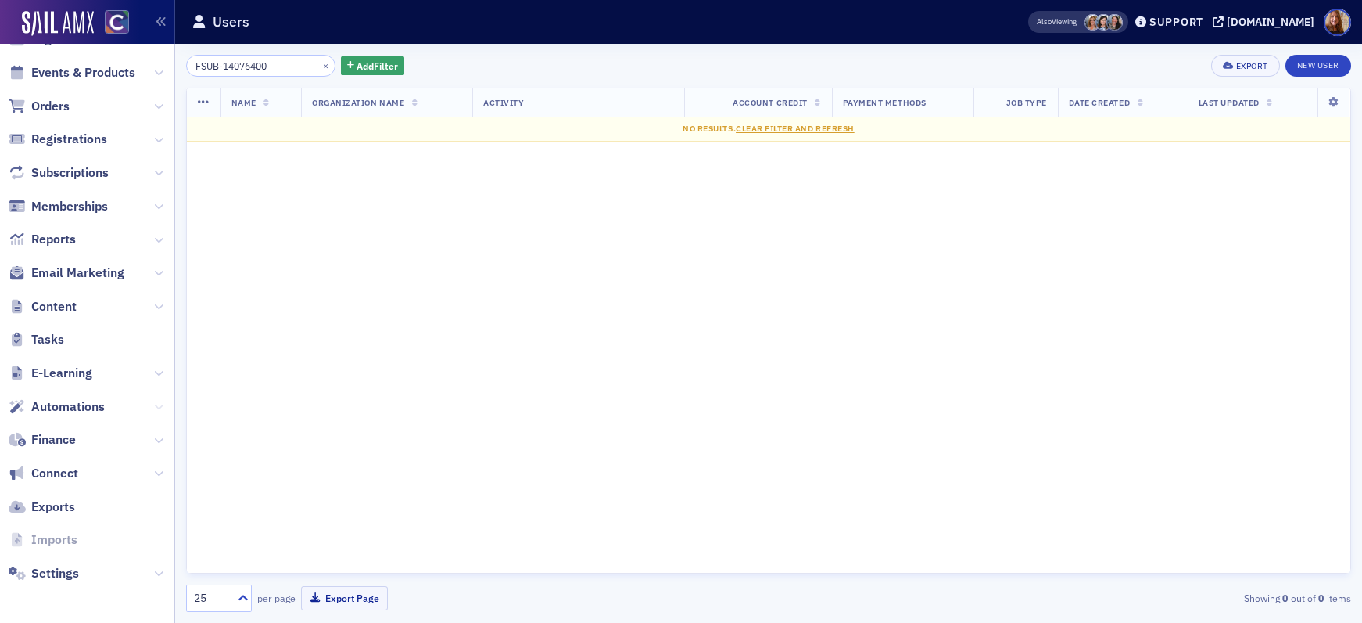
type input "FSUB-14076400"
click at [154, 405] on icon at bounding box center [158, 406] width 9 height 9
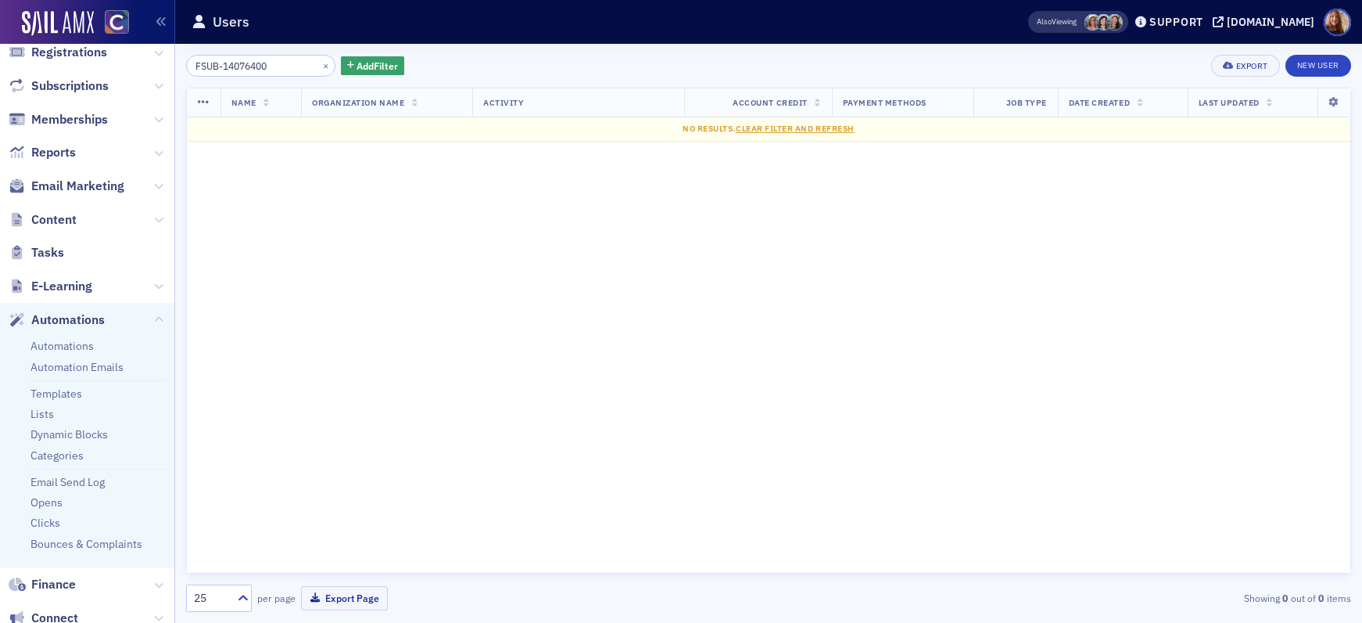
scroll to position [236, 0]
click at [154, 313] on icon at bounding box center [158, 317] width 9 height 9
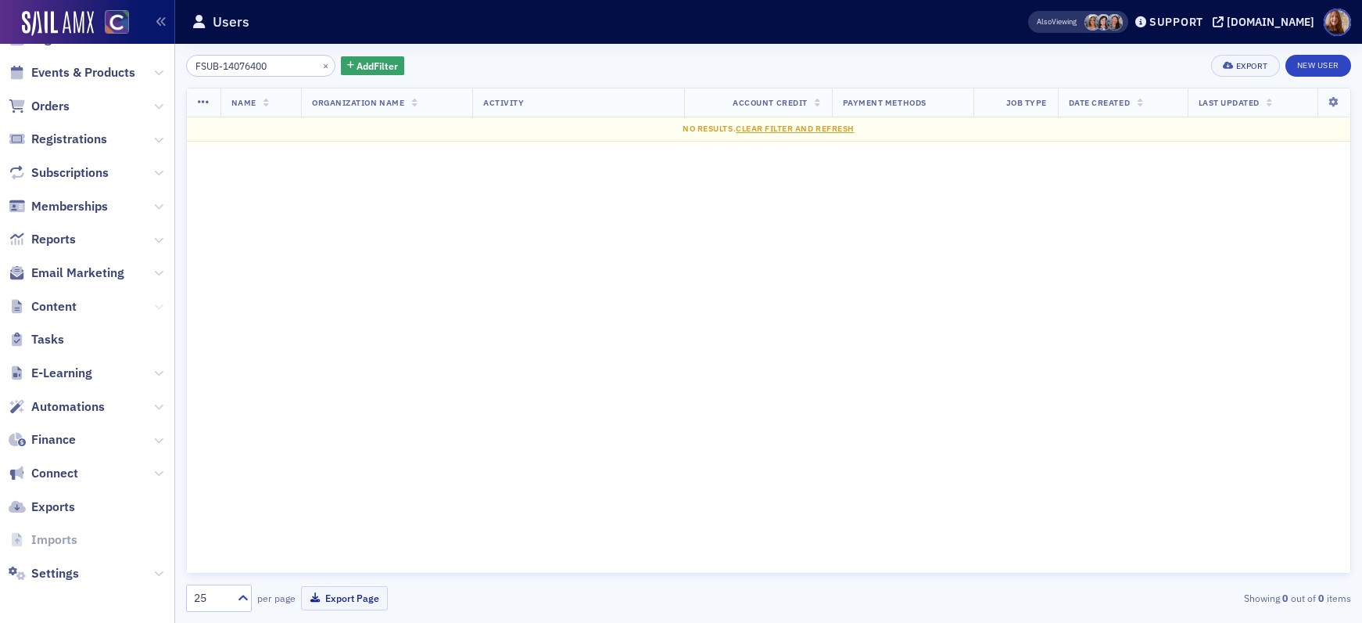
scroll to position [147, 0]
click at [134, 335] on span "Tasks" at bounding box center [87, 340] width 174 height 34
click at [50, 336] on span "Tasks" at bounding box center [47, 339] width 33 height 17
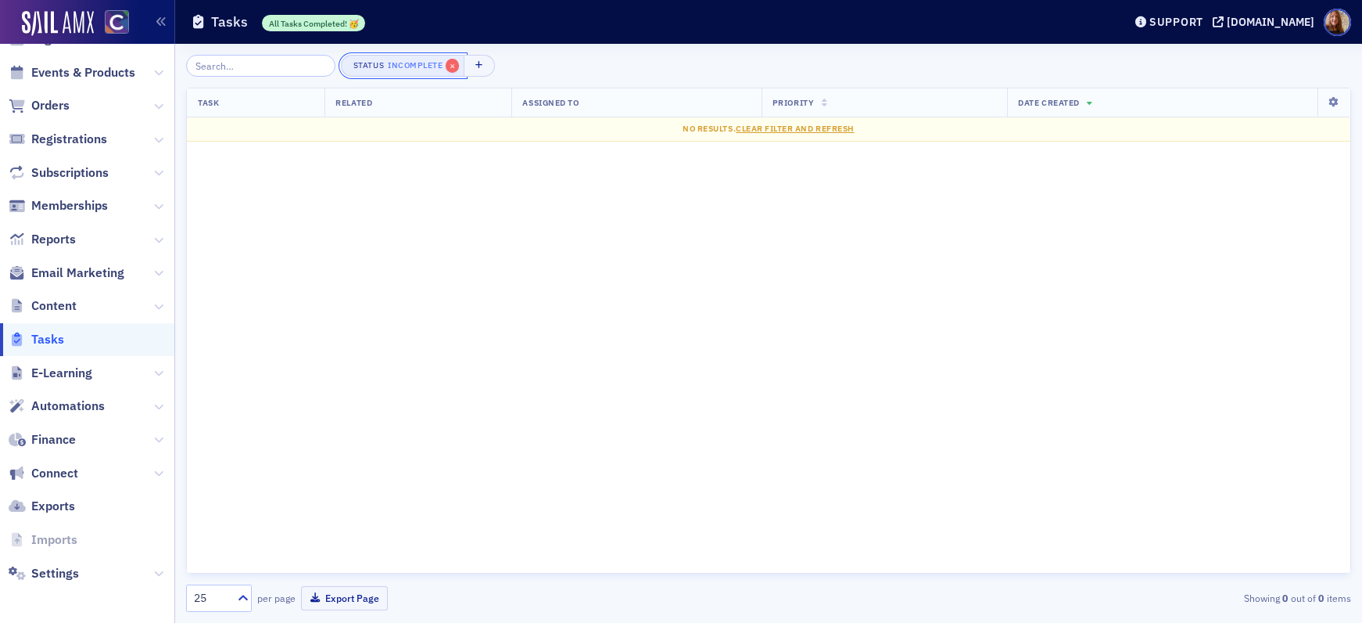
click at [446, 66] on span "×" at bounding box center [453, 66] width 14 height 14
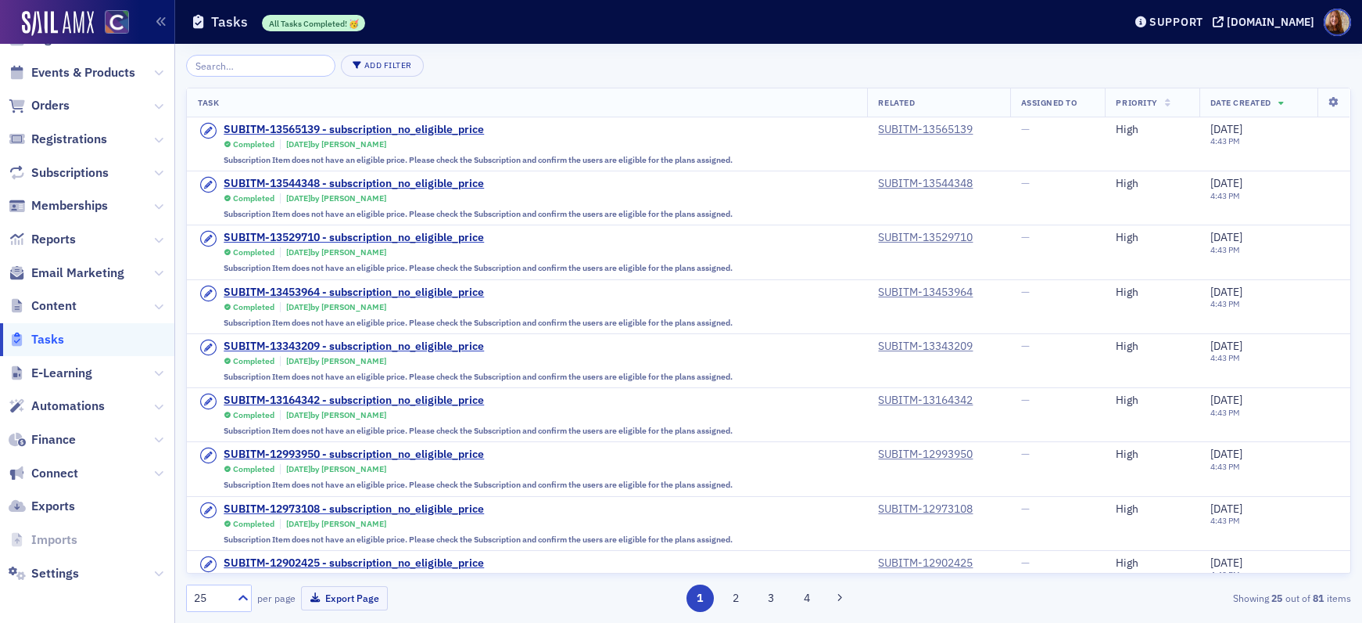
click at [1244, 101] on span "Date Created" at bounding box center [1241, 102] width 61 height 11
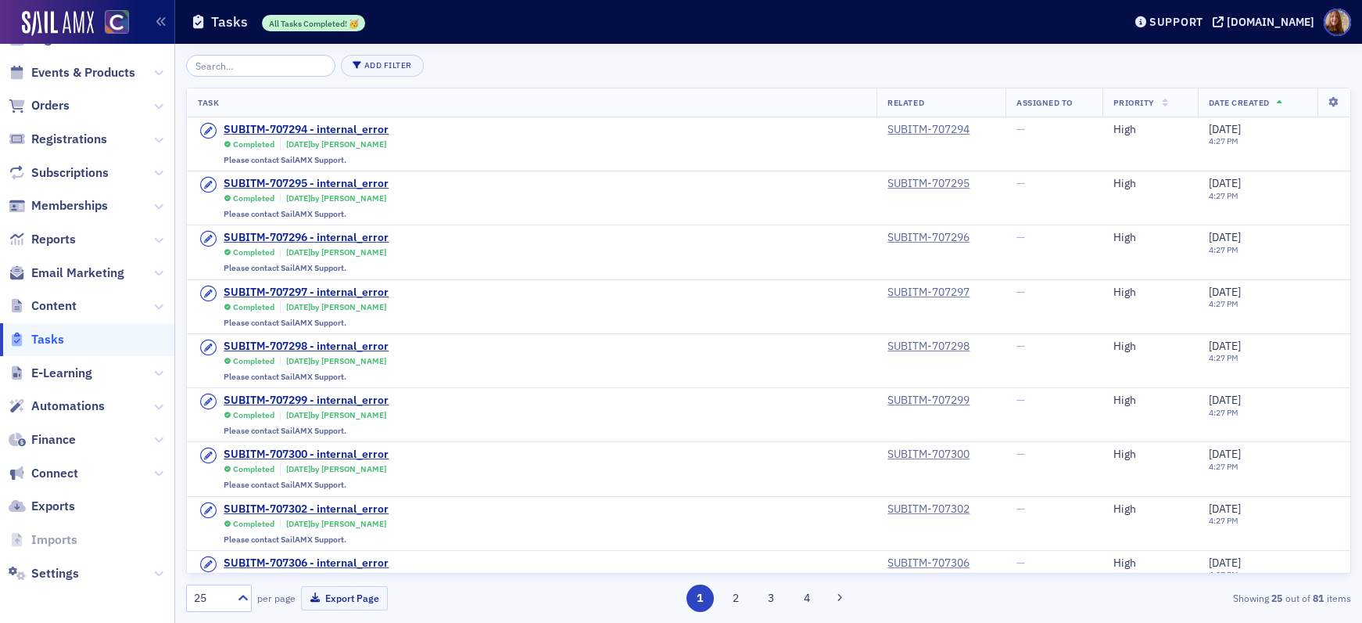
click at [1229, 102] on span "Date Created" at bounding box center [1239, 102] width 61 height 11
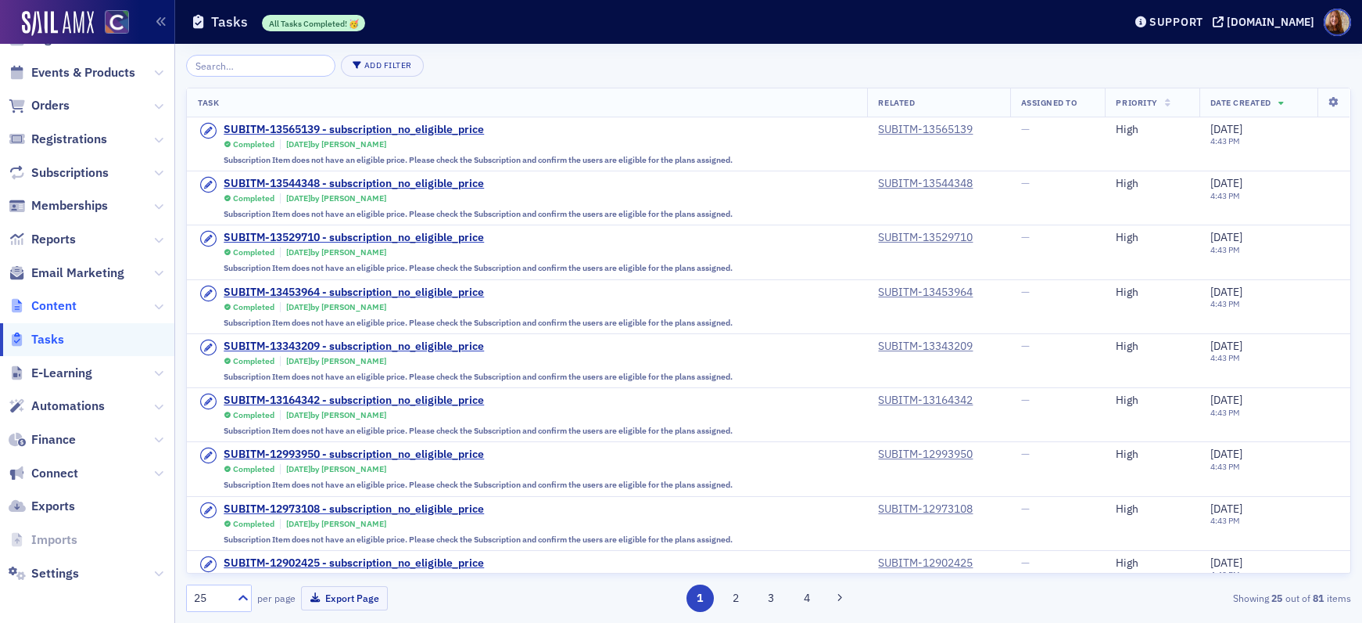
click at [54, 306] on span "Content" at bounding box center [53, 305] width 45 height 17
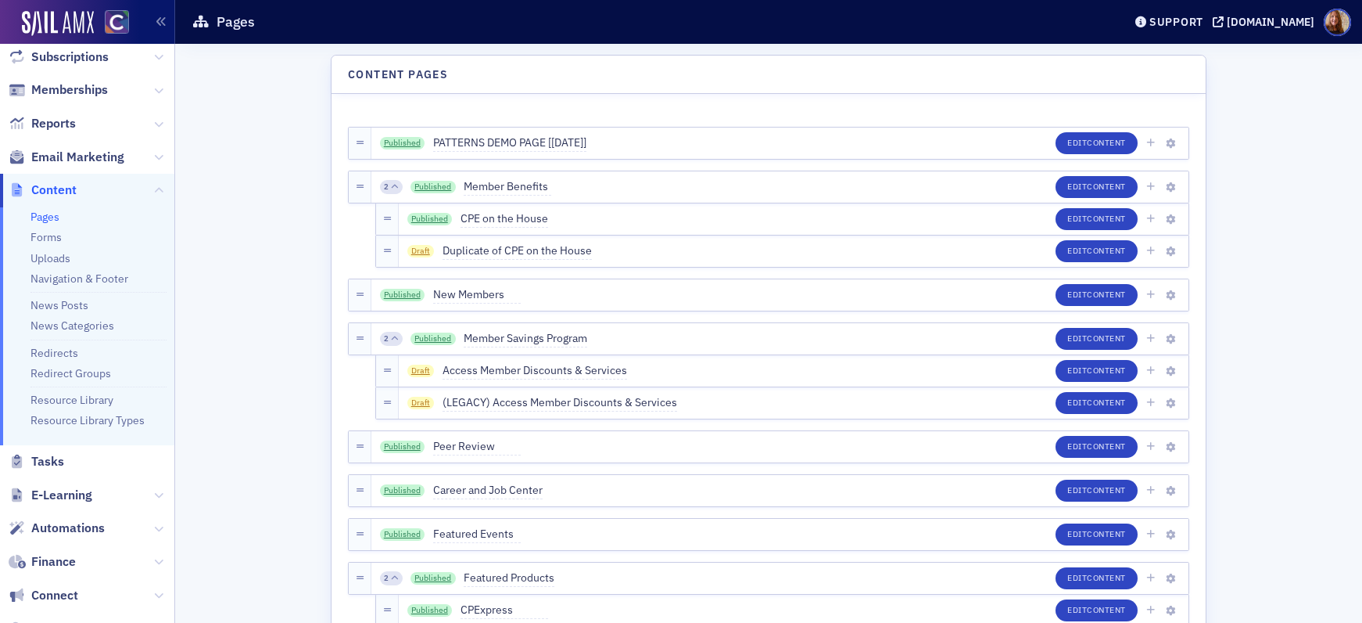
scroll to position [303, 0]
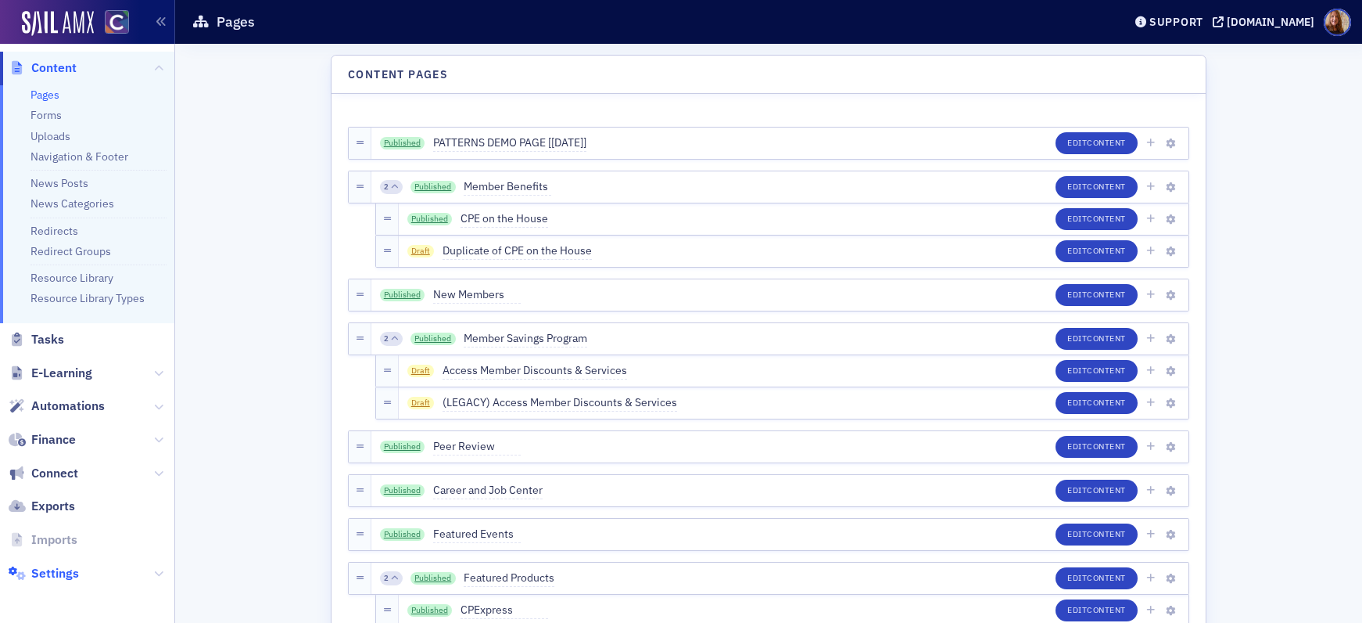
click at [46, 565] on span "Settings" at bounding box center [55, 573] width 48 height 17
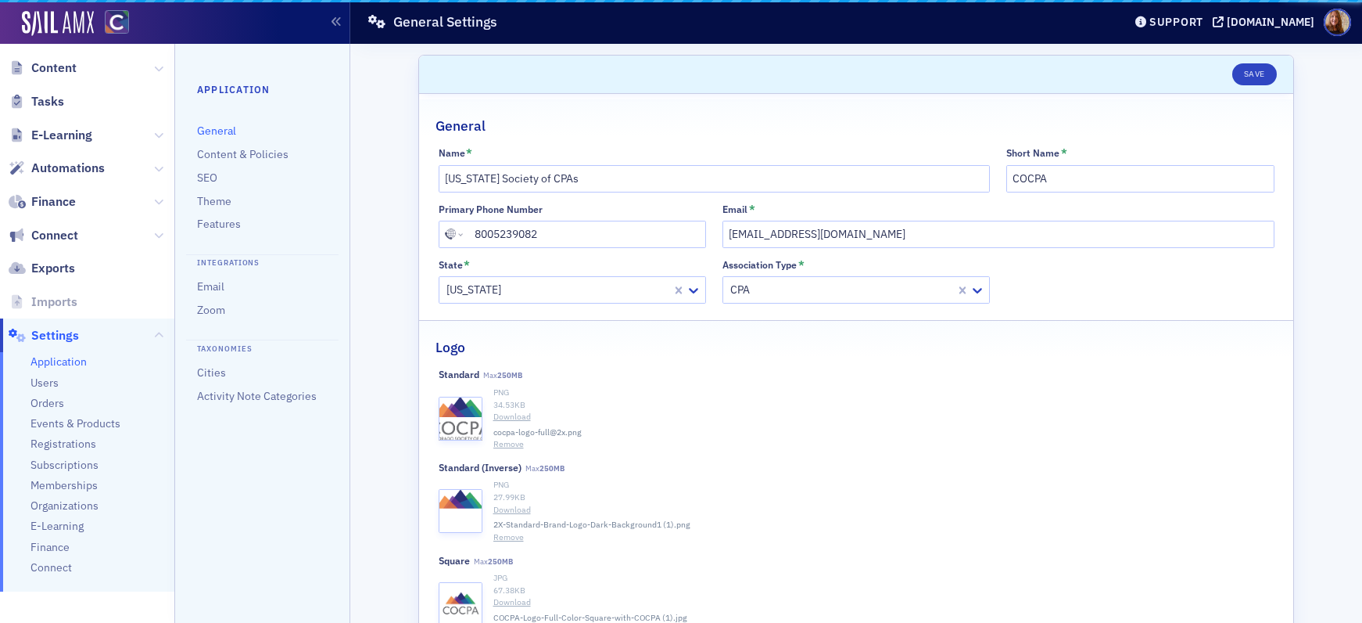
scroll to position [305, 0]
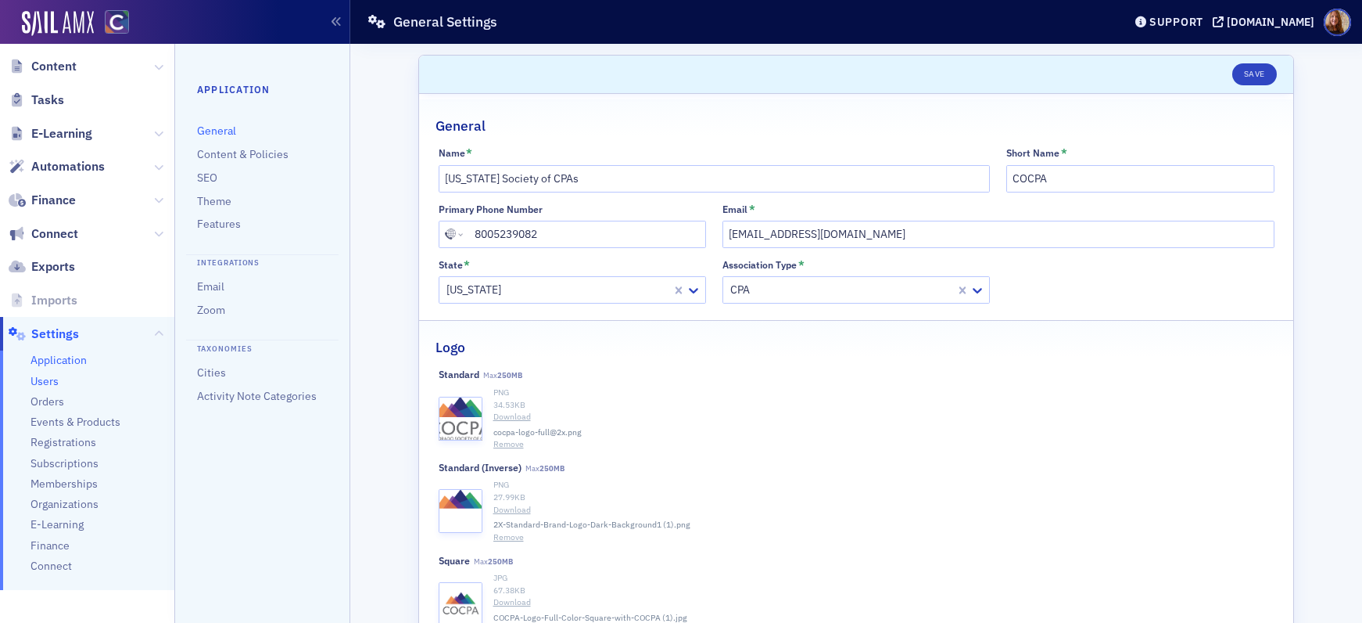
click at [47, 381] on span "Users" at bounding box center [45, 381] width 28 height 15
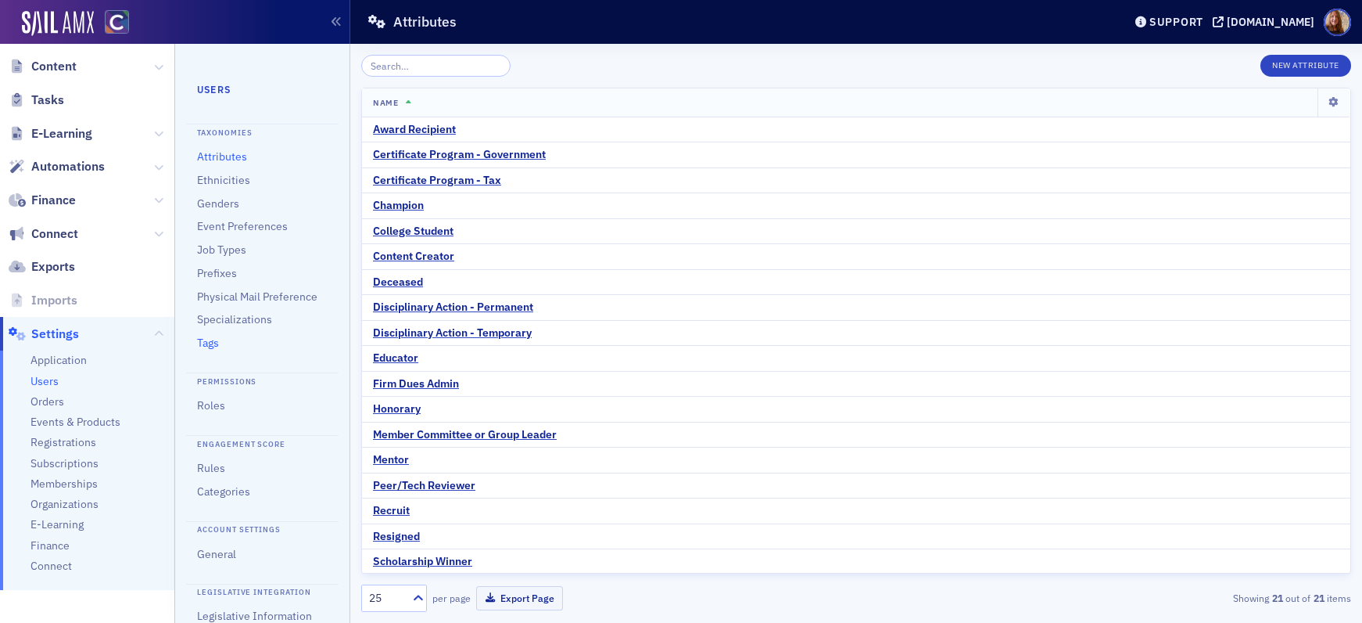
click at [202, 350] on link "Tags" at bounding box center [208, 343] width 22 height 14
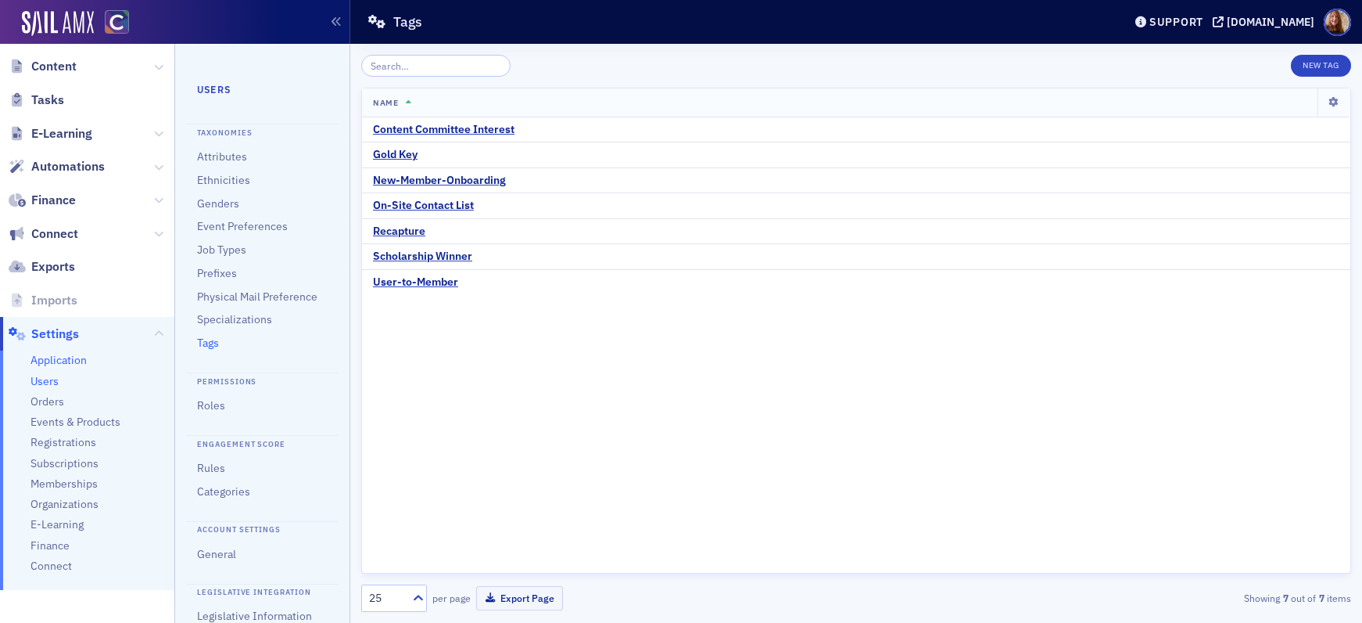
click at [69, 364] on span "Application" at bounding box center [59, 360] width 56 height 15
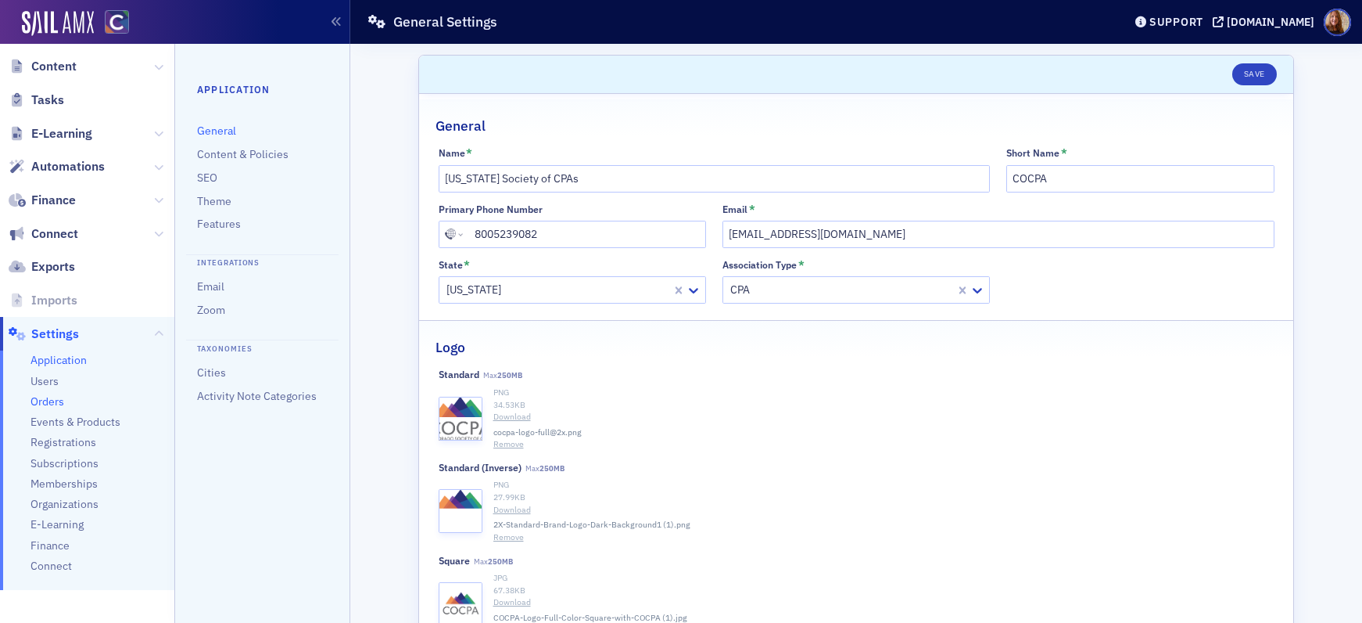
click at [46, 401] on span "Orders" at bounding box center [48, 401] width 34 height 15
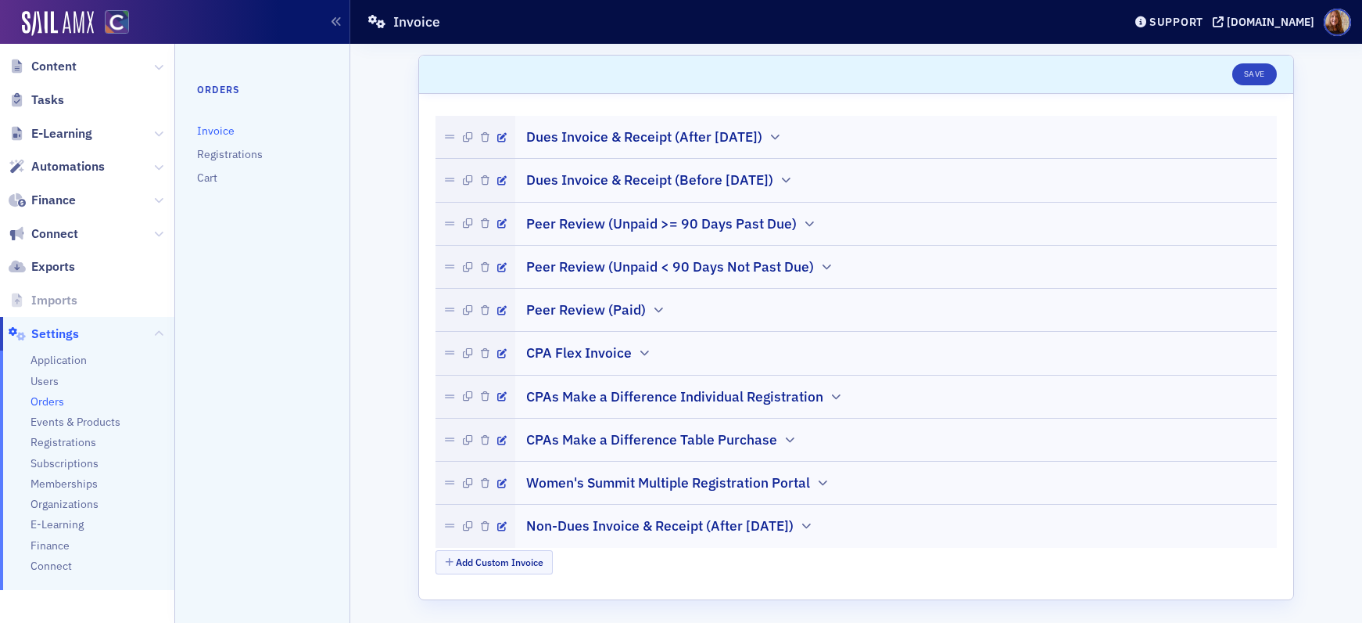
click at [152, 332] on span "Settings" at bounding box center [87, 334] width 174 height 34
click at [154, 330] on icon at bounding box center [158, 333] width 9 height 9
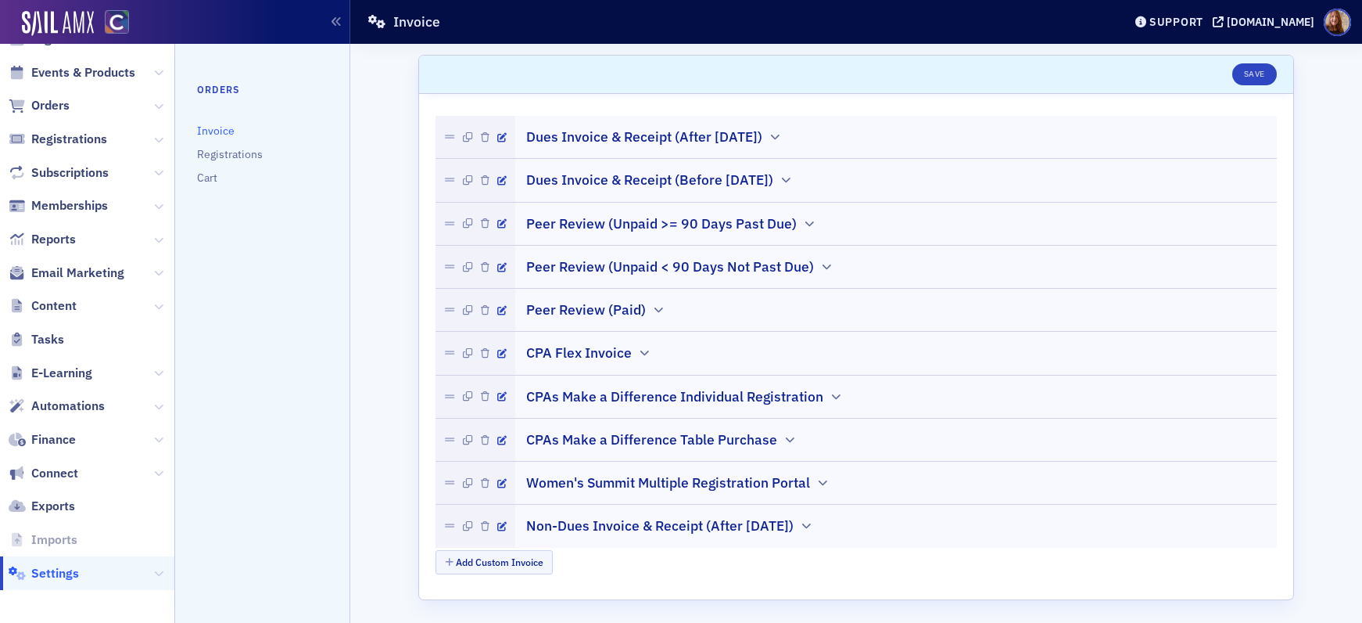
click at [106, 305] on span "Content" at bounding box center [87, 306] width 174 height 34
click at [154, 306] on icon at bounding box center [158, 306] width 9 height 9
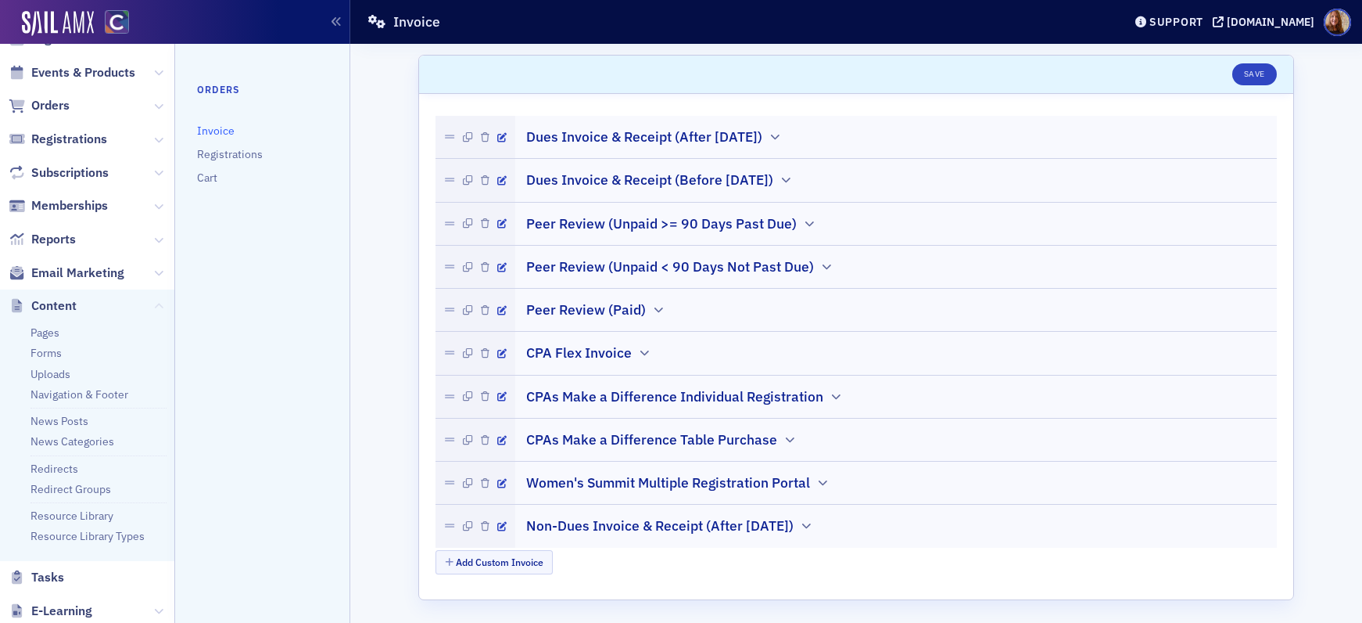
click at [154, 309] on icon at bounding box center [158, 306] width 9 height 9
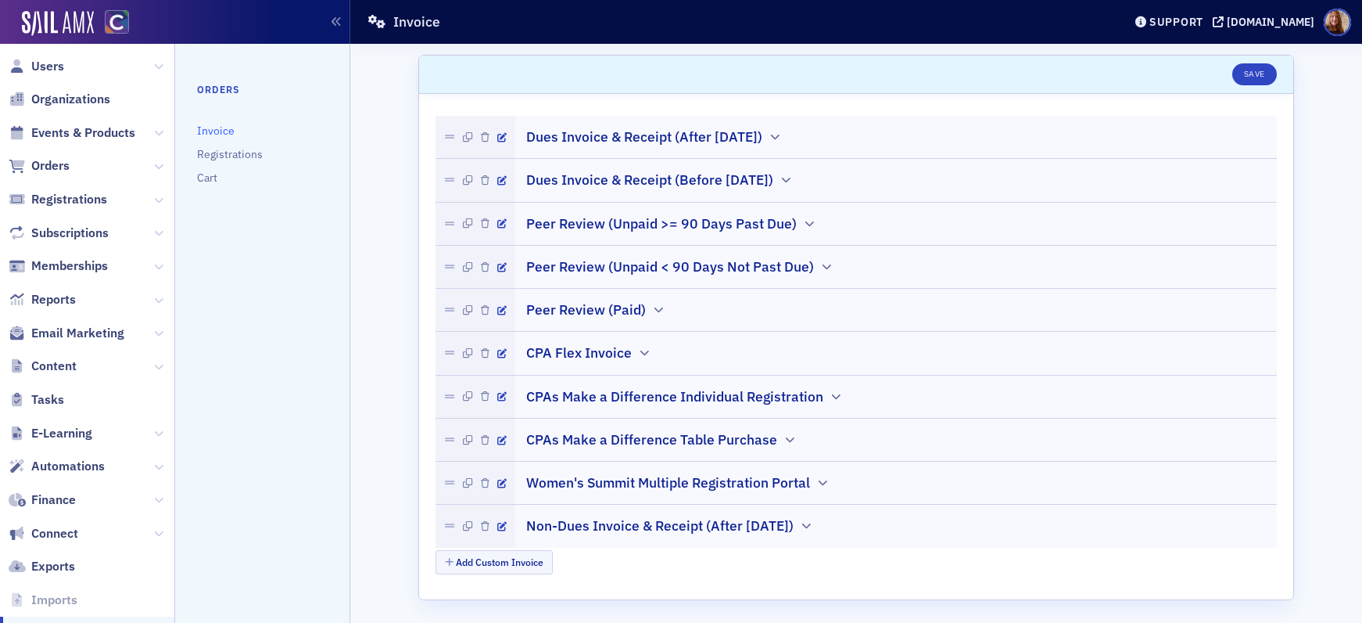
scroll to position [0, 0]
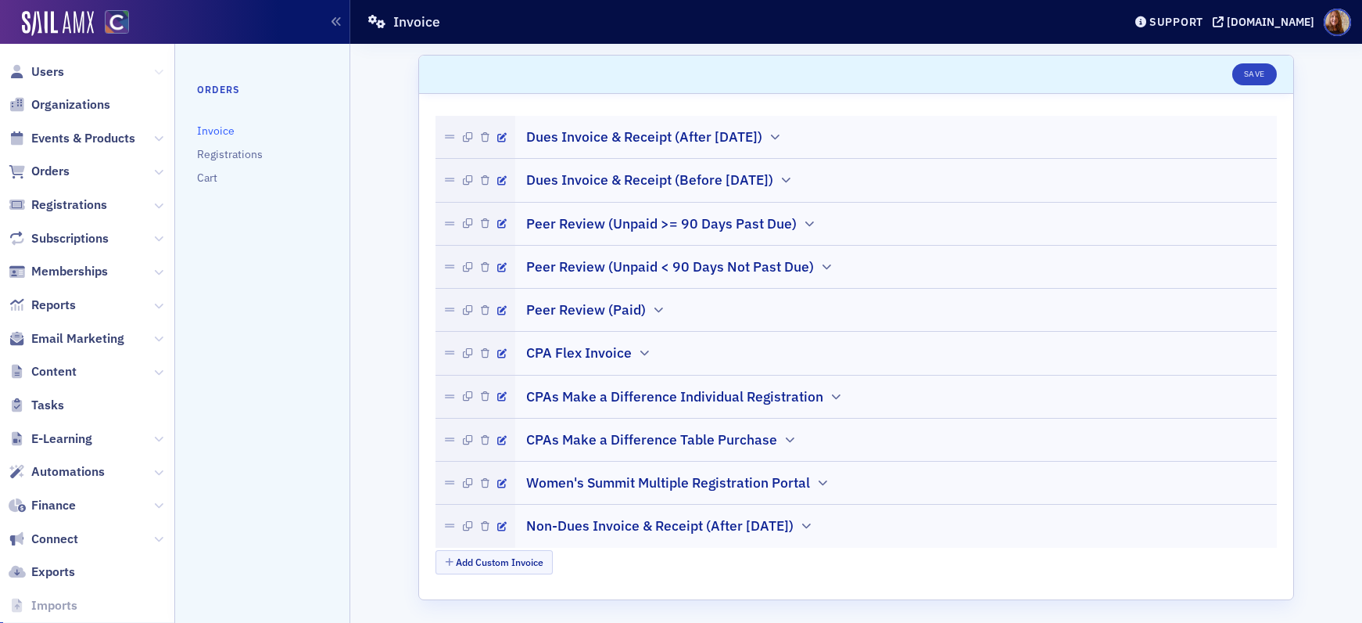
click at [154, 68] on icon at bounding box center [158, 71] width 9 height 9
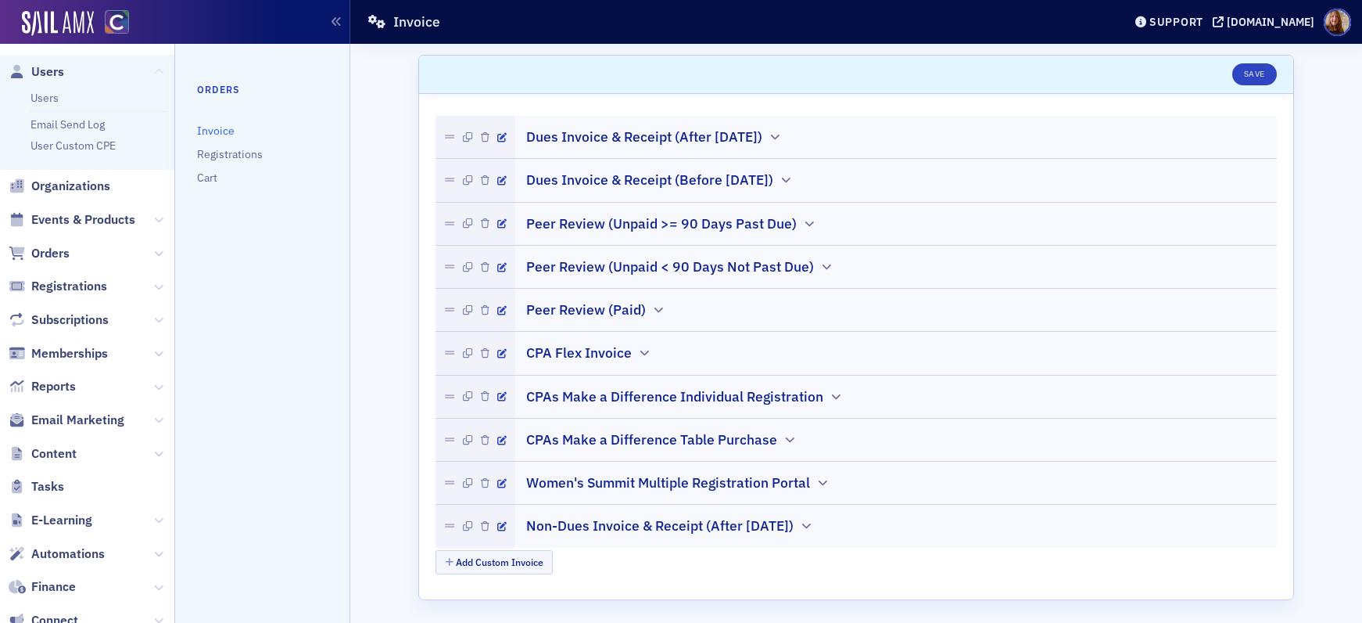
click at [154, 67] on icon at bounding box center [158, 71] width 9 height 9
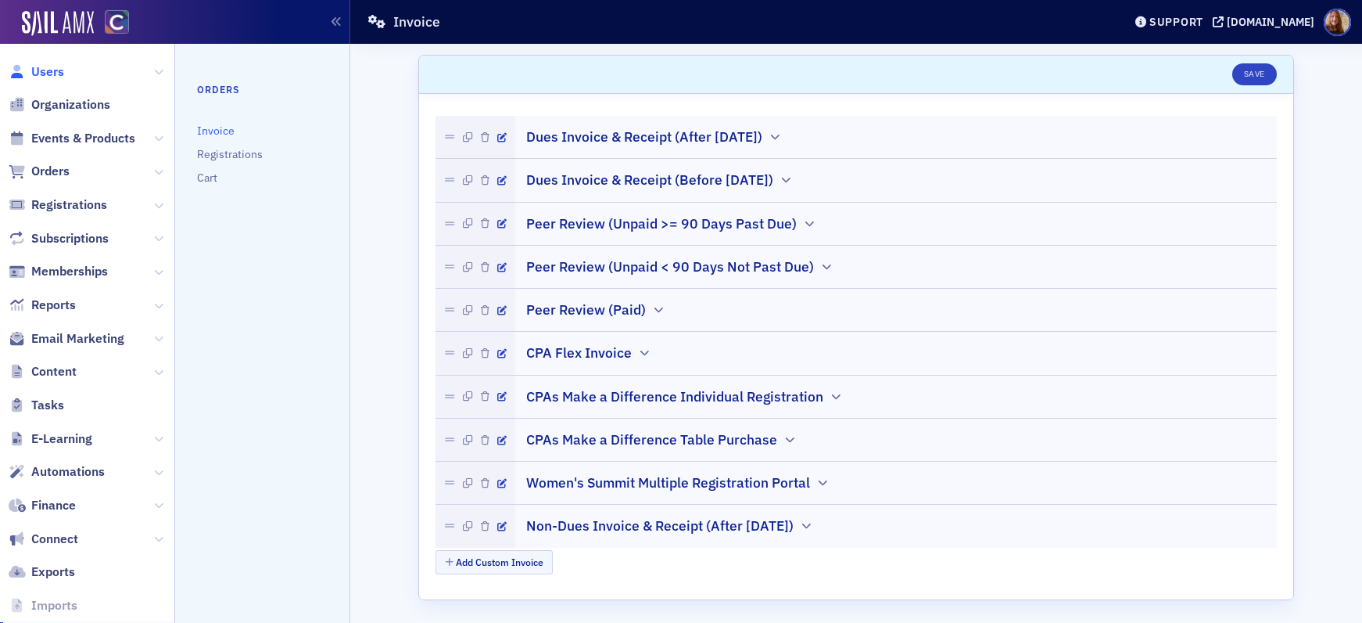
click at [34, 66] on span "Users" at bounding box center [47, 71] width 33 height 17
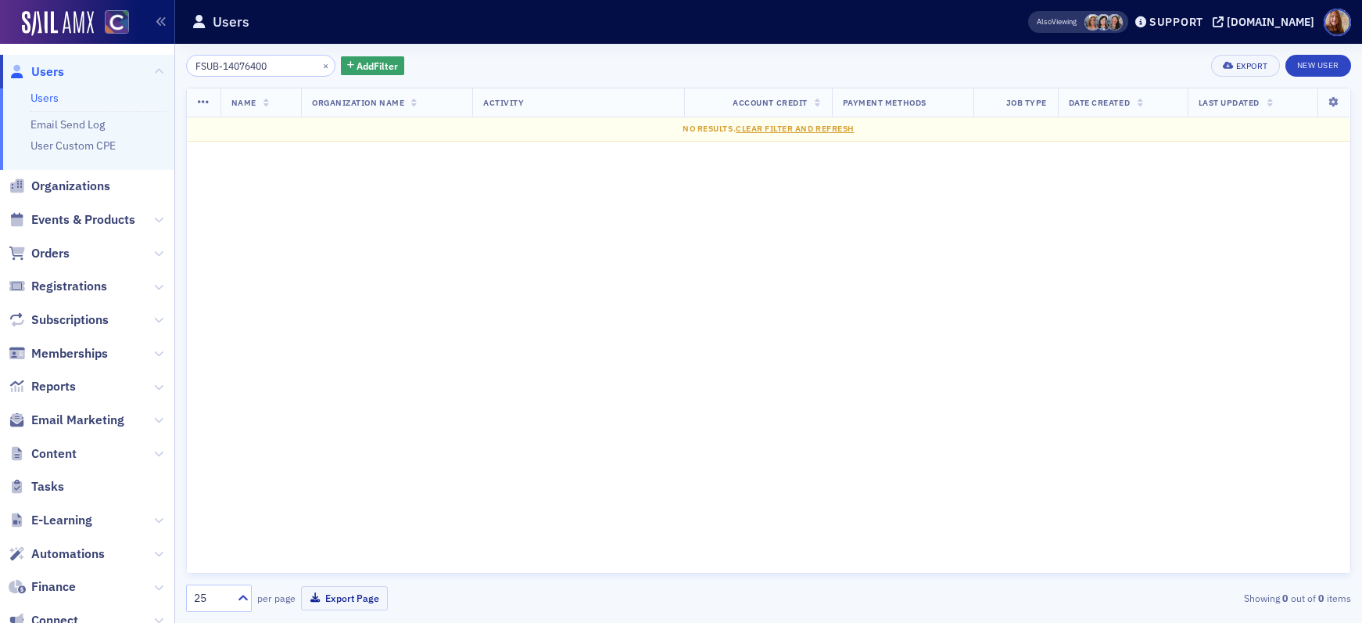
click at [235, 69] on input "FSUB-14076400" at bounding box center [260, 66] width 149 height 22
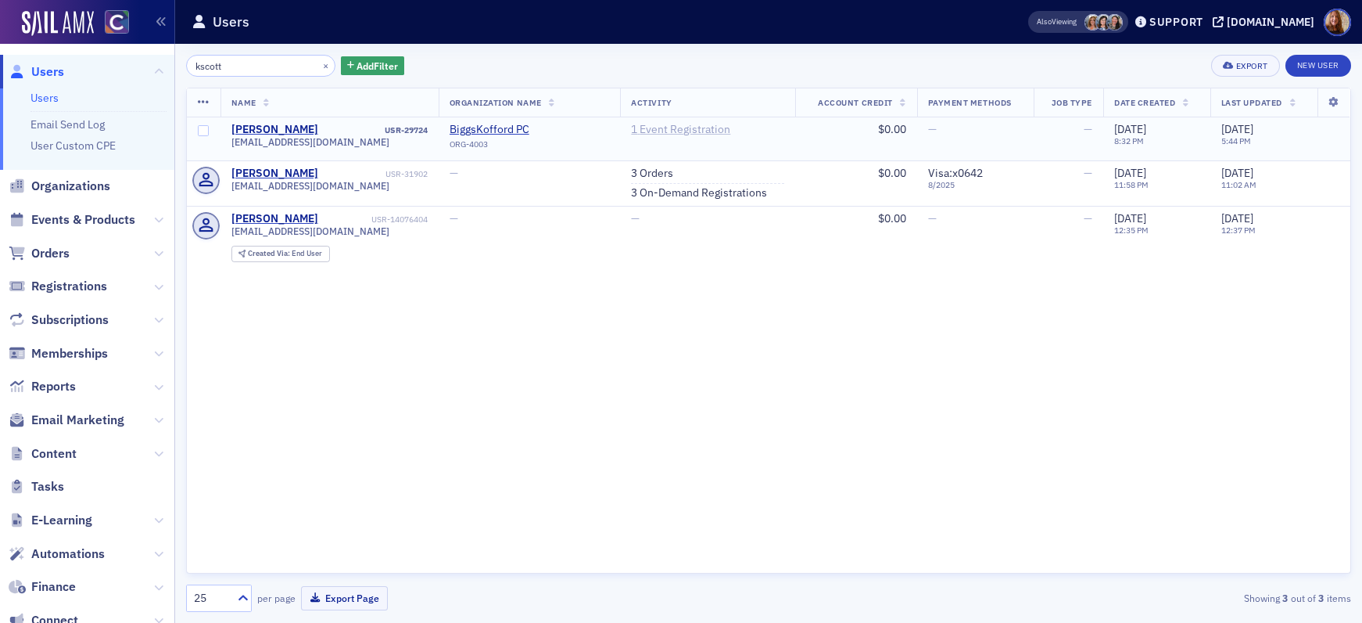
type input "kscott"
click at [672, 131] on link "1 Event Registration" at bounding box center [680, 130] width 99 height 14
click at [756, 59] on div "kscott × Add Filter Export New User" at bounding box center [768, 66] width 1165 height 22
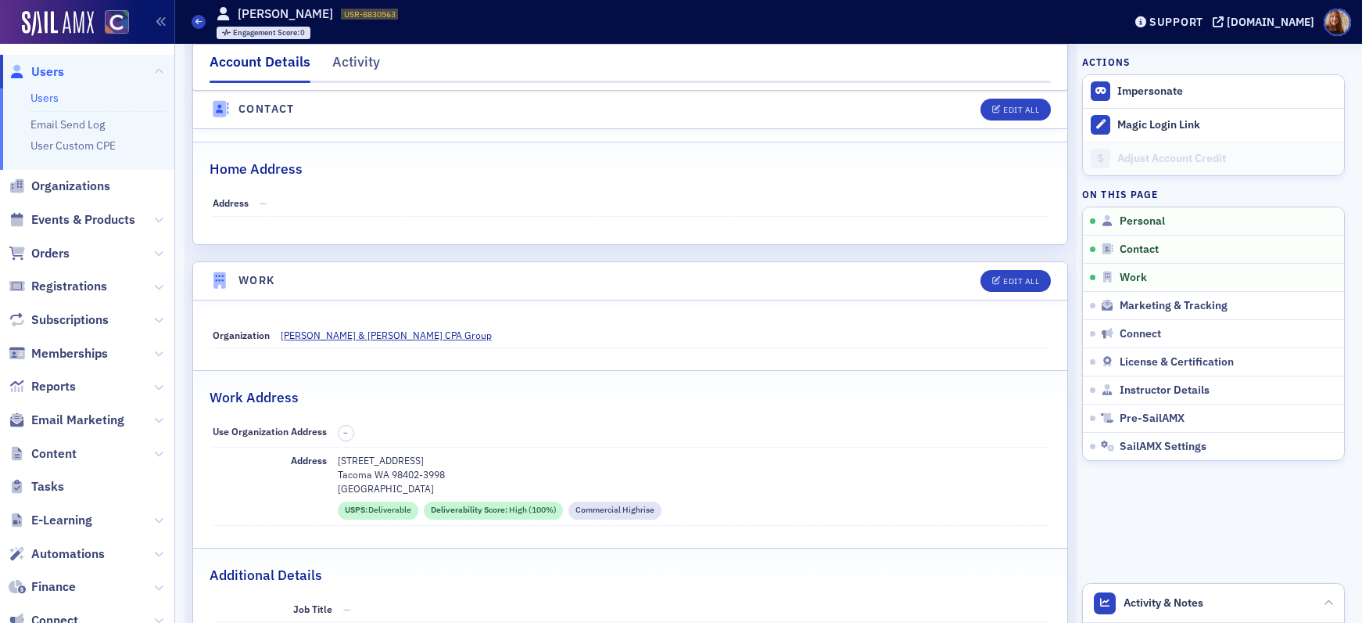
scroll to position [751, 0]
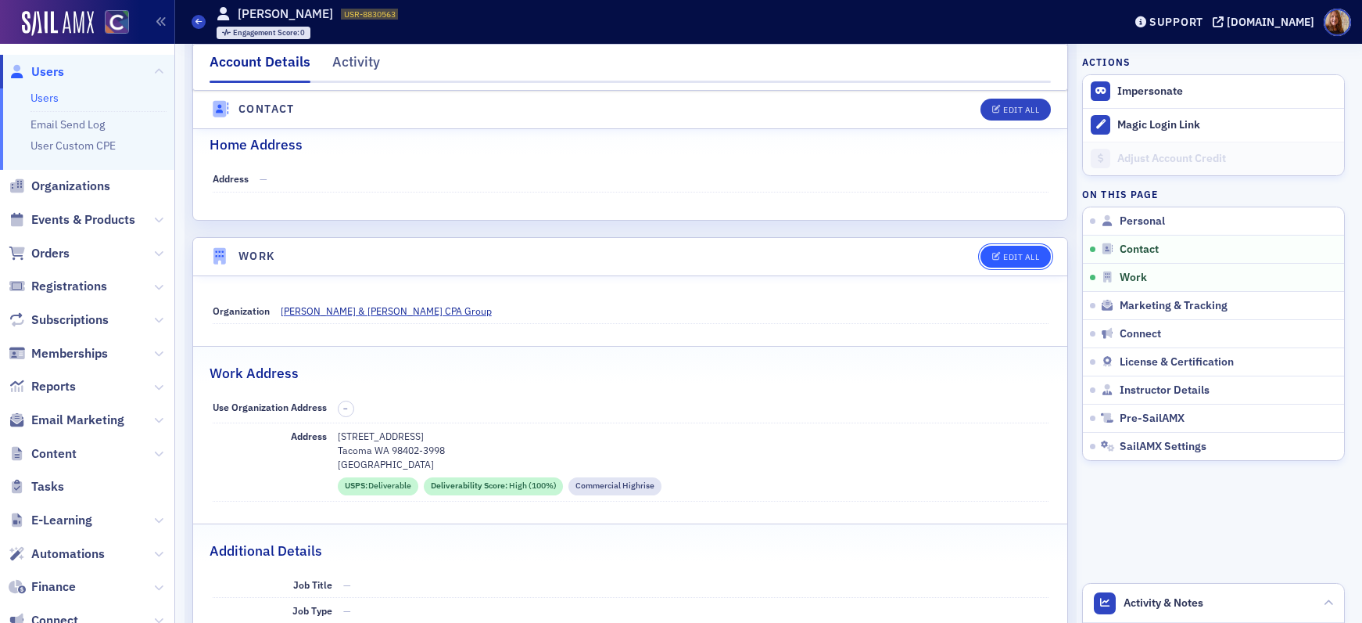
click at [1019, 261] on button "Edit All" at bounding box center [1016, 257] width 70 height 22
select select "US"
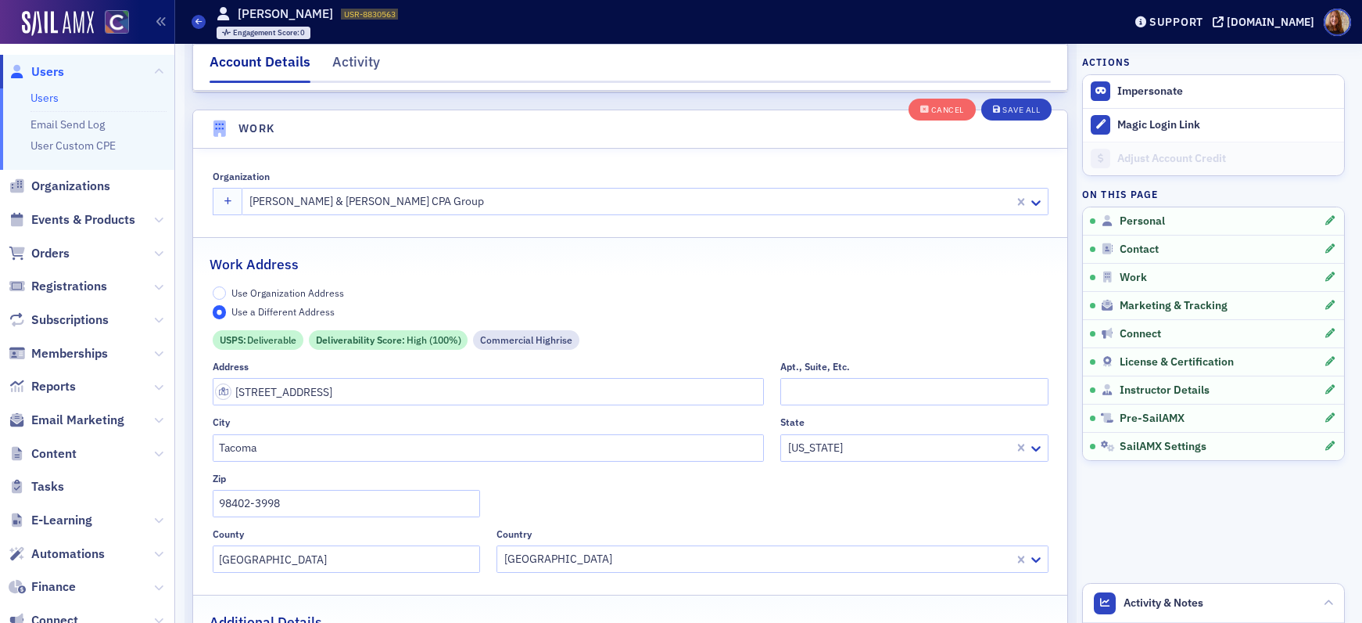
scroll to position [1239, 0]
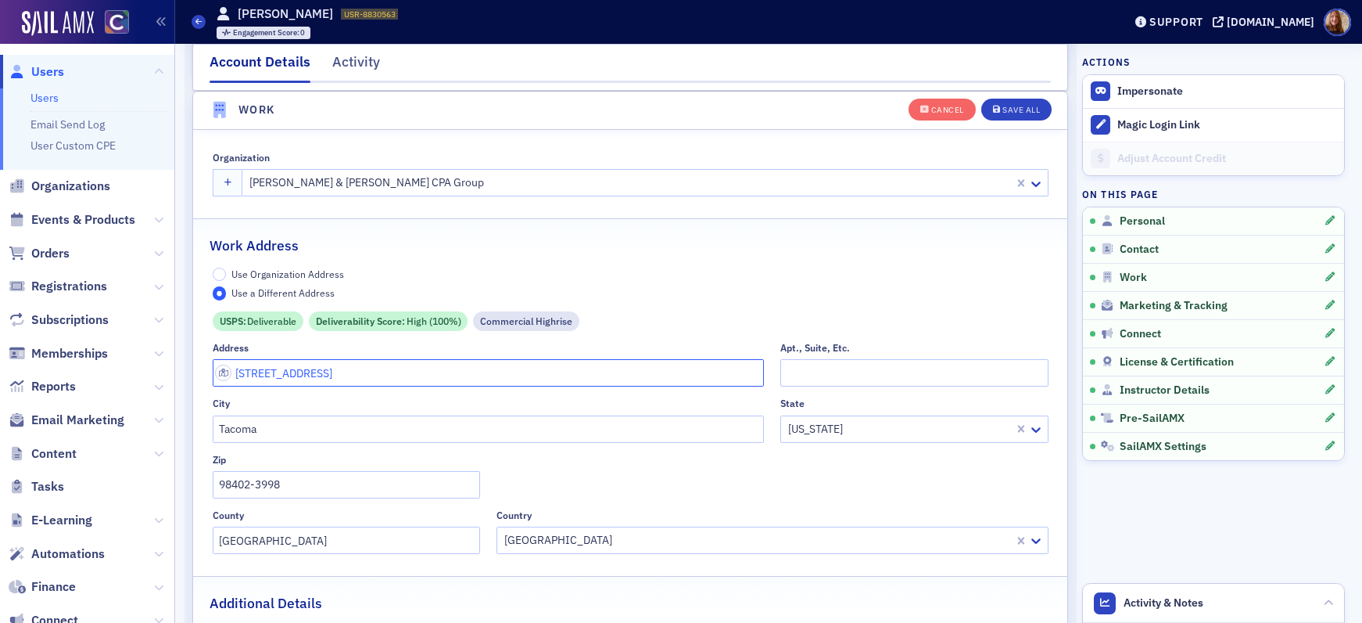
click at [311, 376] on input "505 Broadway Suite 408" at bounding box center [489, 372] width 552 height 27
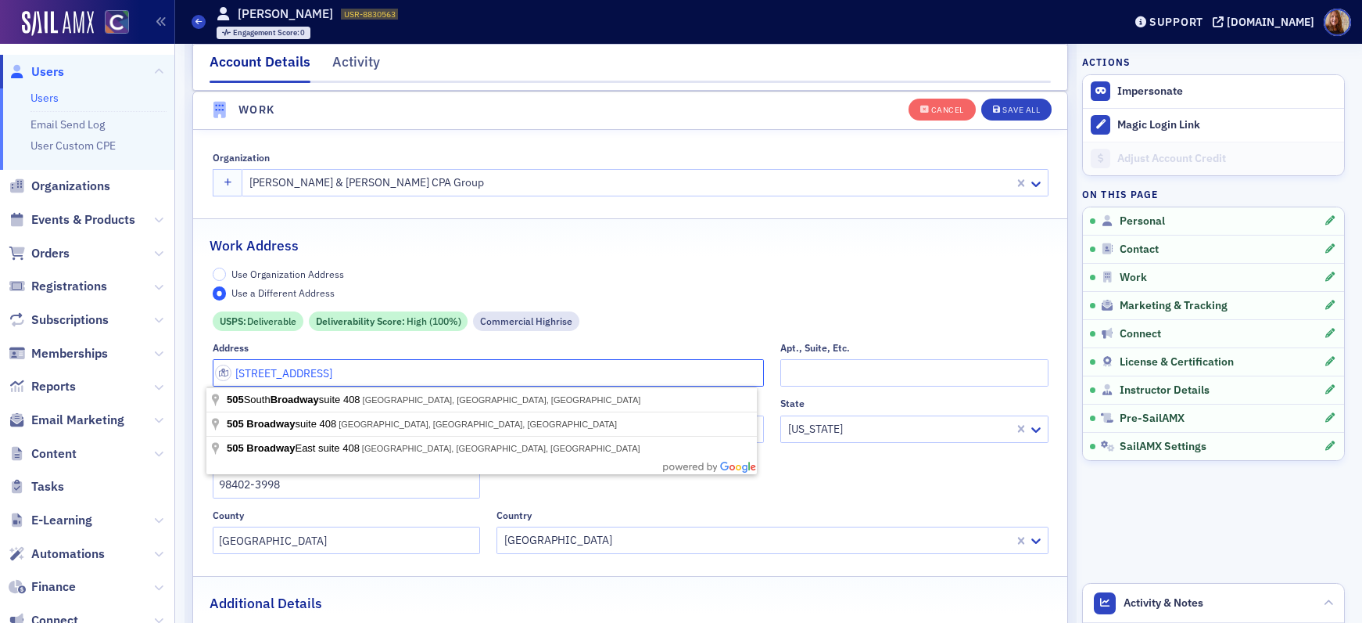
click at [311, 376] on input "505 Broadway Suite 408" at bounding box center [489, 372] width 552 height 27
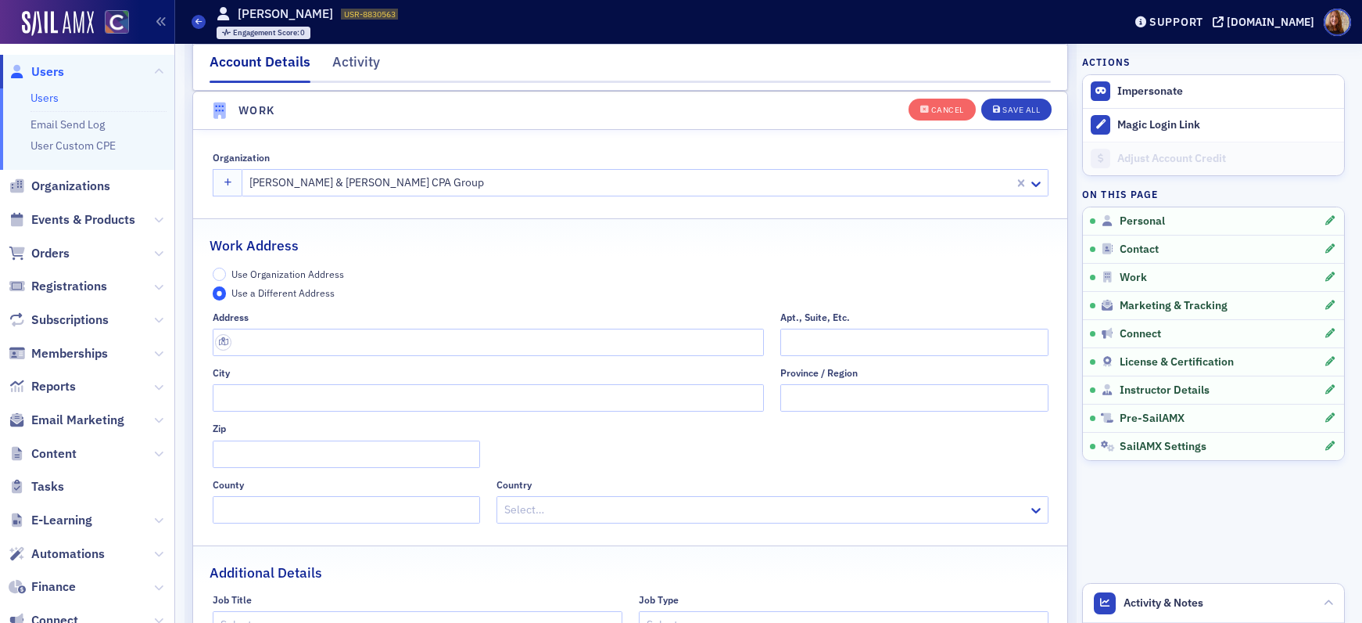
click at [319, 269] on span "Use Organization Address" at bounding box center [288, 273] width 113 height 13
click at [227, 269] on input "Use Organization Address" at bounding box center [220, 274] width 14 height 14
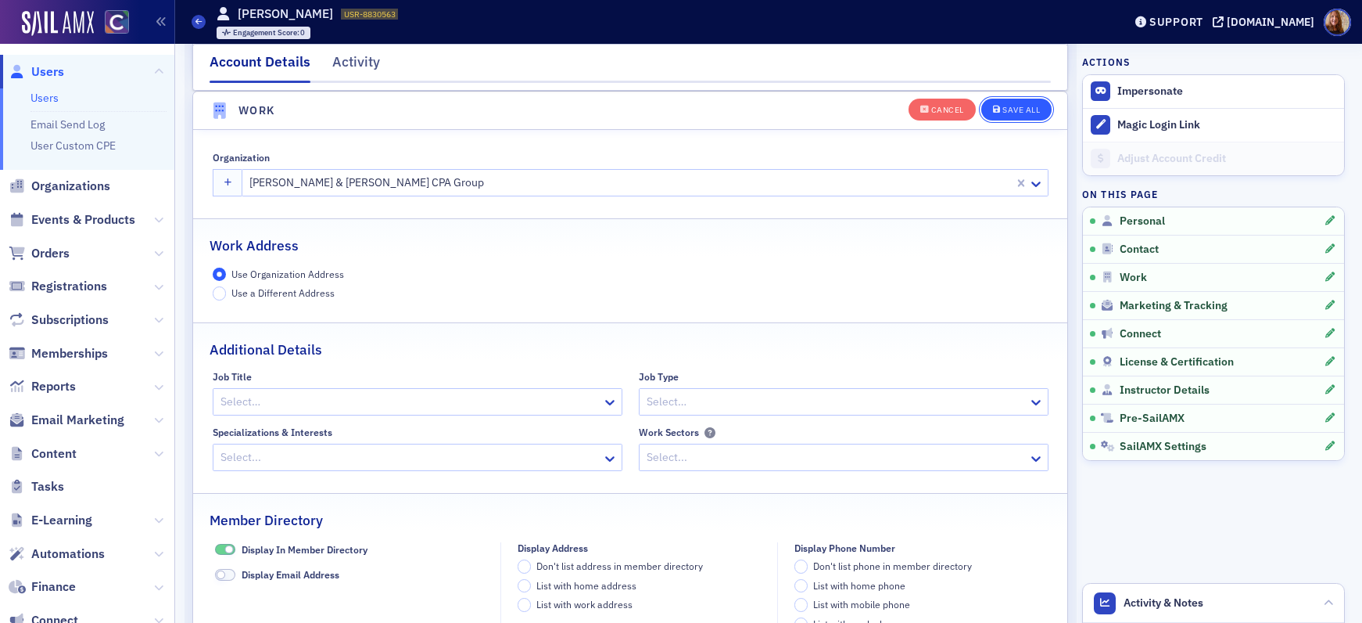
click at [1021, 108] on div "Save All" at bounding box center [1022, 110] width 38 height 9
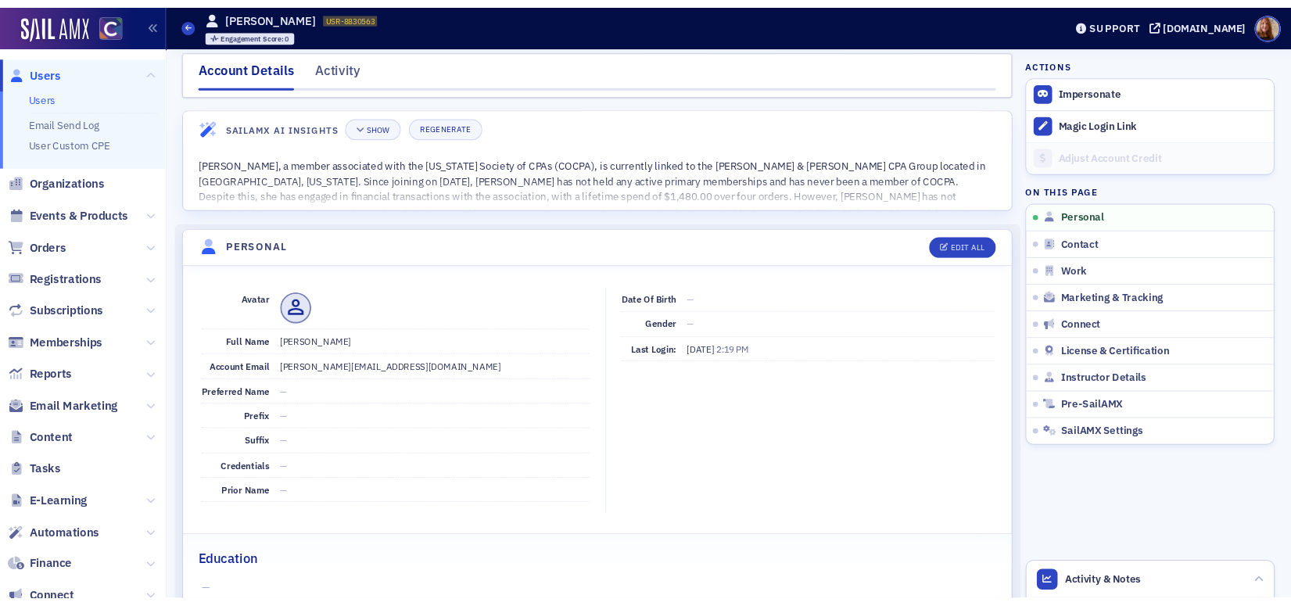
scroll to position [0, 0]
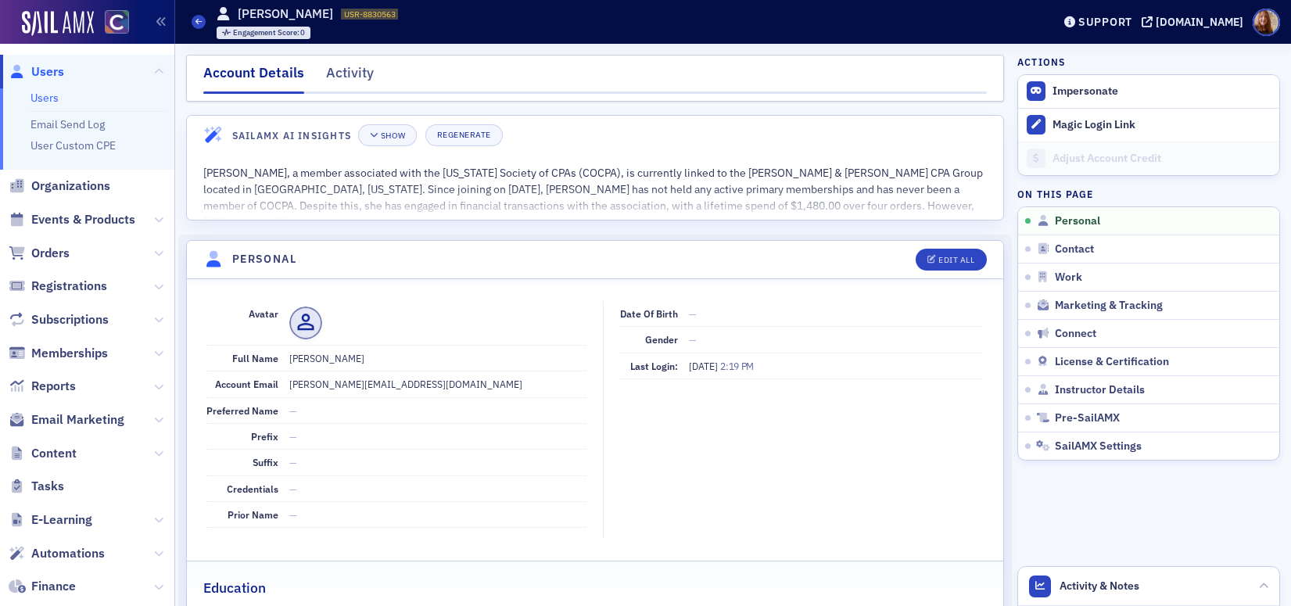
click at [58, 96] on link "Users" at bounding box center [45, 98] width 28 height 14
